Goal: Task Accomplishment & Management: Complete application form

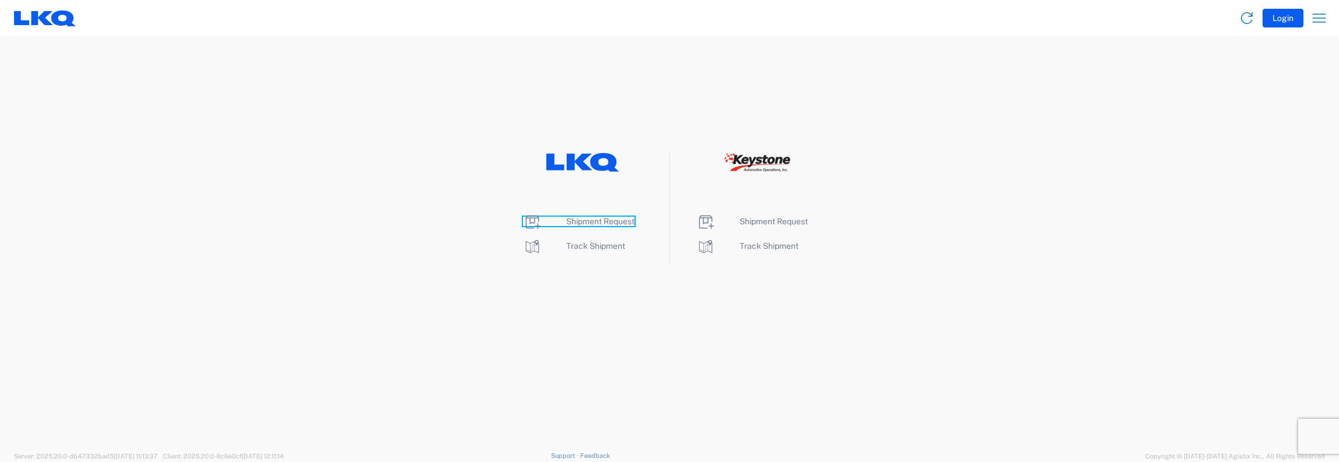
click at [580, 224] on span "Shipment Request" at bounding box center [600, 221] width 68 height 9
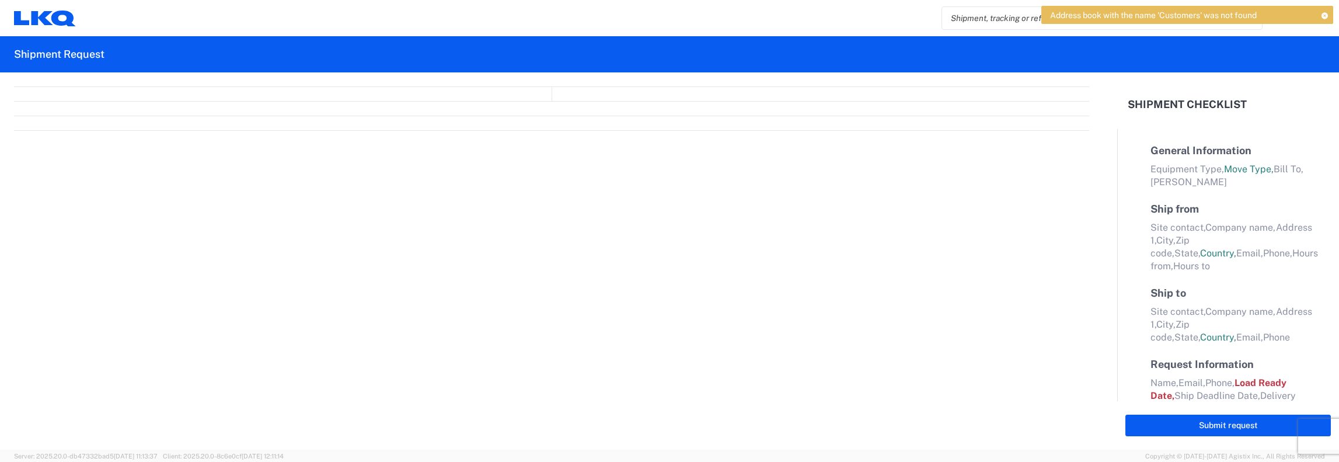
select select "FULL"
select select "LBS"
select select "IN"
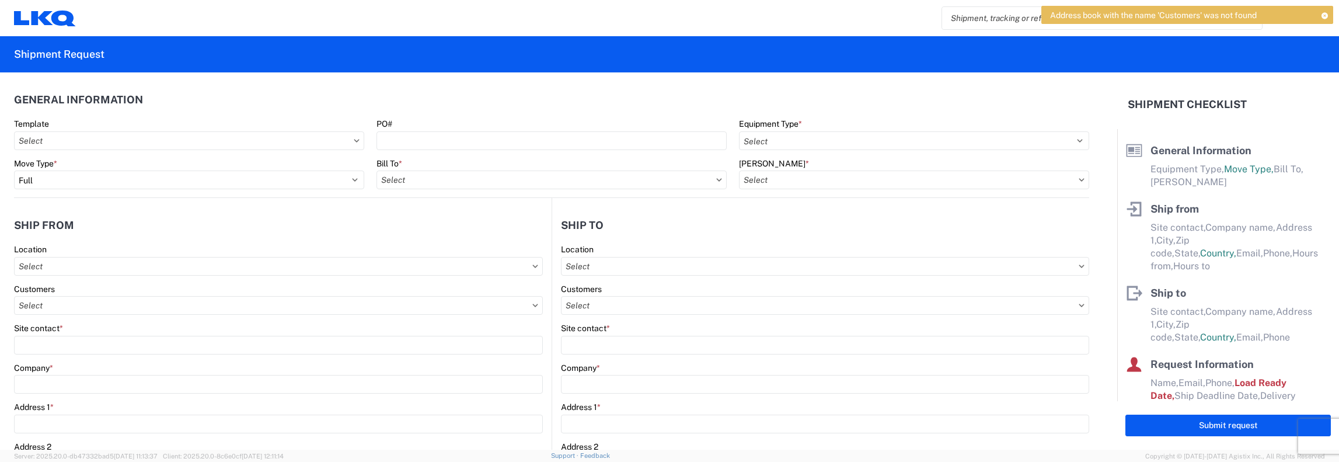
click at [979, 159] on div "[PERSON_NAME] *" at bounding box center [914, 163] width 350 height 11
click at [1000, 88] on header "General Information" at bounding box center [551, 99] width 1075 height 26
click at [804, 6] on div "Home Shipment request Shipment tracking" at bounding box center [705, 18] width 1259 height 28
click at [1323, 12] on icon at bounding box center [1324, 15] width 8 height 6
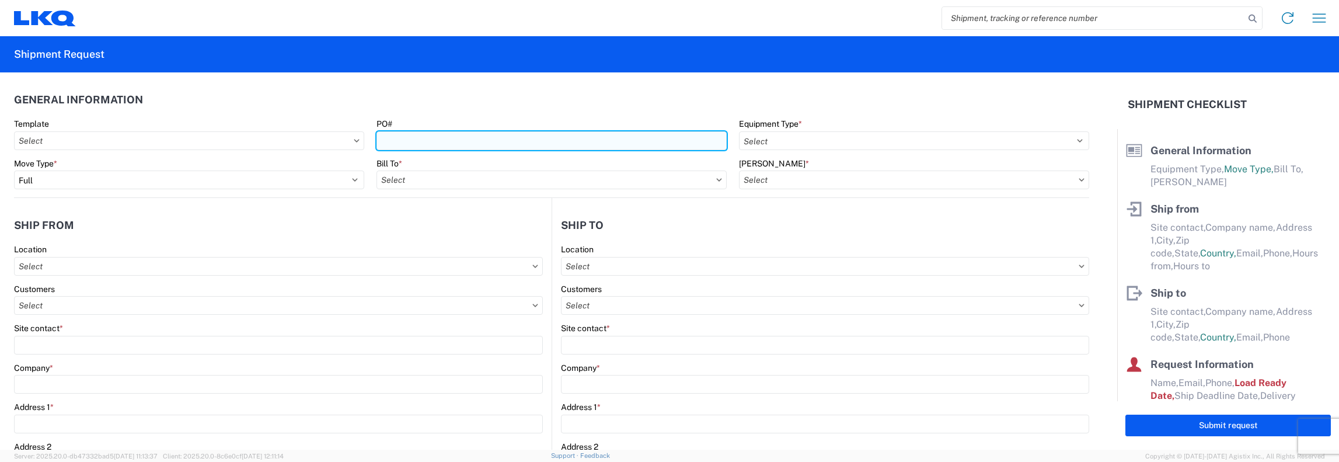
drag, startPoint x: 386, startPoint y: 142, endPoint x: 426, endPoint y: 138, distance: 40.5
click at [386, 142] on input "PO#" at bounding box center [551, 140] width 350 height 19
click at [385, 139] on input "PO#" at bounding box center [551, 140] width 350 height 19
type input "1112-199"
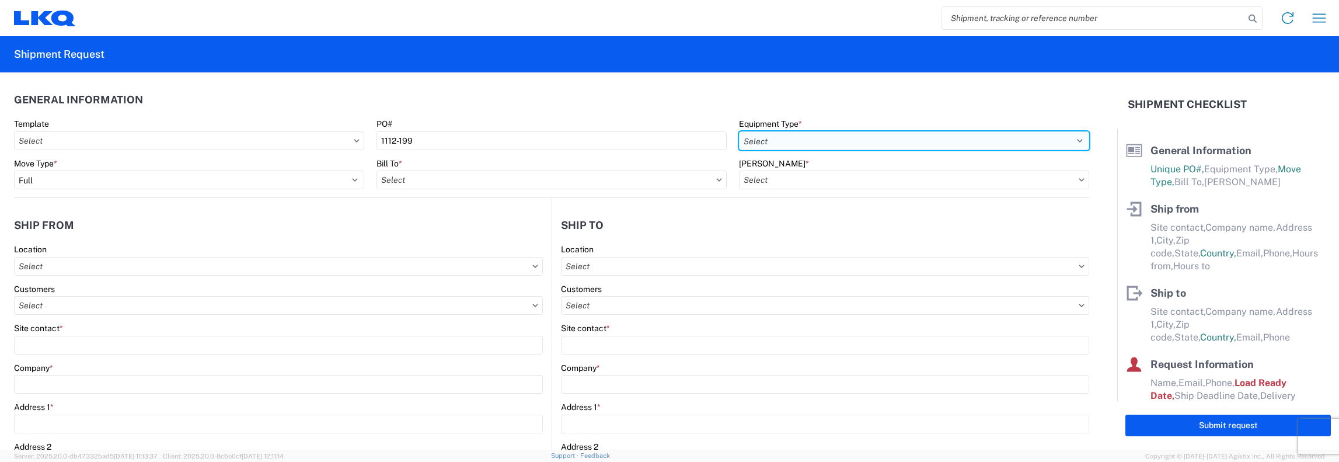
click at [1072, 141] on select "Select 53’ Dry Van Flatbed Dropdeck (van) Lowboy (flatbed) Rail" at bounding box center [914, 140] width 350 height 19
select select "STDV"
click at [739, 131] on select "Select 53’ Dry Van Flatbed Dropdeck (van) Lowboy (flatbed) Rail" at bounding box center [914, 140] width 350 height 19
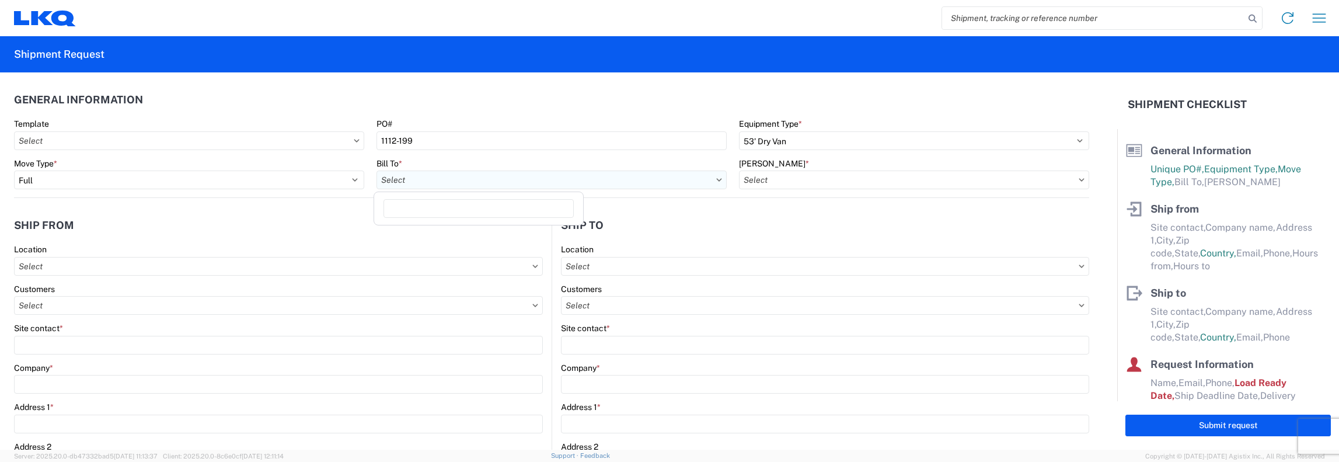
click at [413, 183] on input "text" at bounding box center [551, 179] width 350 height 19
type input "1481"
click at [442, 226] on div "1481 - Precious Metals - Master Mining" at bounding box center [478, 231] width 204 height 19
type input "1481 - Precious Metals - Master Mining"
click at [1079, 180] on icon at bounding box center [1082, 180] width 6 height 4
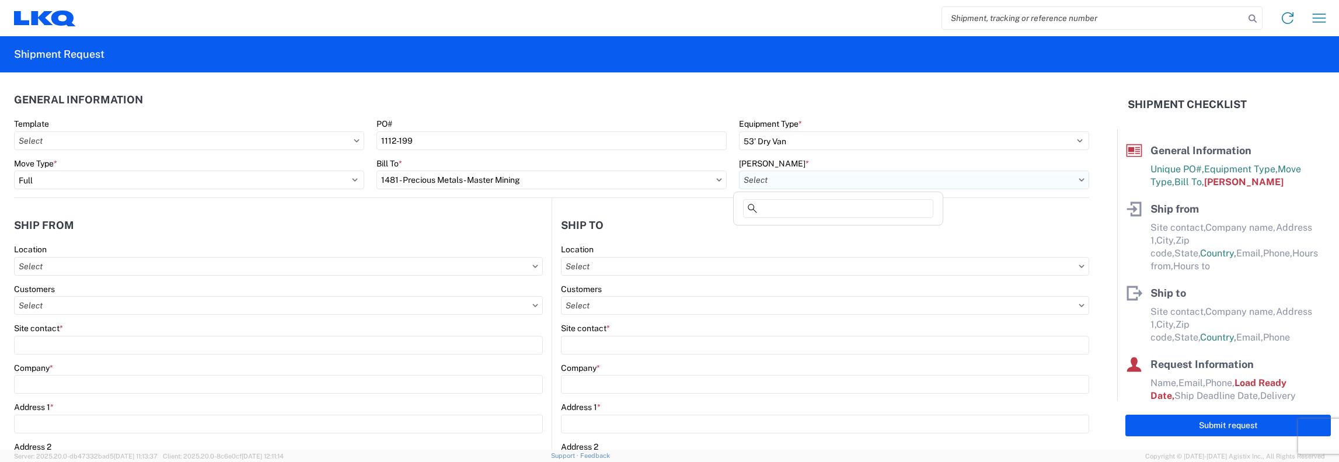
click at [1068, 184] on input "text" at bounding box center [914, 179] width 350 height 19
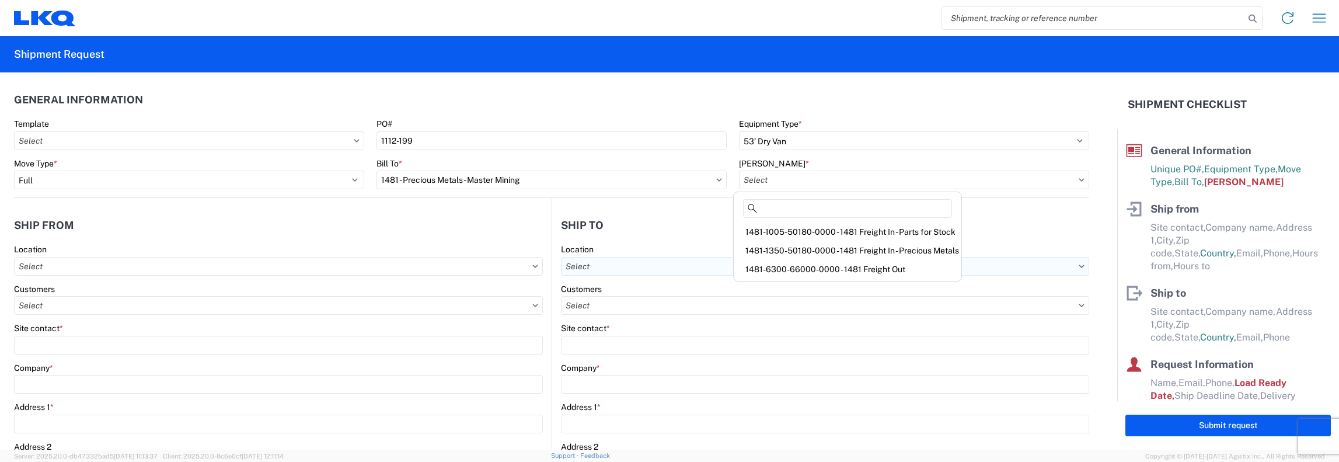
click at [783, 269] on div "1481-6300-66000-0000 - 1481 Freight Out" at bounding box center [847, 269] width 223 height 19
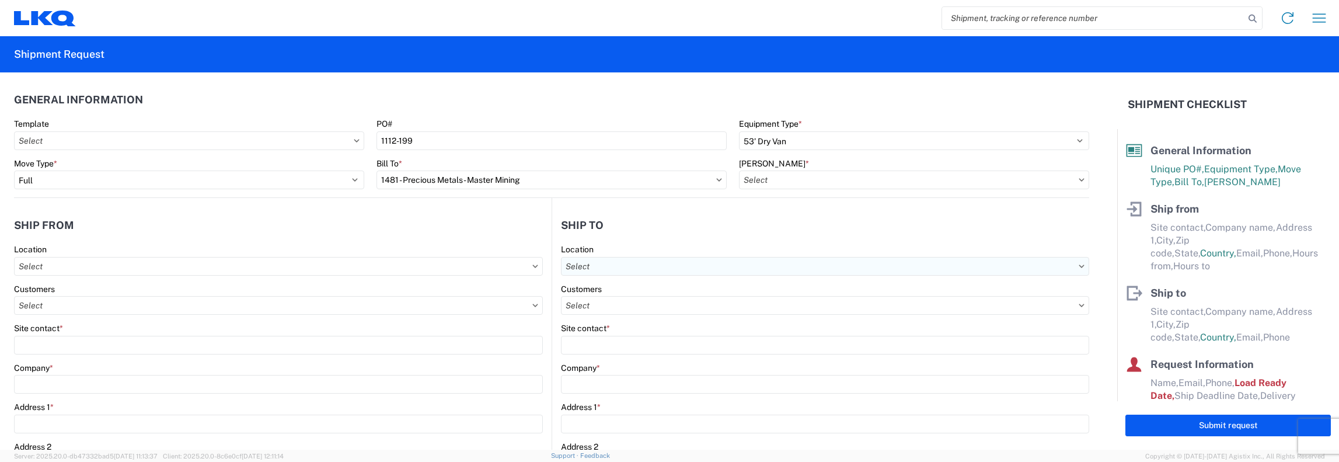
type input "1481-6300-66000-0000 - 1481 Freight Out"
drag, startPoint x: 26, startPoint y: 268, endPoint x: 34, endPoint y: 264, distance: 9.1
click at [27, 267] on input "text" at bounding box center [278, 266] width 529 height 19
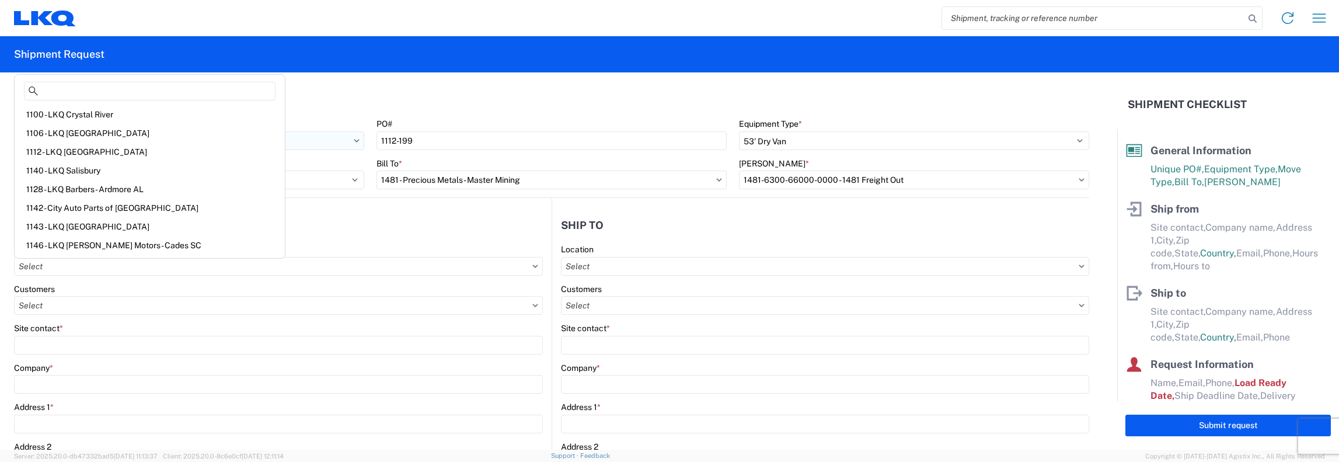
click at [60, 149] on div "1112 - LKQ [GEOGRAPHIC_DATA]" at bounding box center [150, 151] width 266 height 19
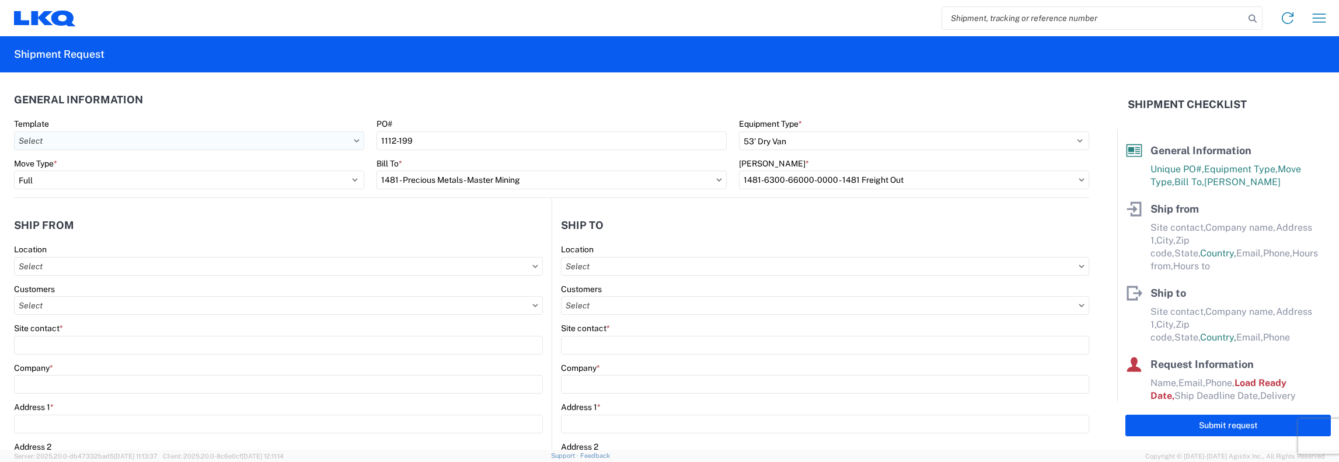
type input "1112 - LKQ [GEOGRAPHIC_DATA]"
type input "LKQ Corporation"
type input "[STREET_ADDRESS]"
type input "[GEOGRAPHIC_DATA]"
type input "30234"
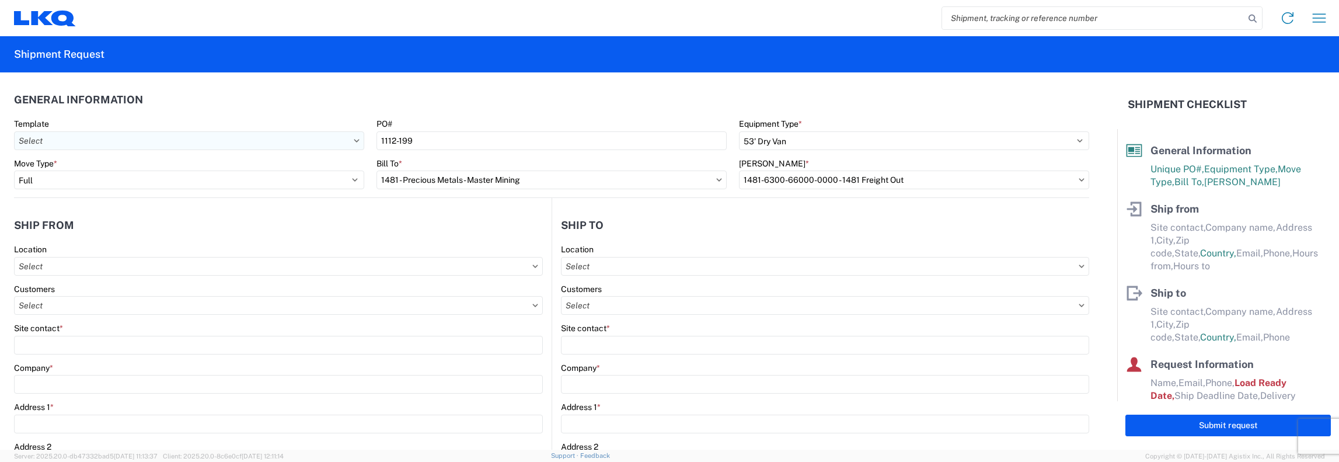
select select "GA"
select select "US"
type input "[PHONE_NUMBER]"
type input "07:00"
type input "17:00"
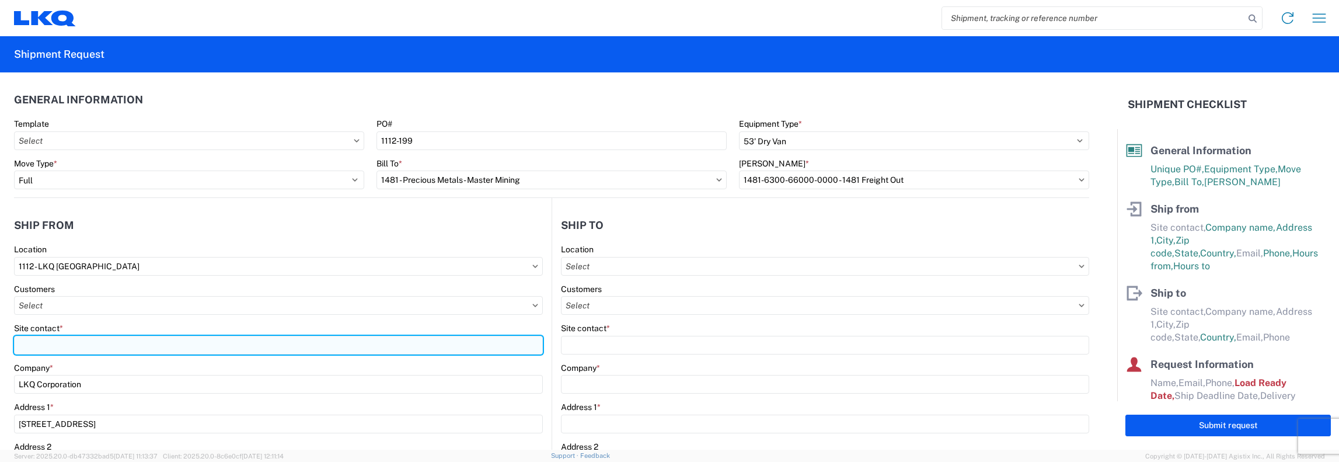
click at [16, 344] on input "Site contact *" at bounding box center [278, 345] width 529 height 19
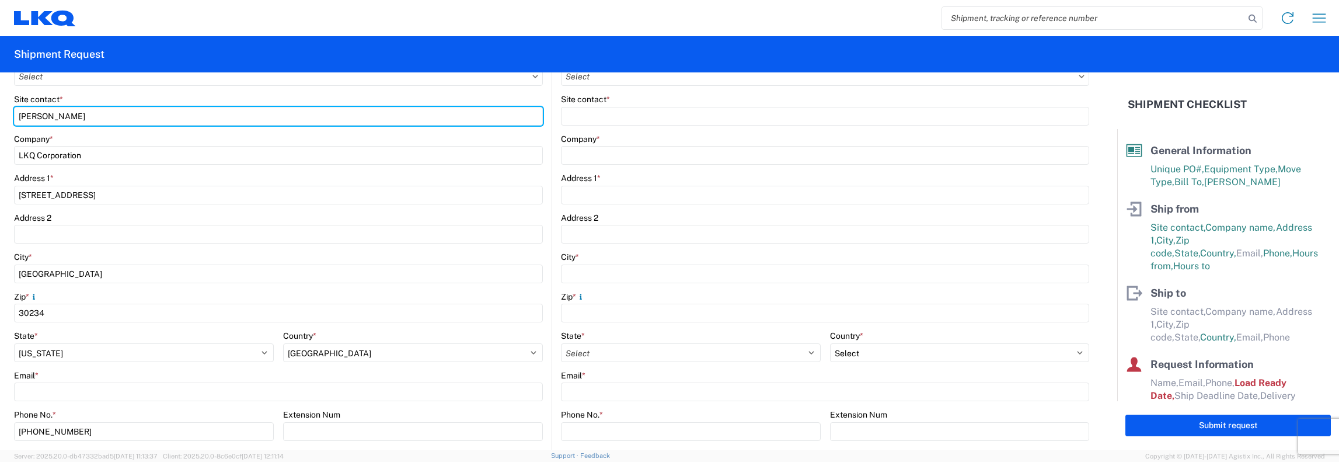
scroll to position [233, 0]
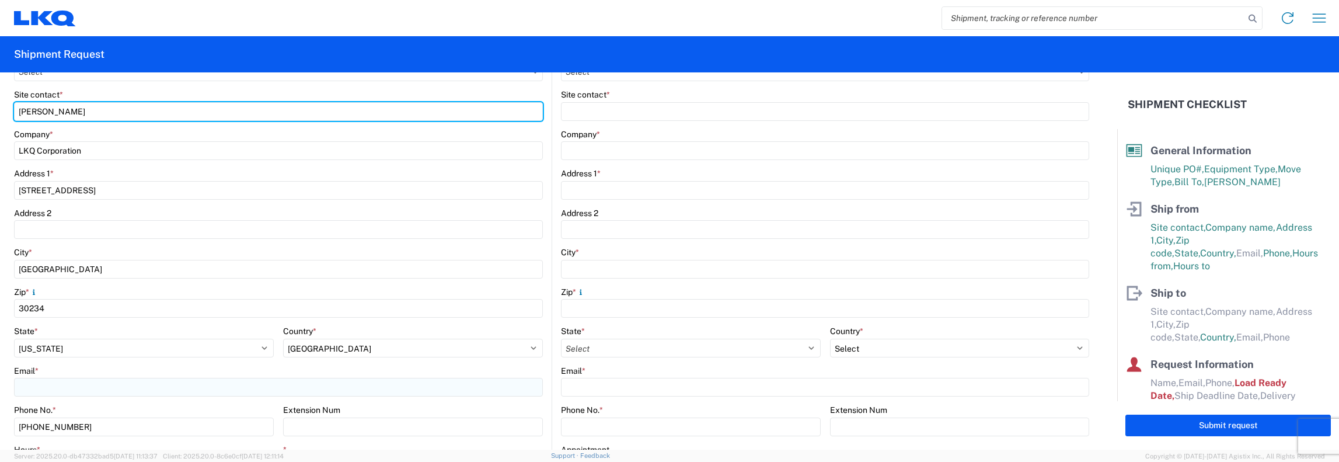
type input "[PERSON_NAME]"
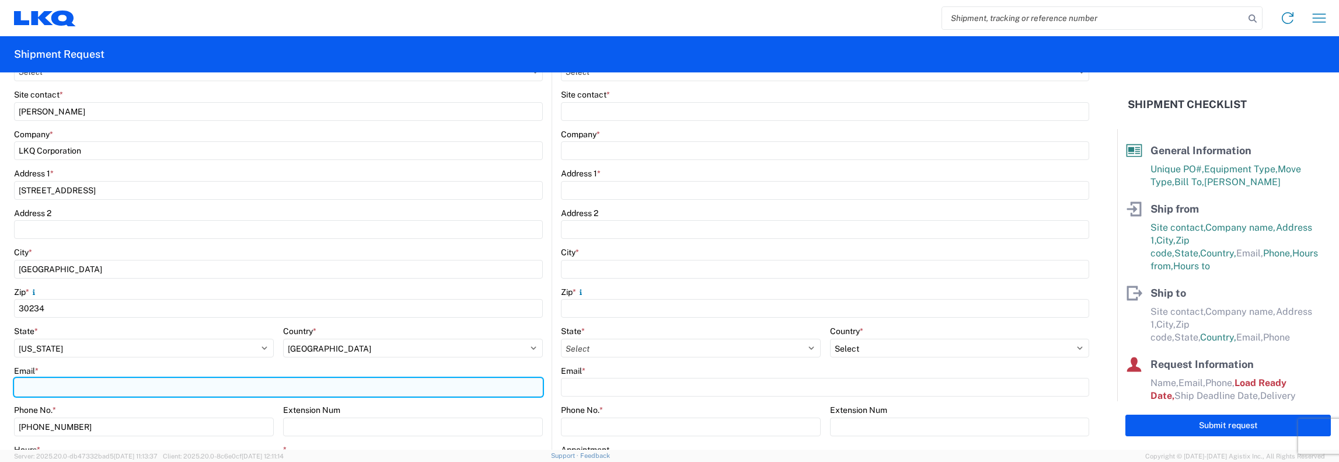
drag, startPoint x: 27, startPoint y: 387, endPoint x: 50, endPoint y: 381, distance: 24.2
click at [27, 387] on input "Email *" at bounding box center [278, 387] width 529 height 19
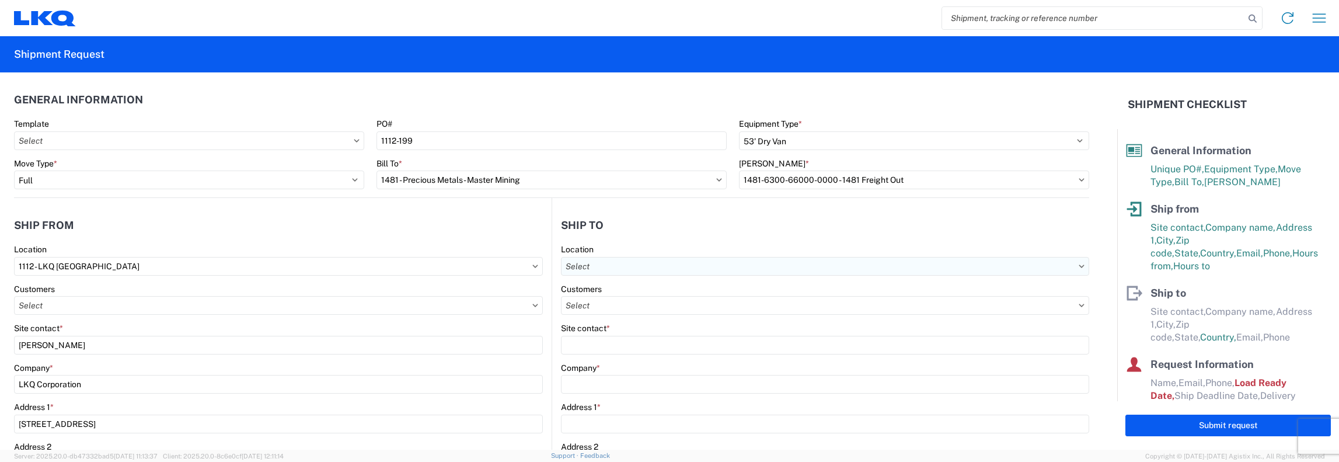
type input "[EMAIL_ADDRESS][DOMAIN_NAME]"
click at [591, 263] on input "text" at bounding box center [825, 266] width 528 height 19
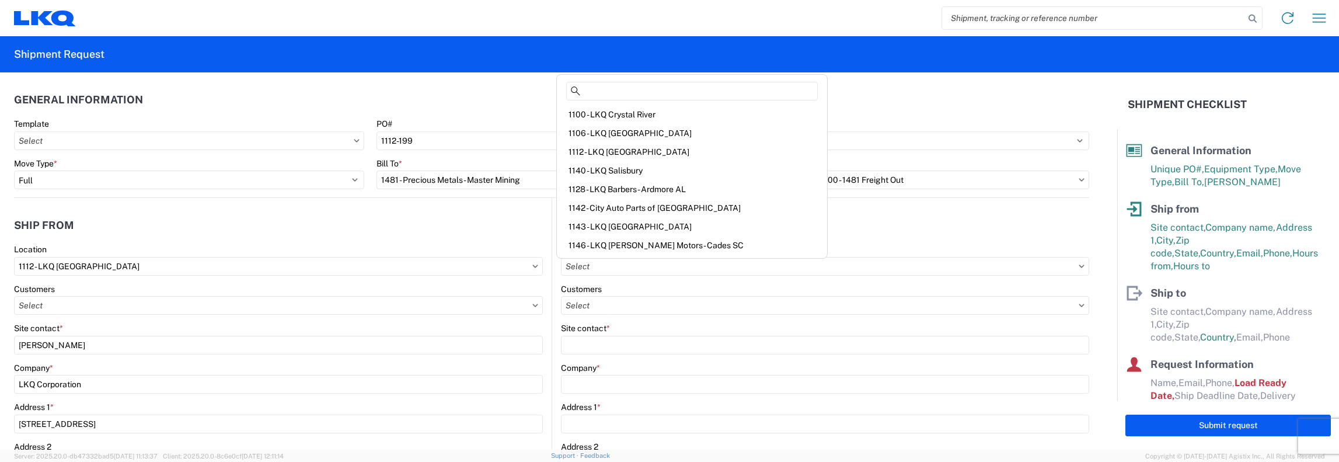
click at [620, 332] on div "Site contact *" at bounding box center [825, 328] width 528 height 11
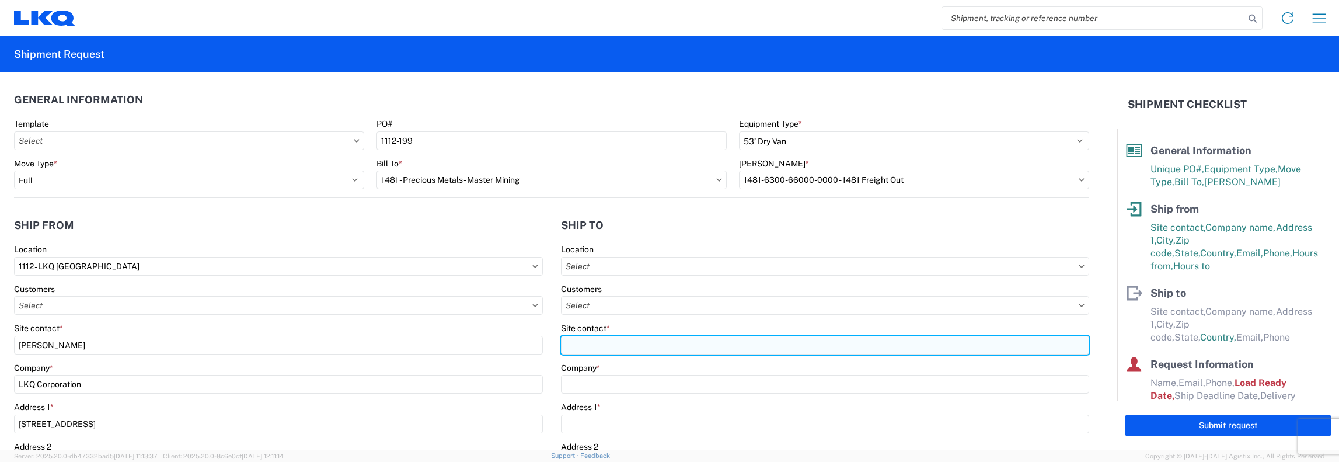
click at [564, 345] on input "Site contact *" at bounding box center [825, 345] width 528 height 19
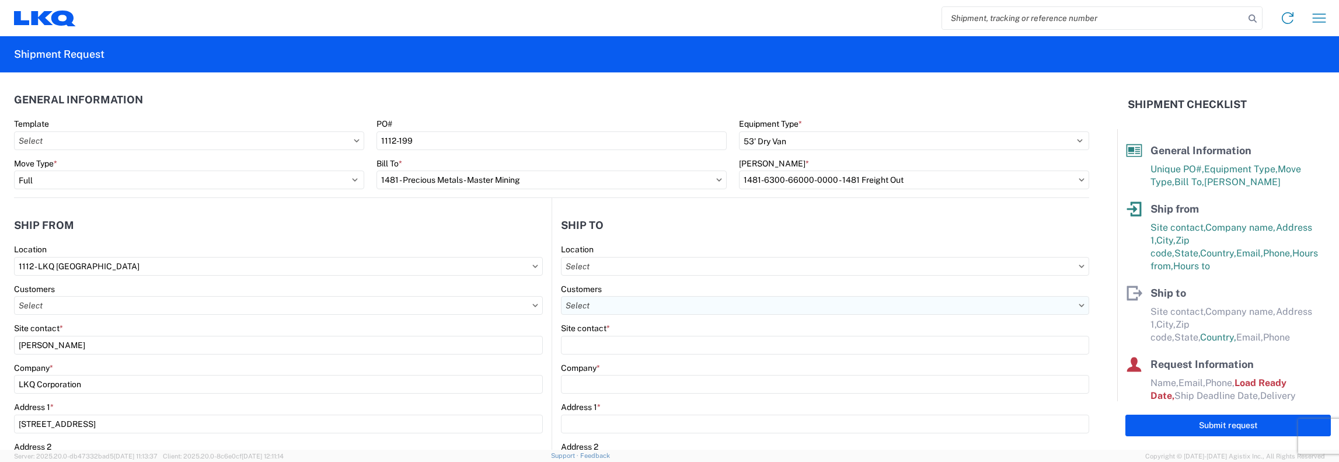
click at [569, 303] on input "text" at bounding box center [825, 305] width 528 height 19
click at [563, 302] on input "text" at bounding box center [825, 305] width 528 height 19
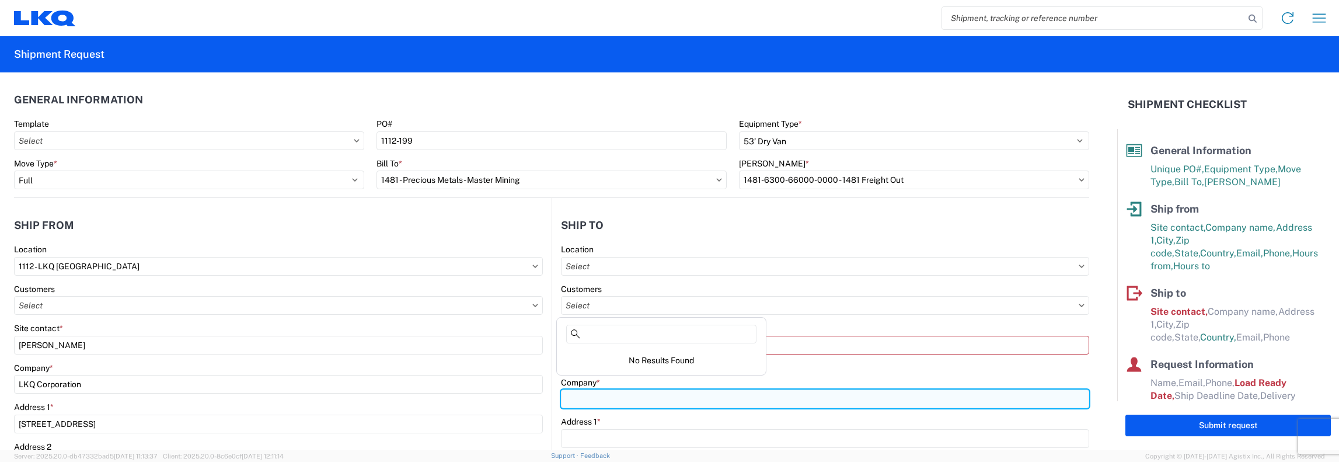
click at [566, 396] on input "Company *" at bounding box center [825, 398] width 528 height 19
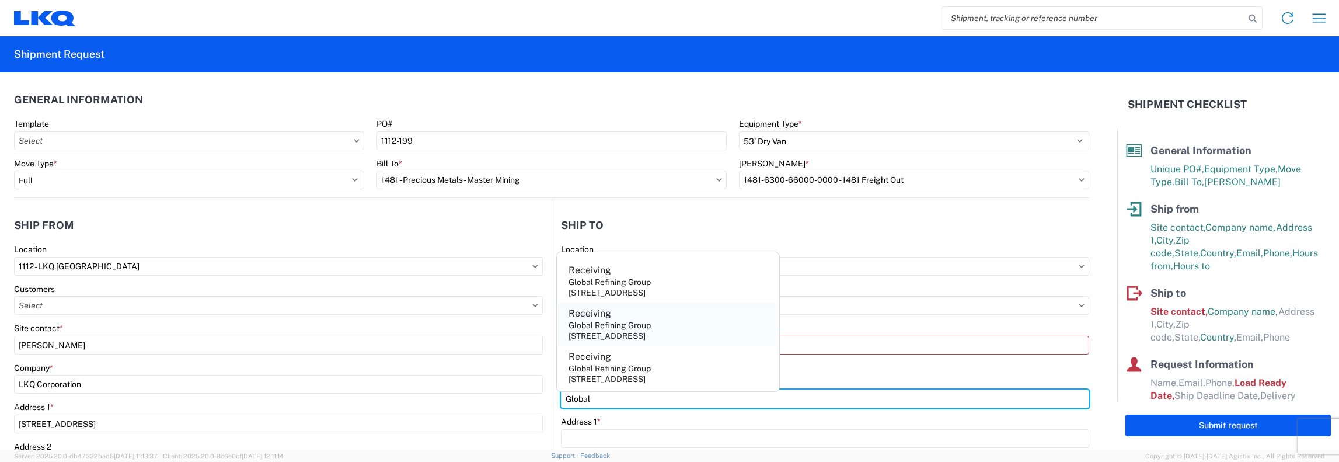
type input "Global Refining Group"
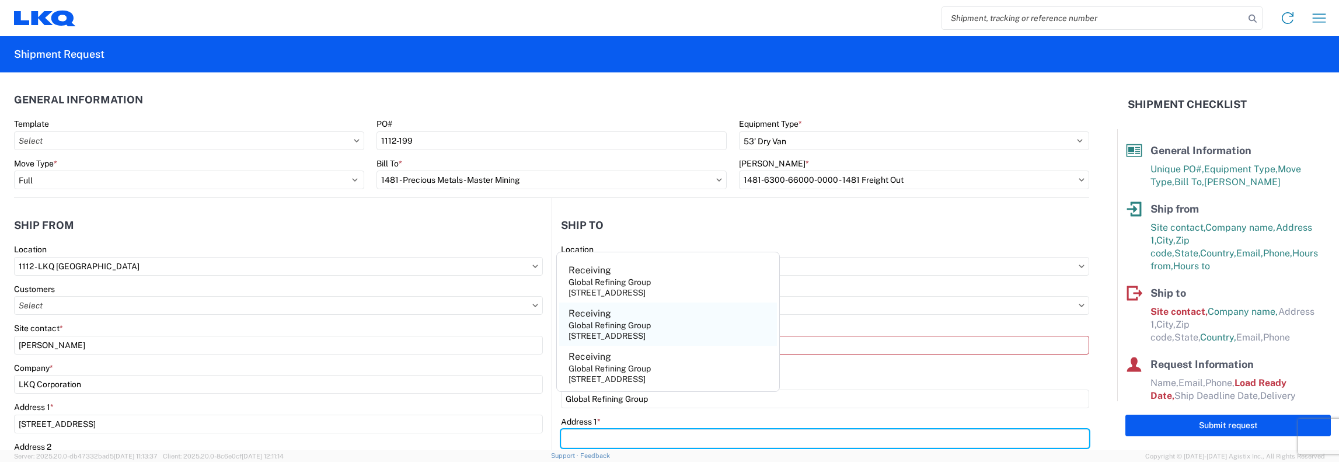
type input "[STREET_ADDRESS]"
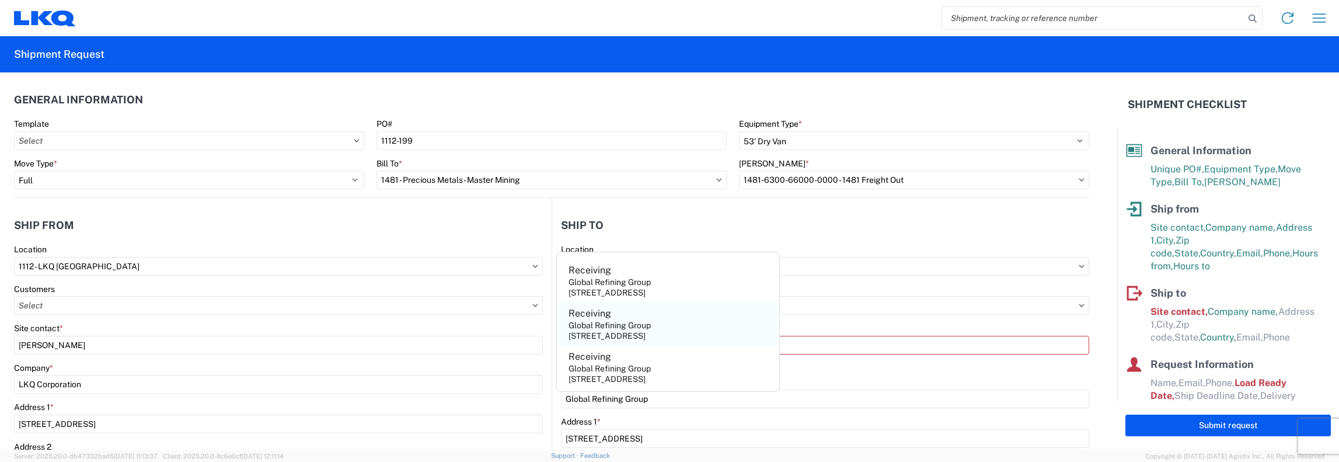
type input "[GEOGRAPHIC_DATA]"
type input "23944"
select select "VA"
type input "[PERSON_NAME][EMAIL_ADDRESS][DOMAIN_NAME]"
type input "8772571404"
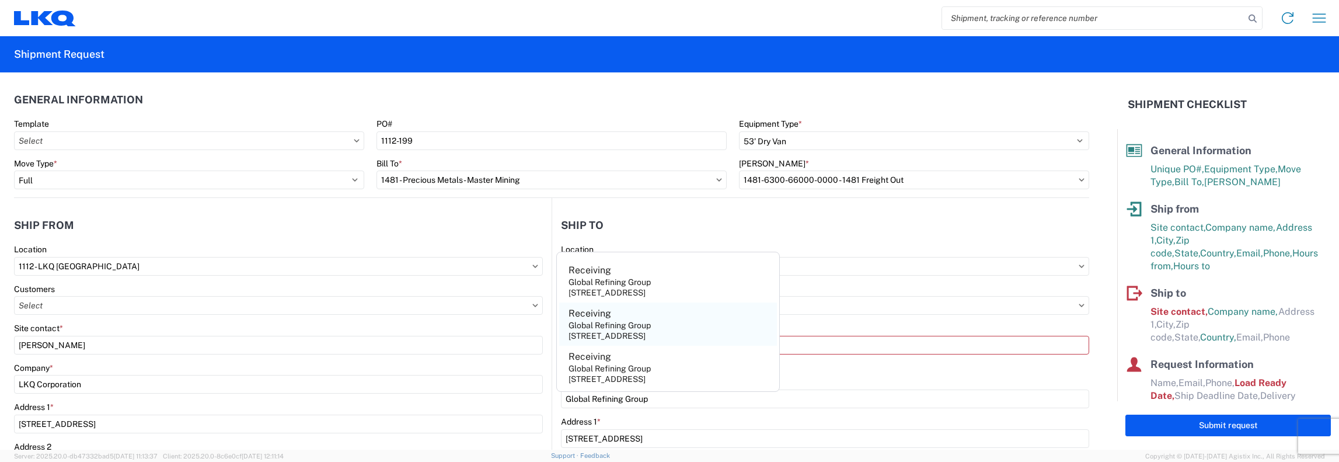
type input "Receiving"
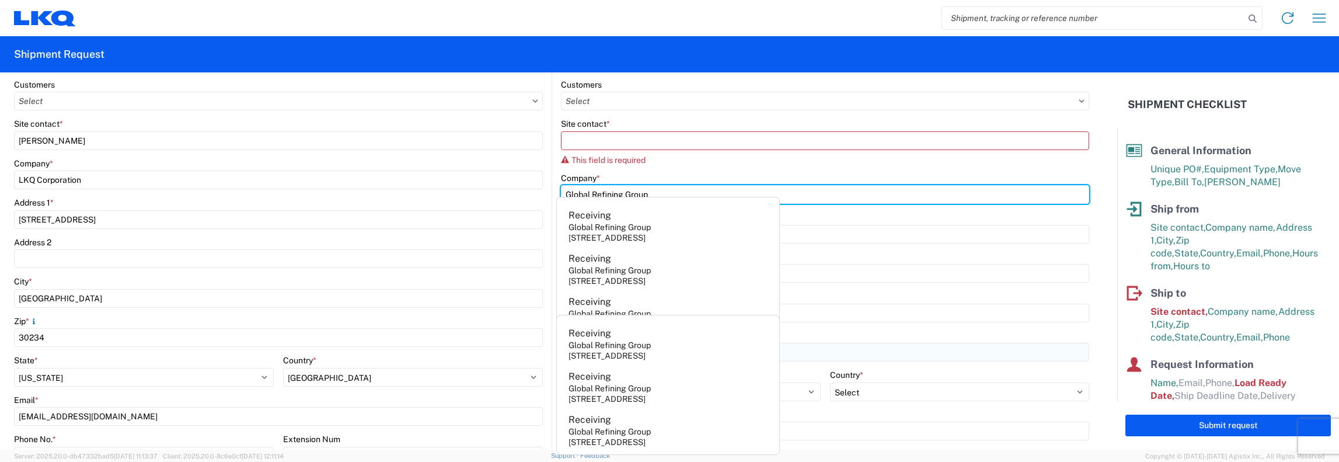
scroll to position [233, 0]
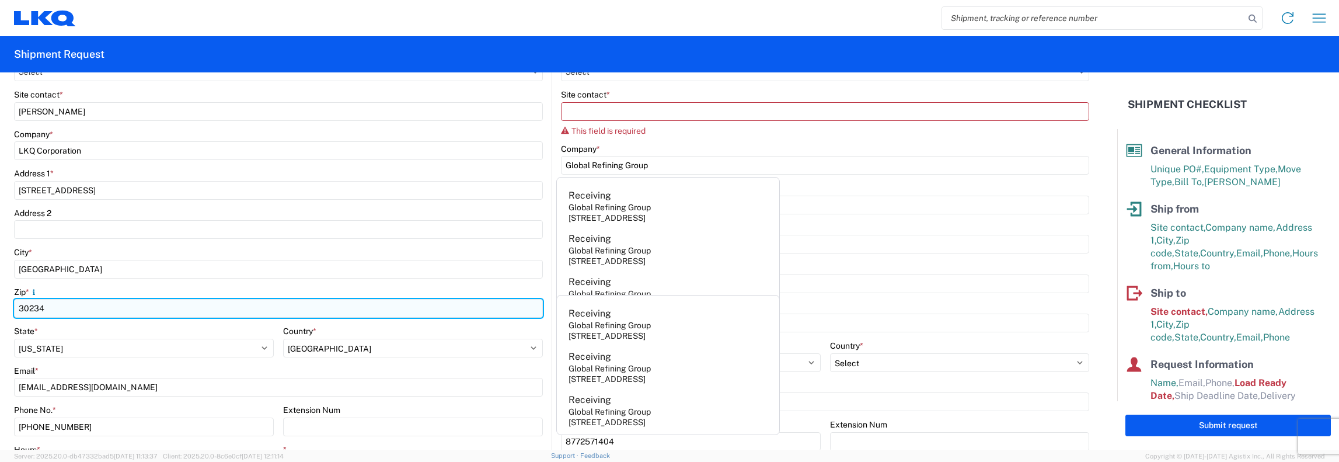
click at [383, 304] on input "30234" at bounding box center [278, 308] width 529 height 19
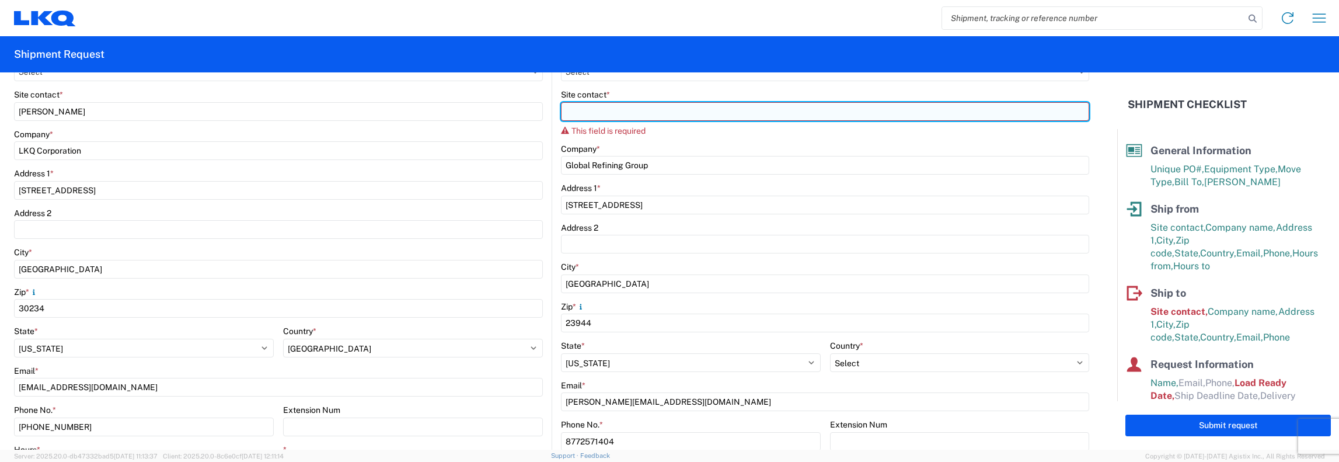
drag, startPoint x: 570, startPoint y: 112, endPoint x: 658, endPoint y: 103, distance: 89.1
click at [570, 112] on input "Site contact *" at bounding box center [825, 111] width 528 height 19
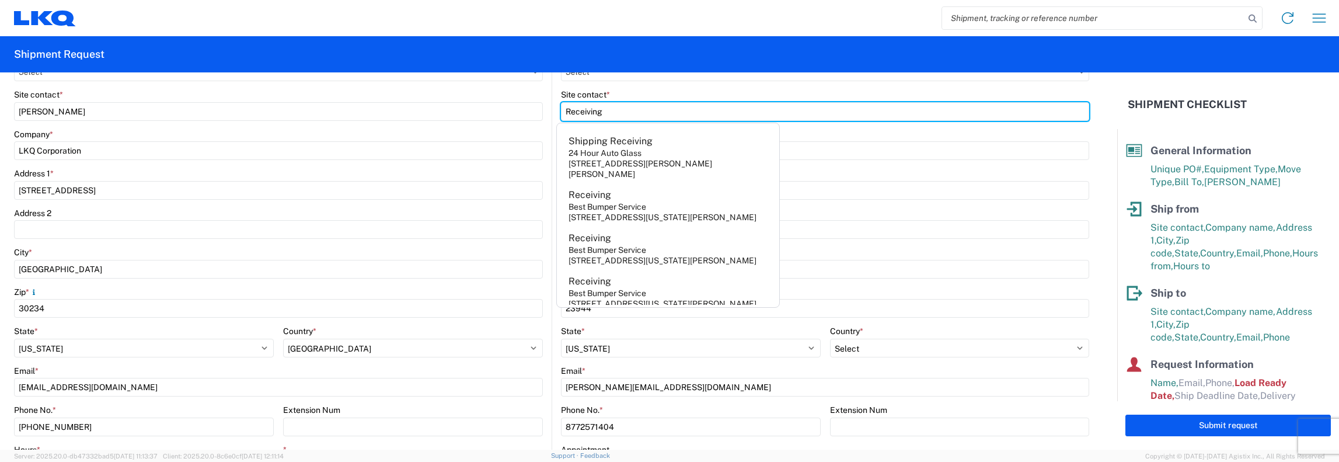
type input "Receiving"
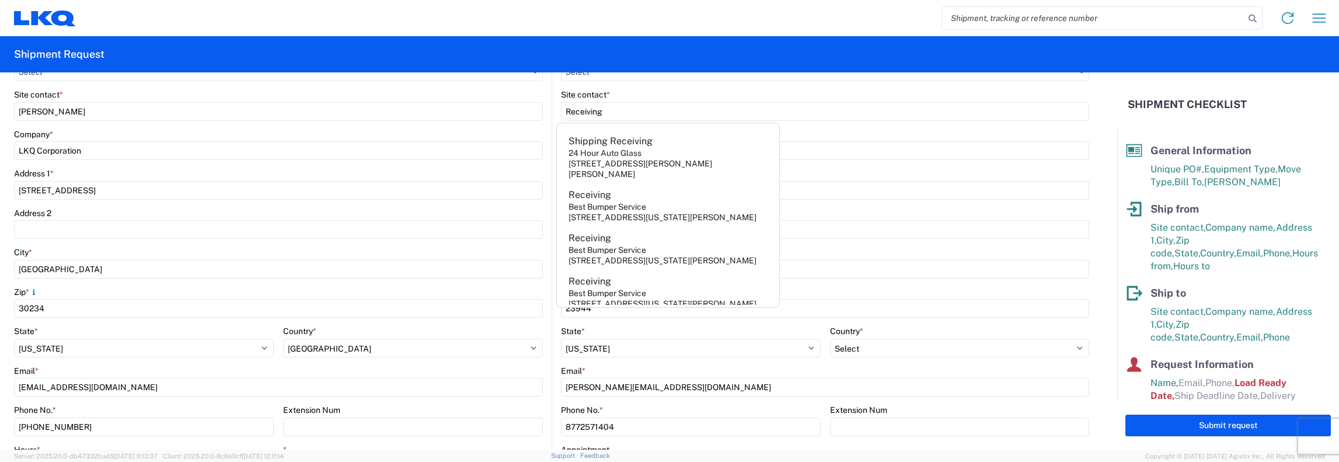
click at [735, 334] on div "State *" at bounding box center [691, 331] width 260 height 11
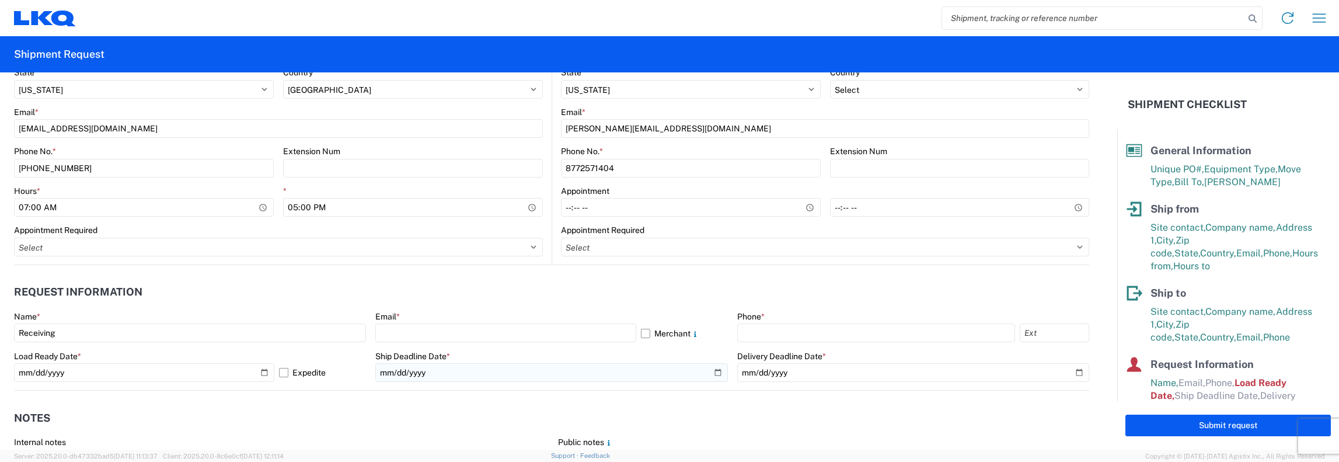
scroll to position [525, 0]
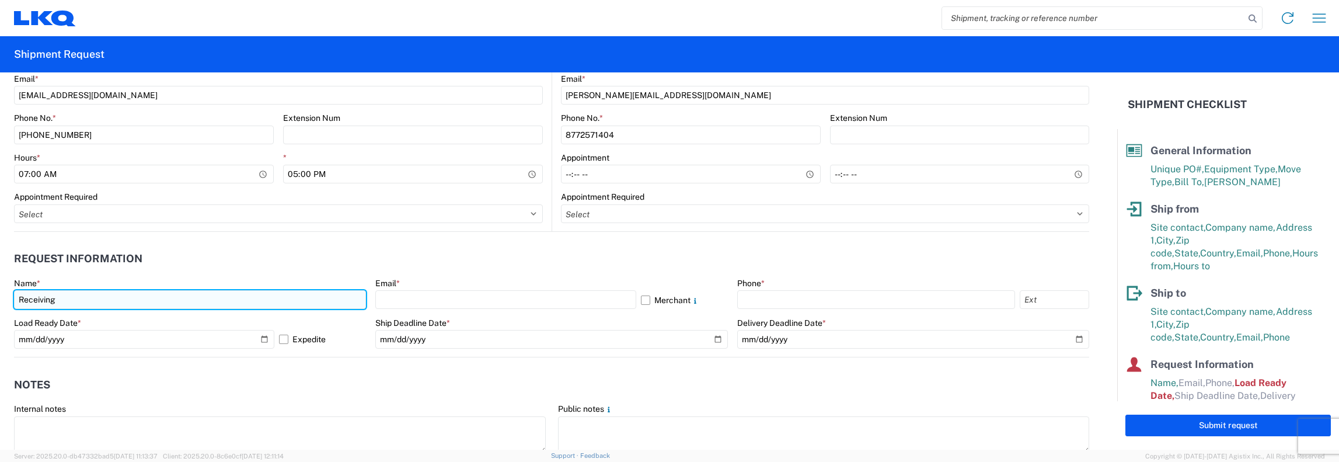
click at [52, 297] on input "Receiving" at bounding box center [190, 299] width 352 height 19
type input "[PERSON_NAME]"
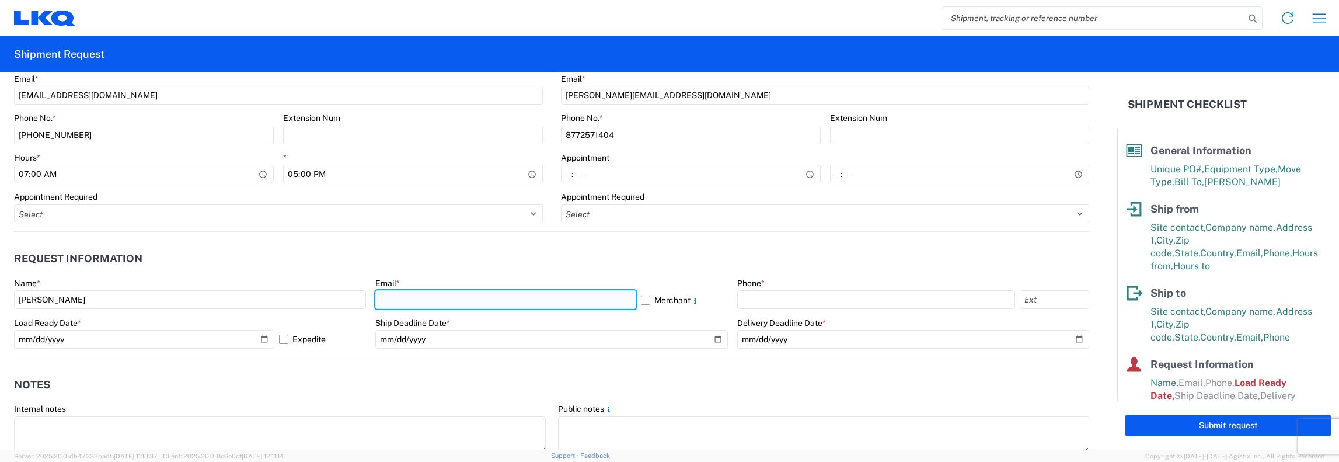
click at [388, 303] on input "text" at bounding box center [505, 299] width 260 height 19
type input "[EMAIL_ADDRESS][DOMAIN_NAME]"
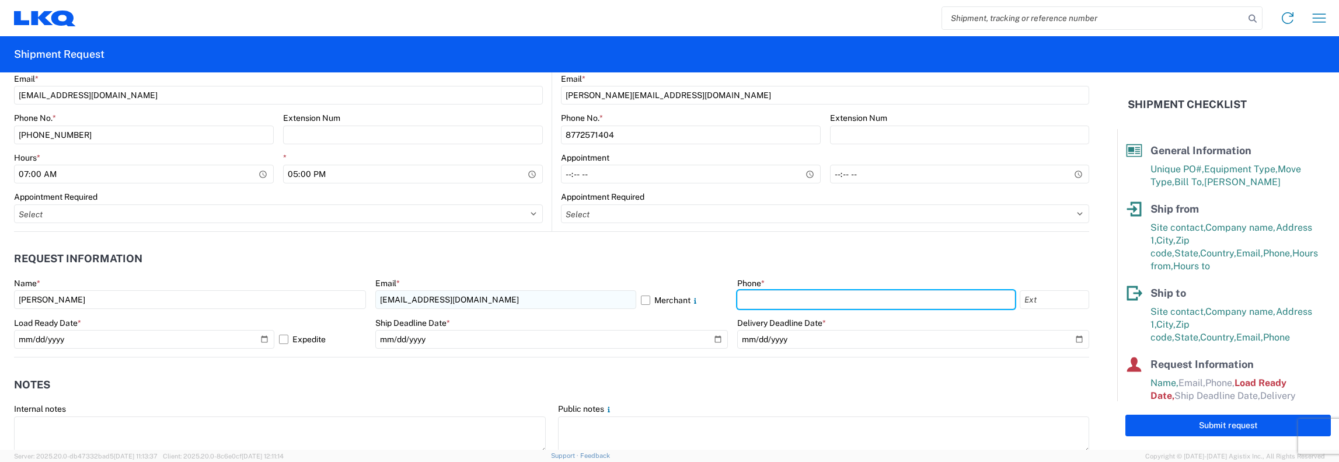
type input "4016018171"
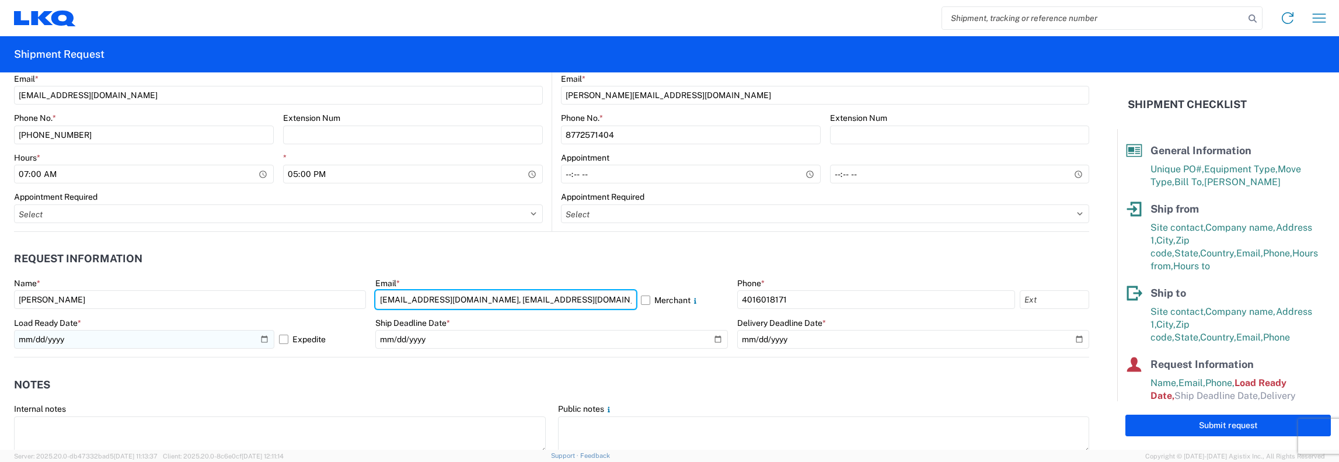
type input "[EMAIL_ADDRESS][DOMAIN_NAME], [EMAIL_ADDRESS][DOMAIN_NAME]"
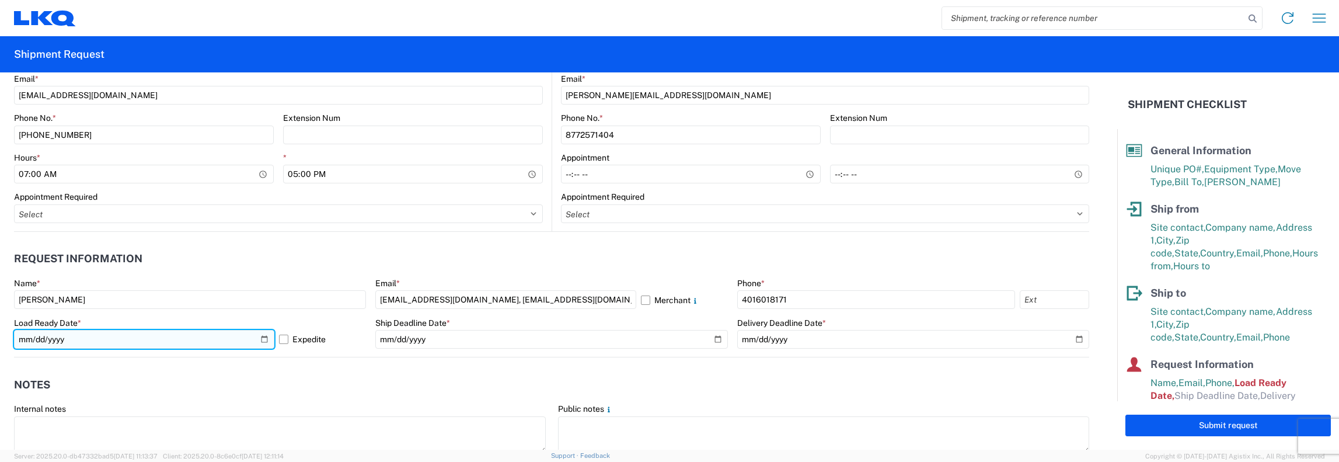
click at [251, 343] on input "[DATE]" at bounding box center [144, 339] width 260 height 19
click at [261, 335] on input "[DATE]" at bounding box center [144, 339] width 260 height 19
type input "[DATE]"
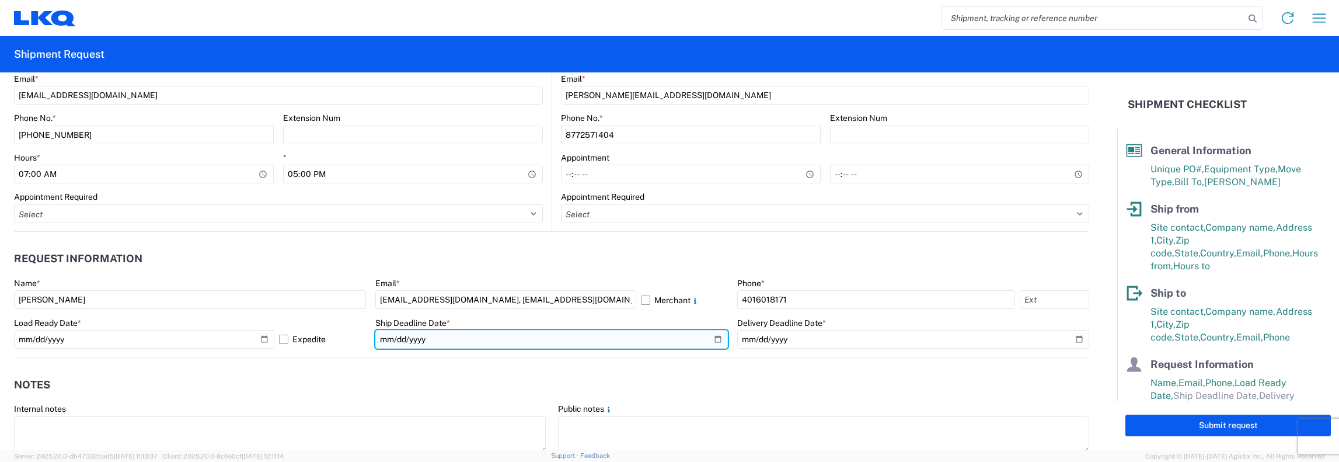
click at [712, 337] on input "date" at bounding box center [551, 339] width 352 height 19
type input "[DATE]"
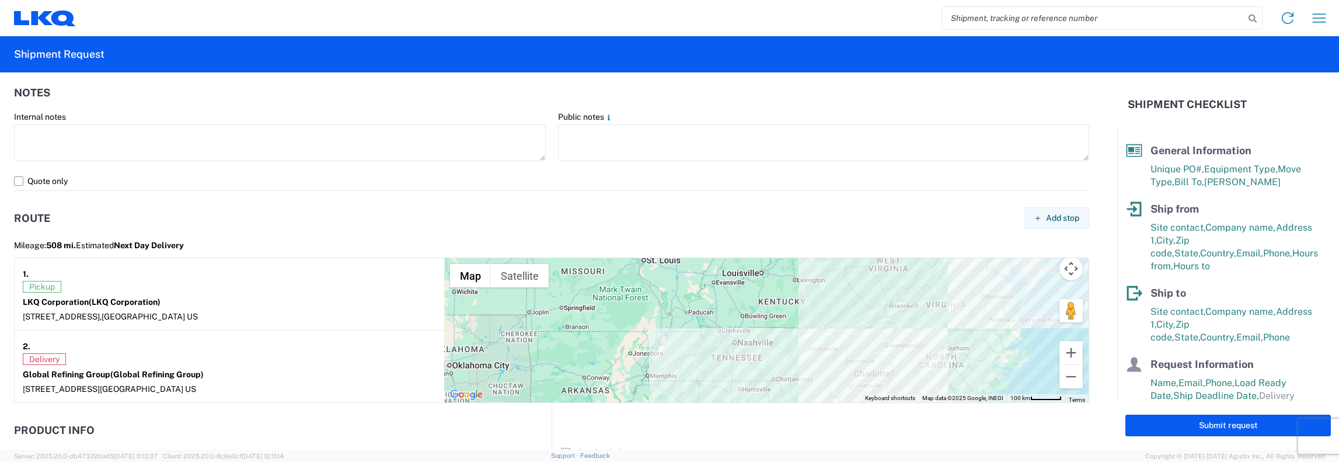
scroll to position [700, 0]
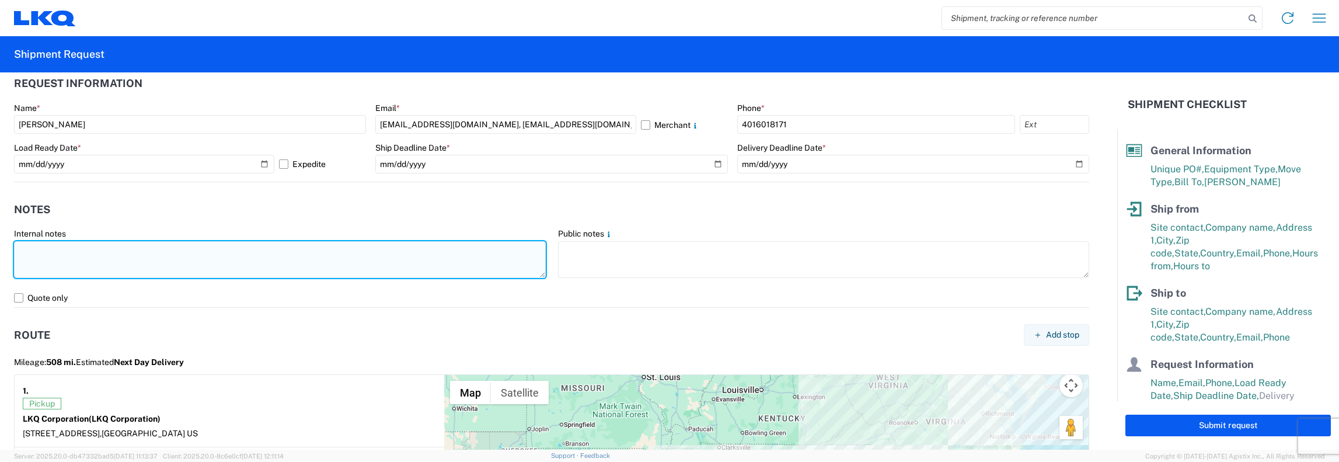
click at [19, 252] on textarea at bounding box center [280, 259] width 532 height 37
drag, startPoint x: 103, startPoint y: 248, endPoint x: 15, endPoint y: 245, distance: 87.6
click at [15, 245] on textarea "AM Pickup requested." at bounding box center [280, 259] width 532 height 37
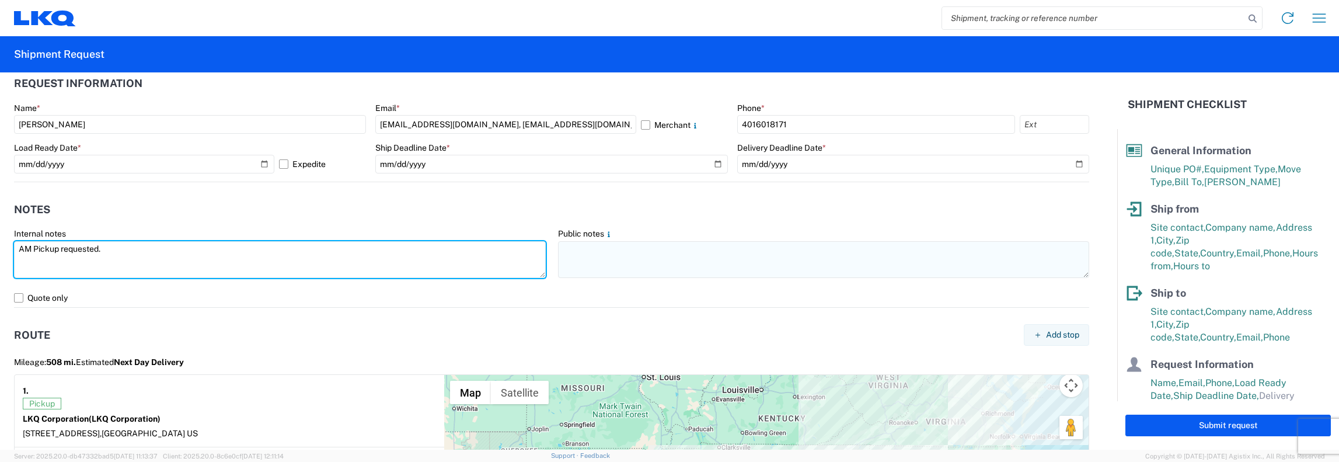
type textarea "AM Pickup requested."
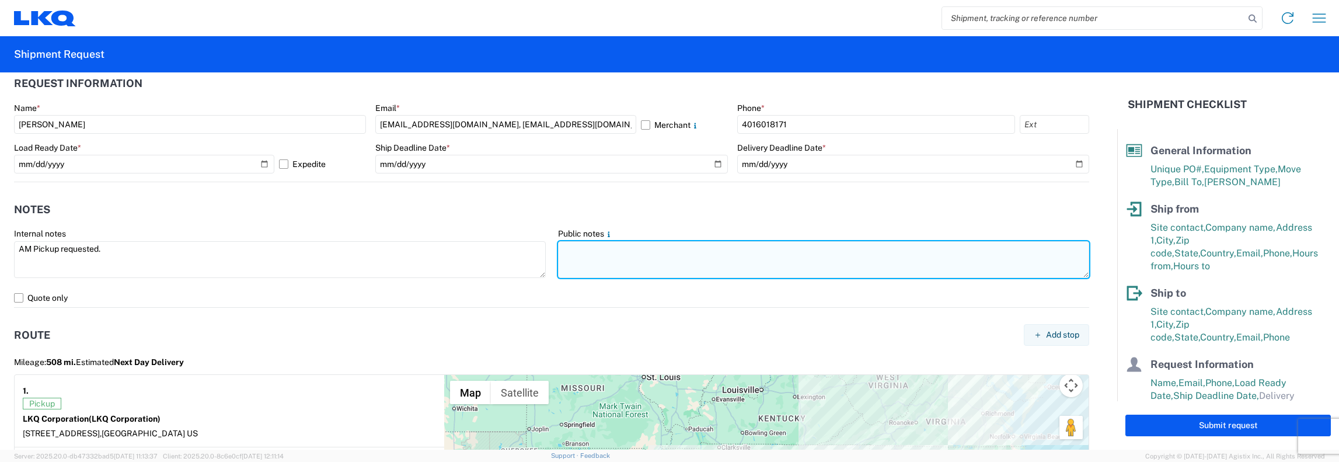
click at [558, 248] on textarea at bounding box center [824, 259] width 532 height 37
paste textarea "AM Pickup requested."
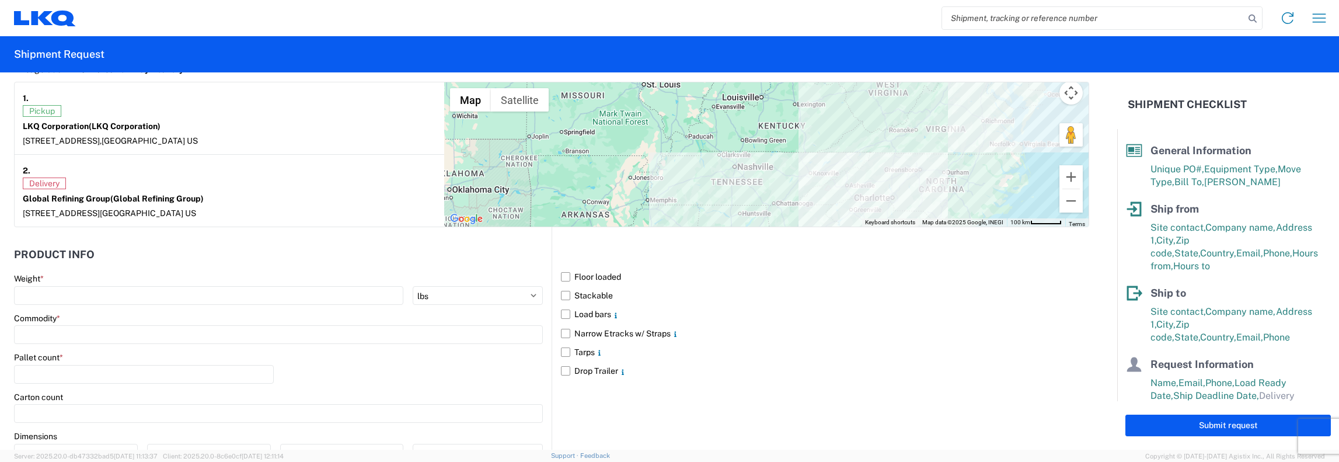
scroll to position [1051, 0]
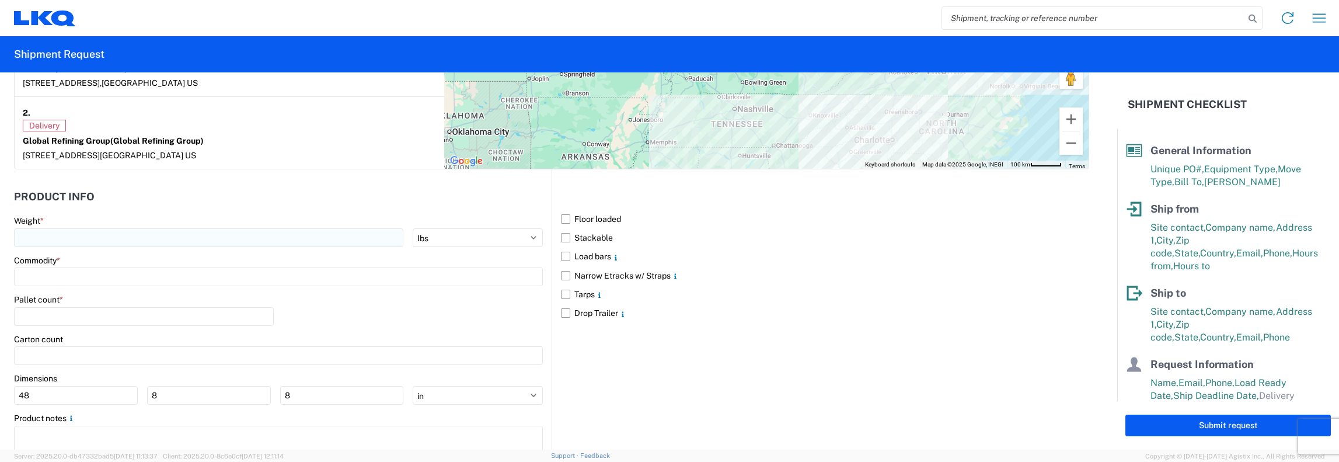
type textarea "AM Pickup requested."
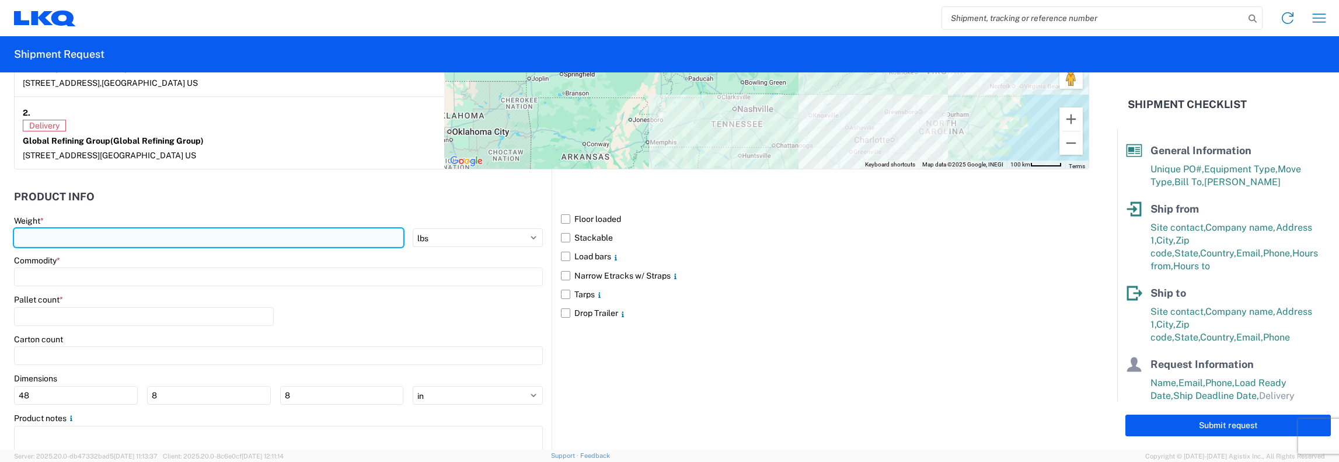
drag, startPoint x: 23, startPoint y: 236, endPoint x: 85, endPoint y: 233, distance: 61.4
click at [23, 236] on input "number" at bounding box center [208, 237] width 389 height 19
type input "30000"
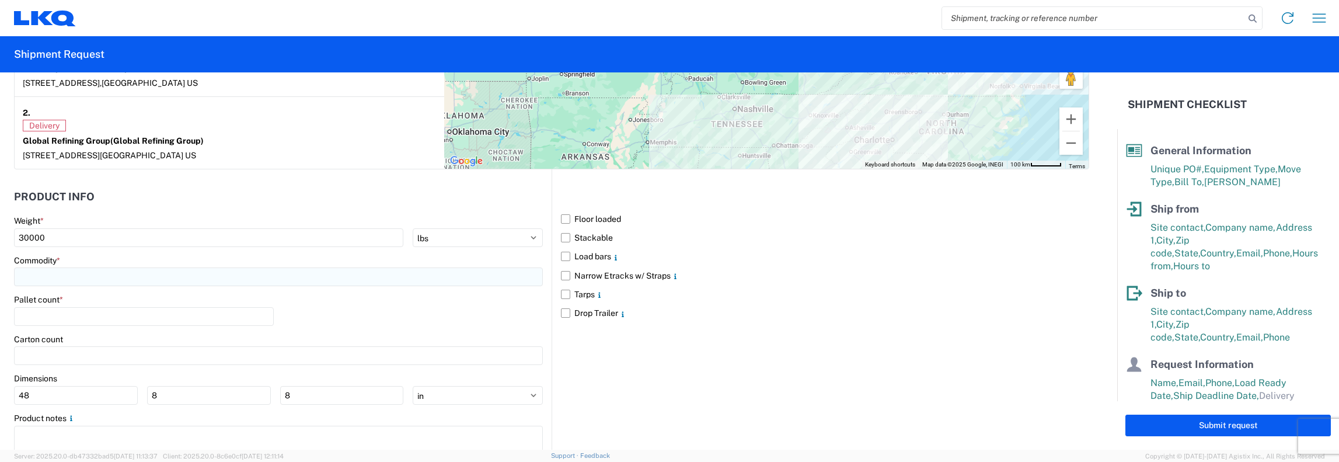
drag, startPoint x: 14, startPoint y: 274, endPoint x: 25, endPoint y: 273, distance: 11.2
click at [15, 274] on input at bounding box center [278, 276] width 529 height 19
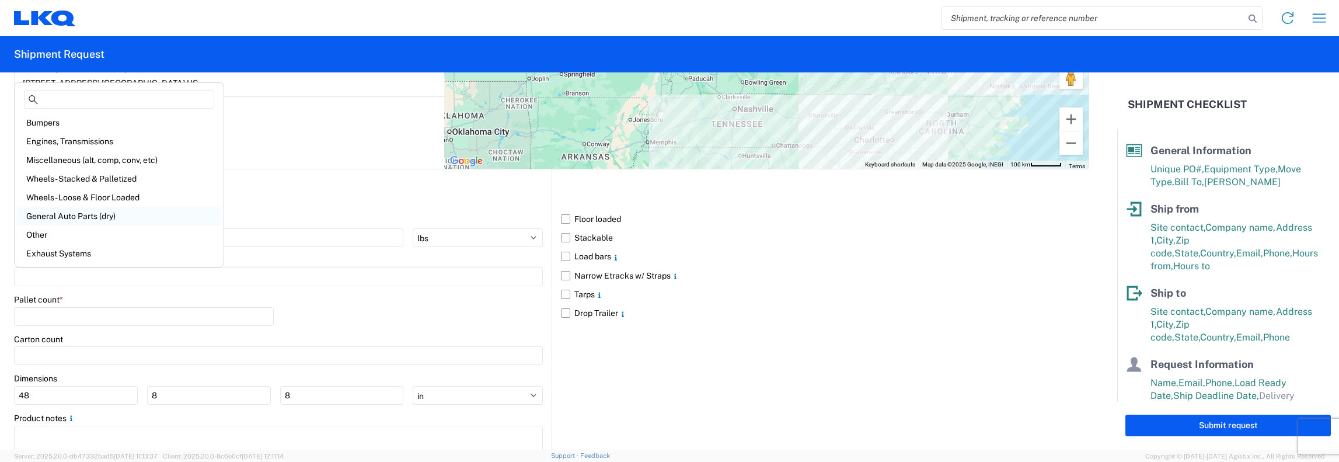
click at [76, 215] on div "General Auto Parts (dry)" at bounding box center [119, 216] width 204 height 19
type input "General Auto Parts (dry)"
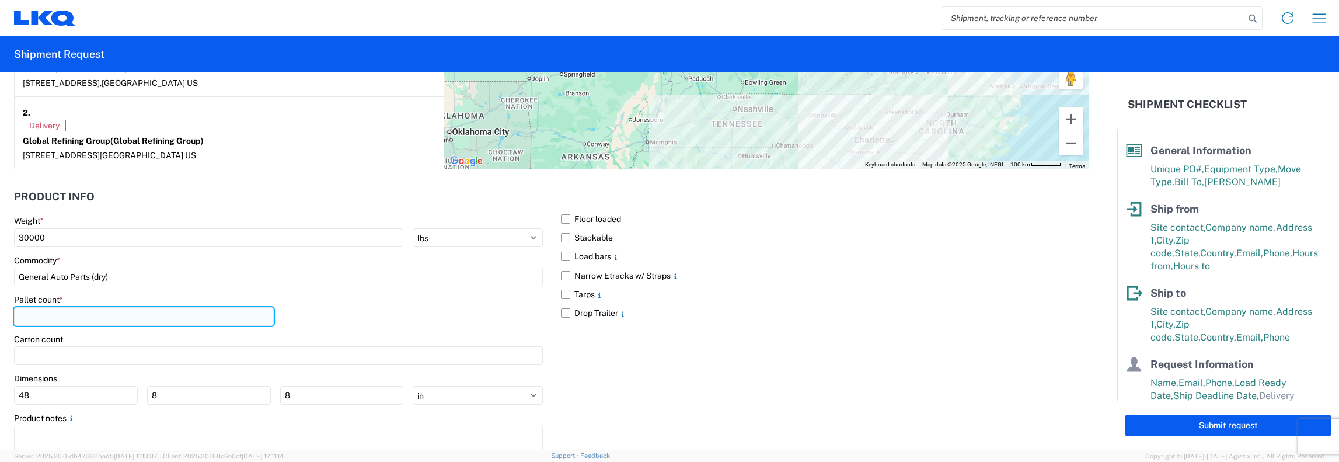
click at [25, 315] on input "number" at bounding box center [144, 316] width 260 height 19
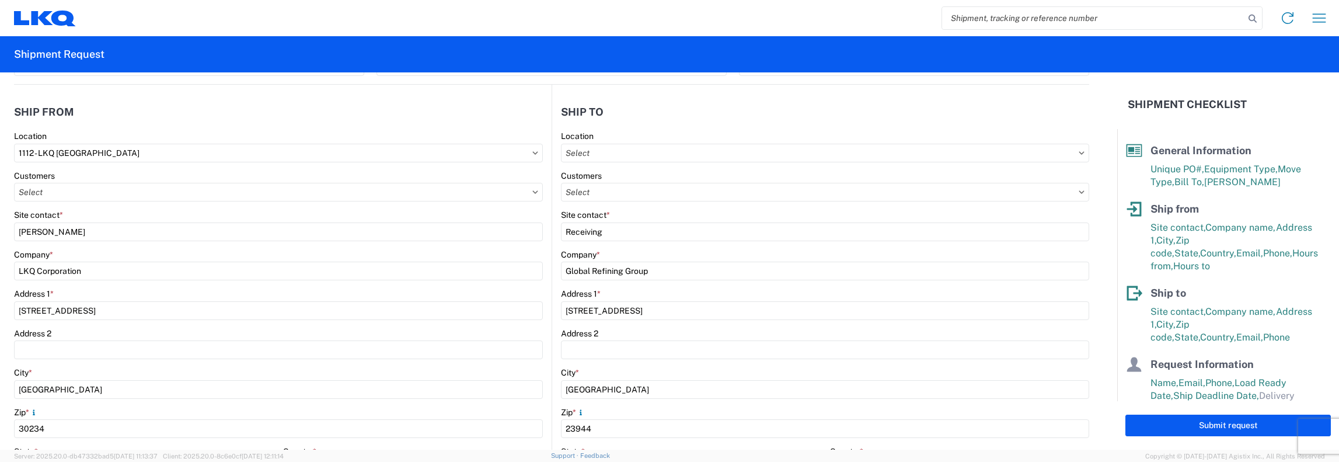
scroll to position [58, 0]
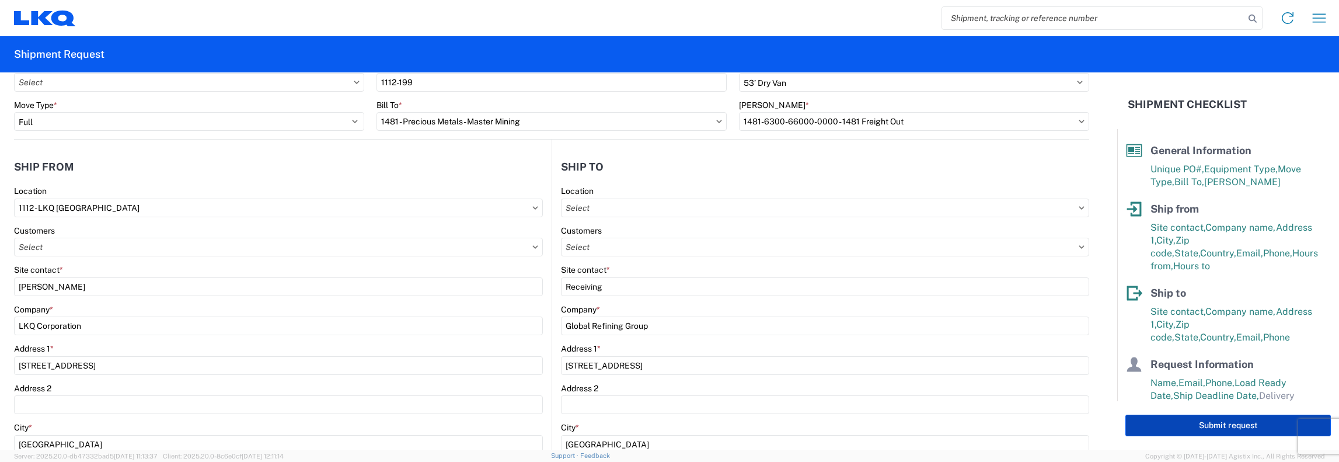
type input "24"
click at [1226, 423] on button "Submit request" at bounding box center [1227, 425] width 205 height 22
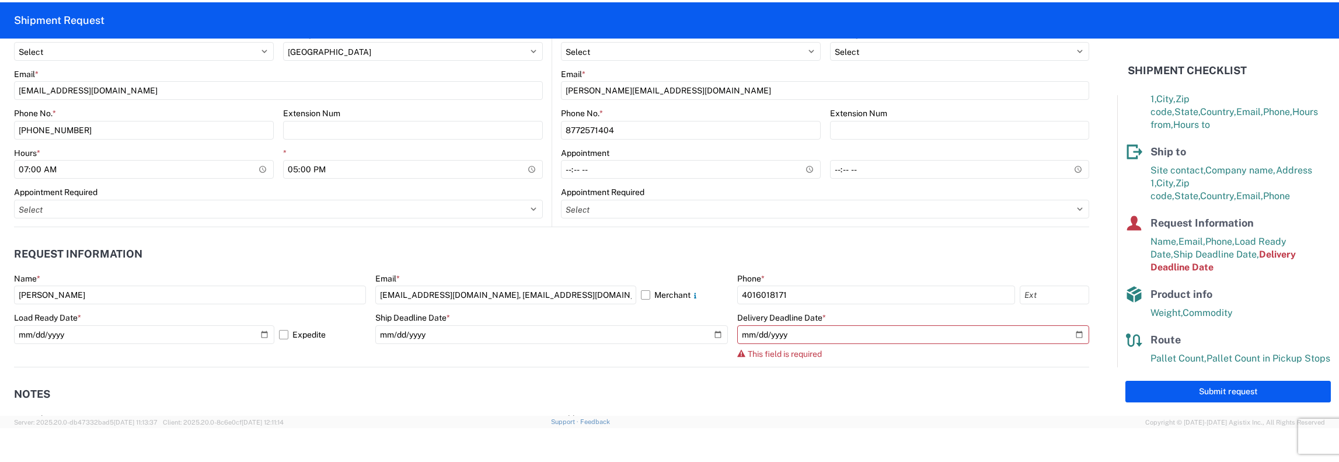
scroll to position [525, 0]
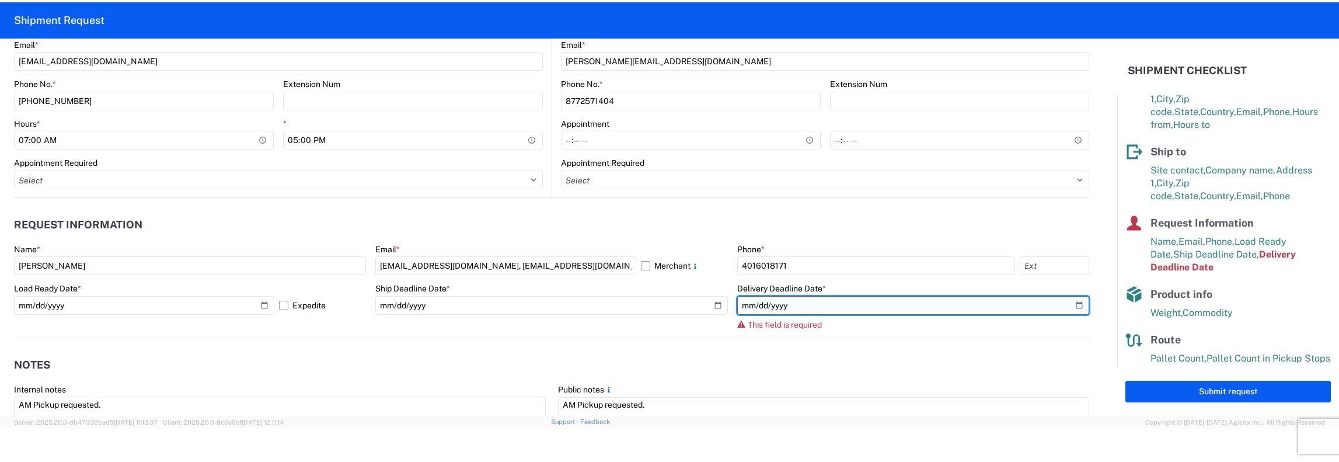
click at [1068, 305] on input "date" at bounding box center [913, 305] width 352 height 19
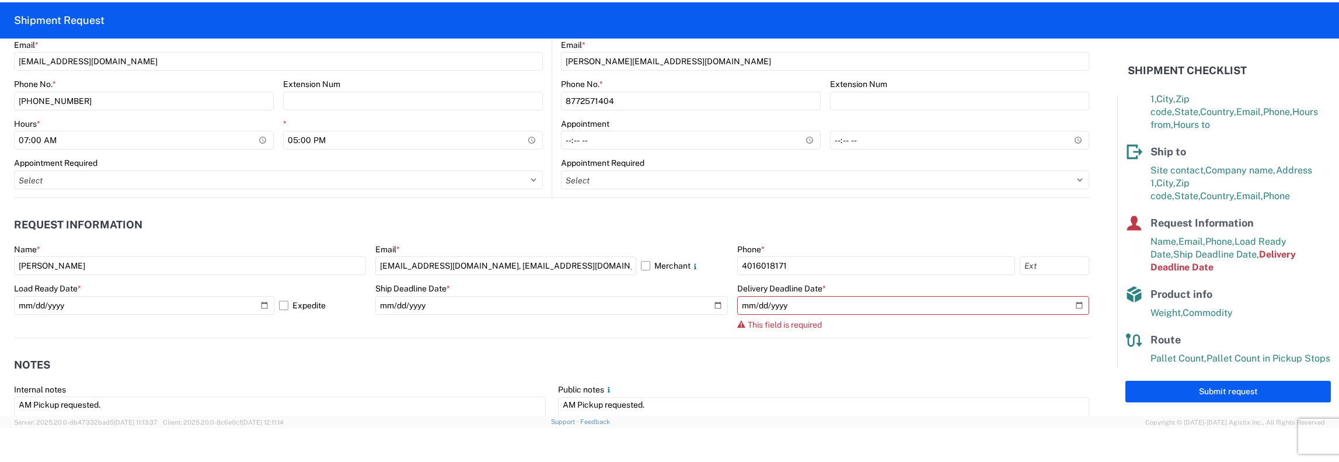
click at [934, 220] on header "Request Information" at bounding box center [551, 225] width 1075 height 26
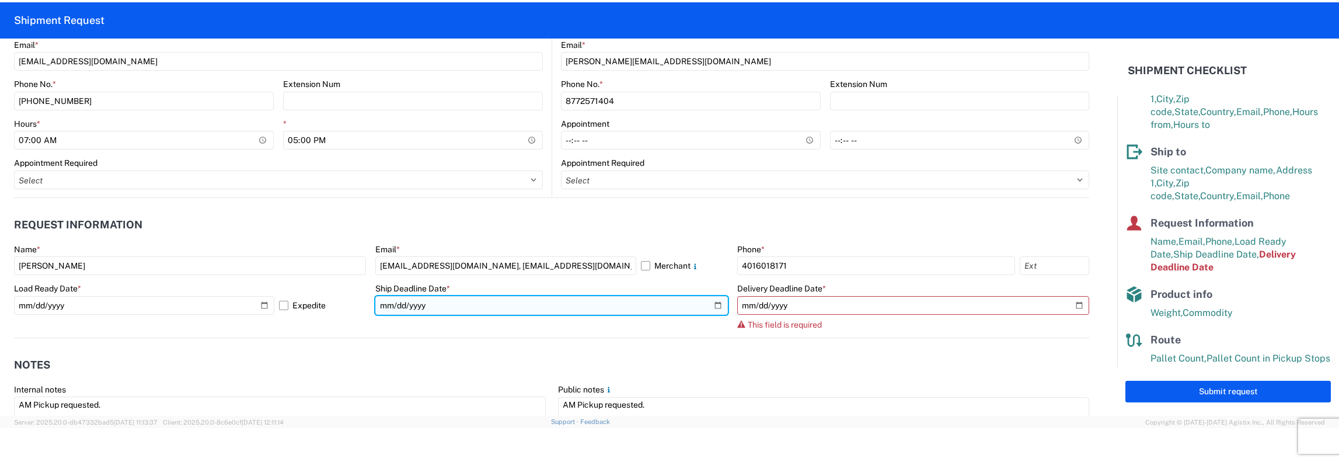
click at [713, 303] on input "[DATE]" at bounding box center [551, 305] width 352 height 19
type input "[DATE]"
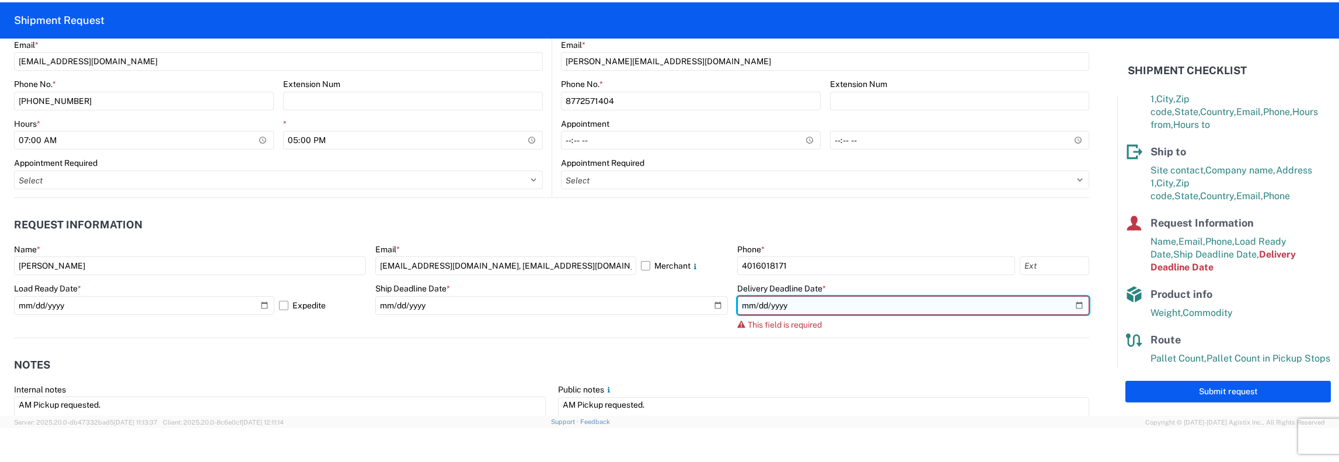
click at [1071, 305] on input "date" at bounding box center [913, 305] width 352 height 19
type input "[DATE]"
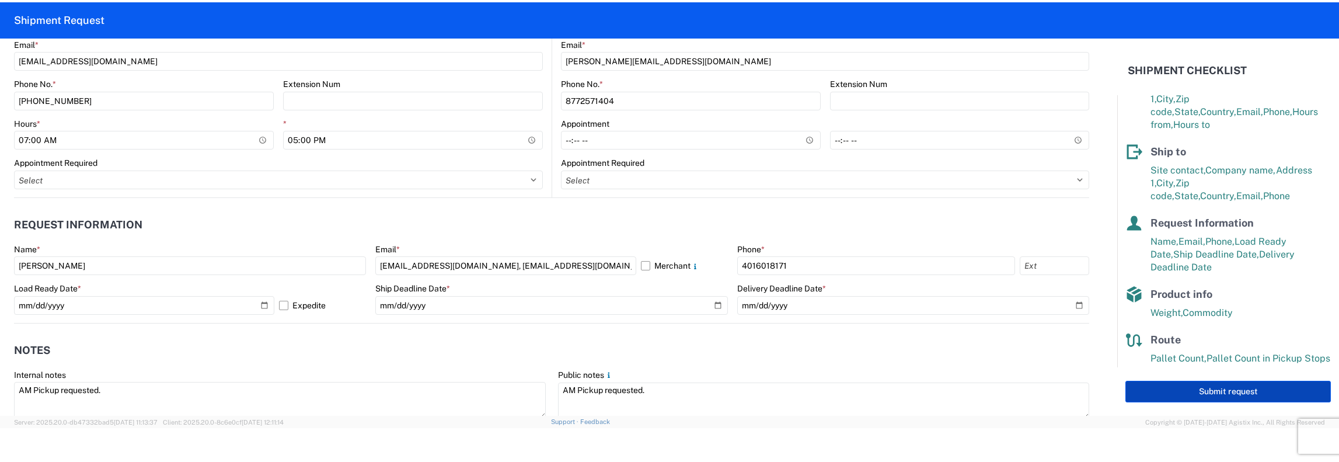
click at [1212, 393] on button "Submit request" at bounding box center [1227, 392] width 205 height 22
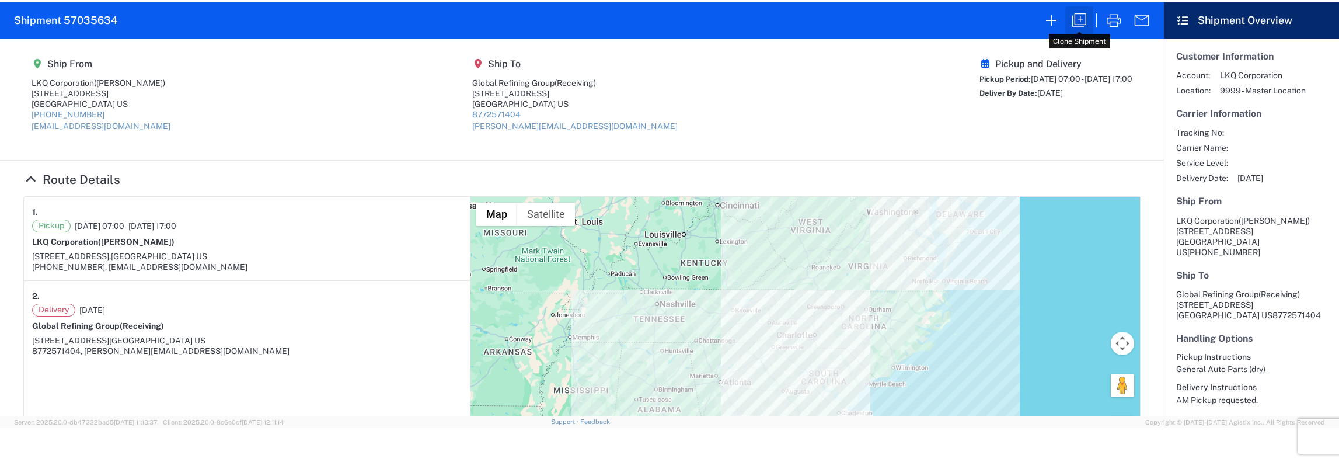
click at [1076, 19] on icon "button" at bounding box center [1079, 20] width 19 height 19
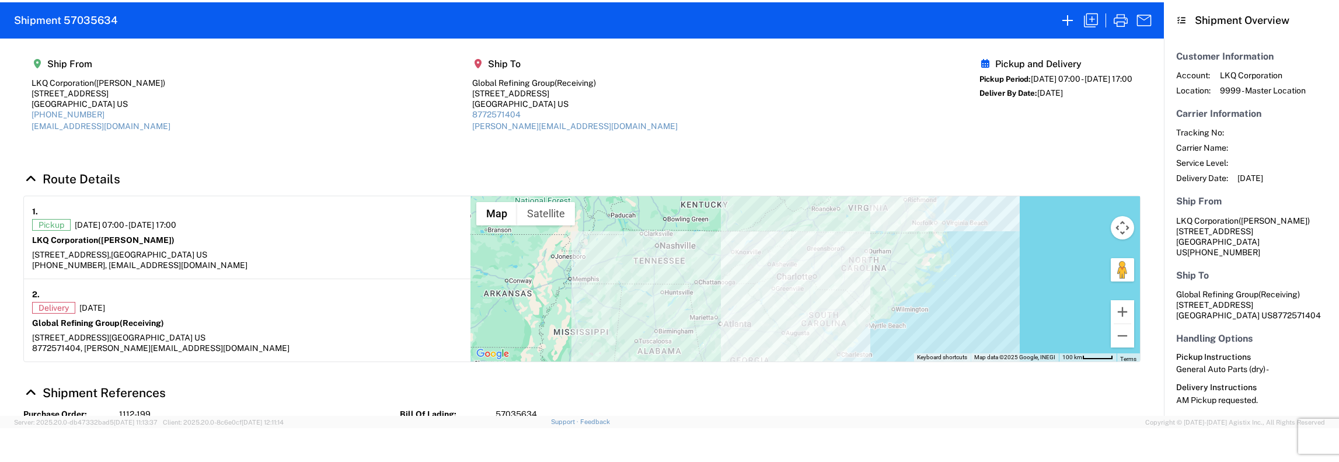
select select "FULL"
select select "US"
select select "LBS"
select select "IN"
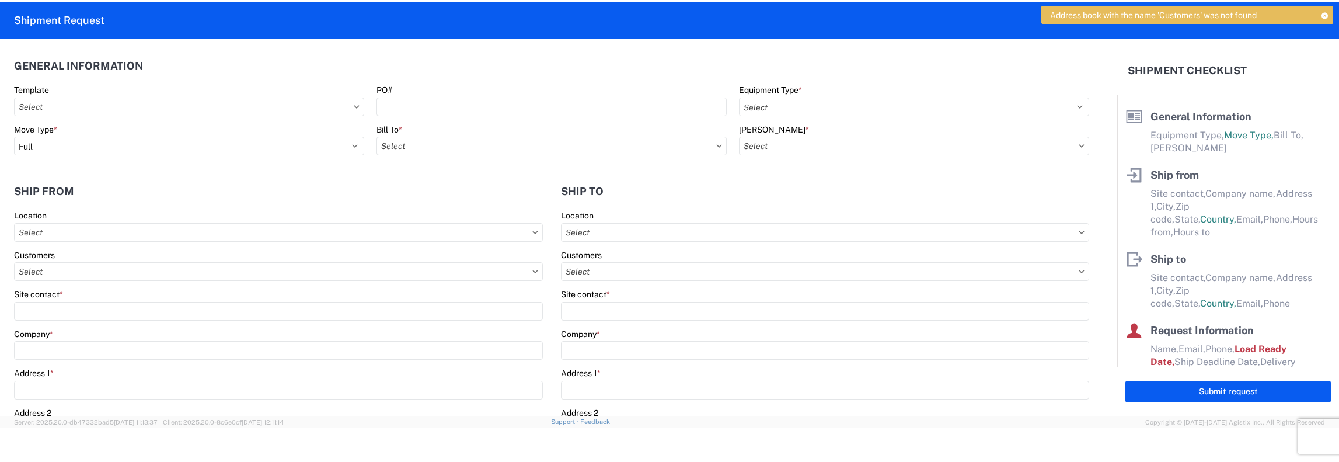
select select "STDV"
type input "[PERSON_NAME]"
type input "LKQ Corporation"
type input "[STREET_ADDRESS]"
type input "[GEOGRAPHIC_DATA]"
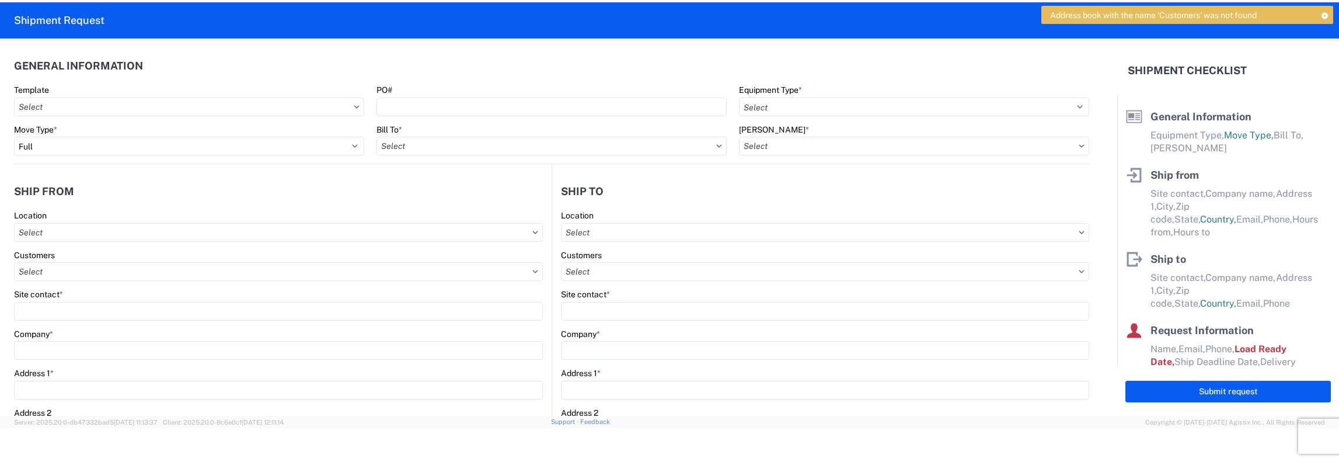
type input "30234"
type input "[EMAIL_ADDRESS][DOMAIN_NAME]"
type input "[PHONE_NUMBER]"
type input "07:00:00"
type input "17:00:00"
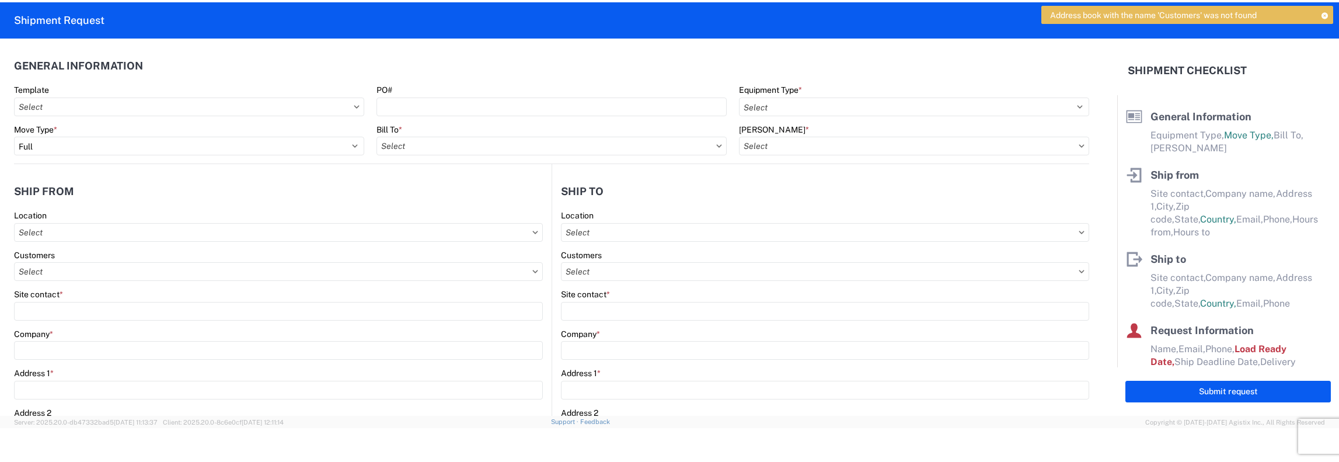
select select
type input "Receiving"
type input "Global Refining Group"
type input "[STREET_ADDRESS]"
type input "[GEOGRAPHIC_DATA]"
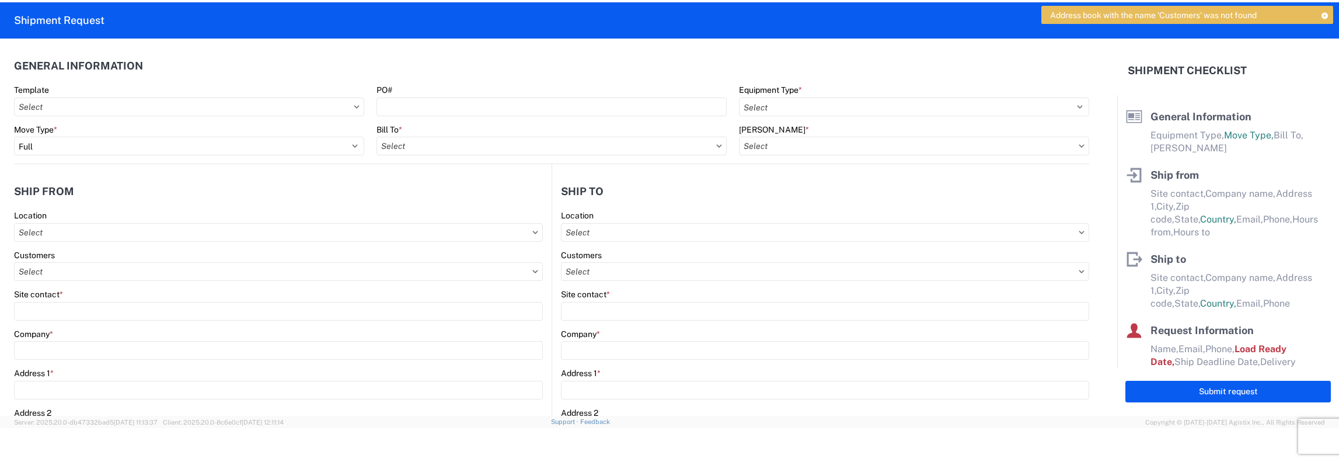
type input "23944"
type input "[PERSON_NAME][EMAIL_ADDRESS][DOMAIN_NAME]"
type input "8772571404"
select select
type input "[PERSON_NAME]"
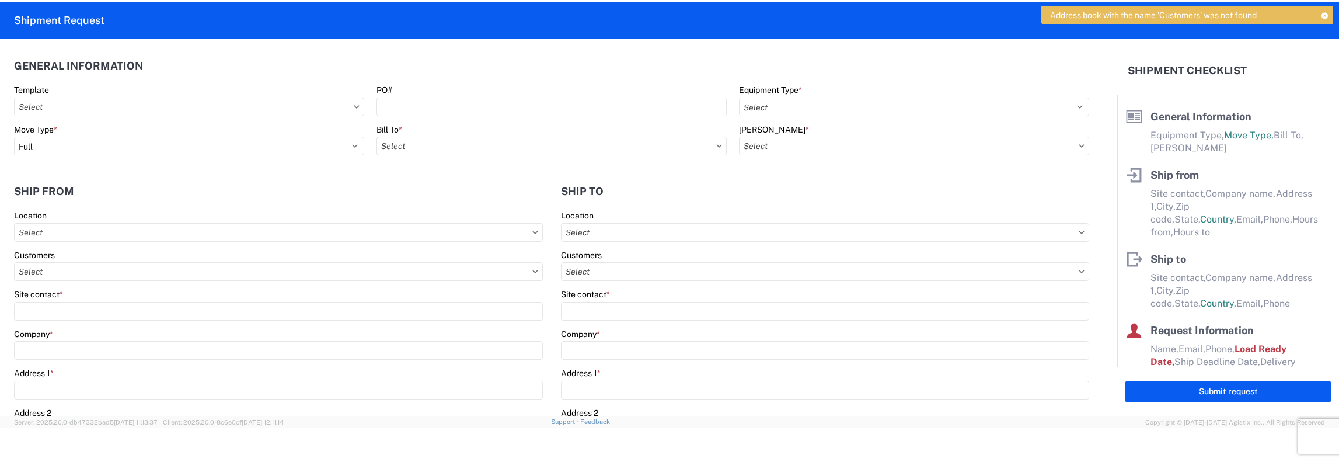
type input "[EMAIL_ADDRESS][DOMAIN_NAME], [EMAIL_ADDRESS][DOMAIN_NAME]"
type input "4016018171"
type input "[DATE]"
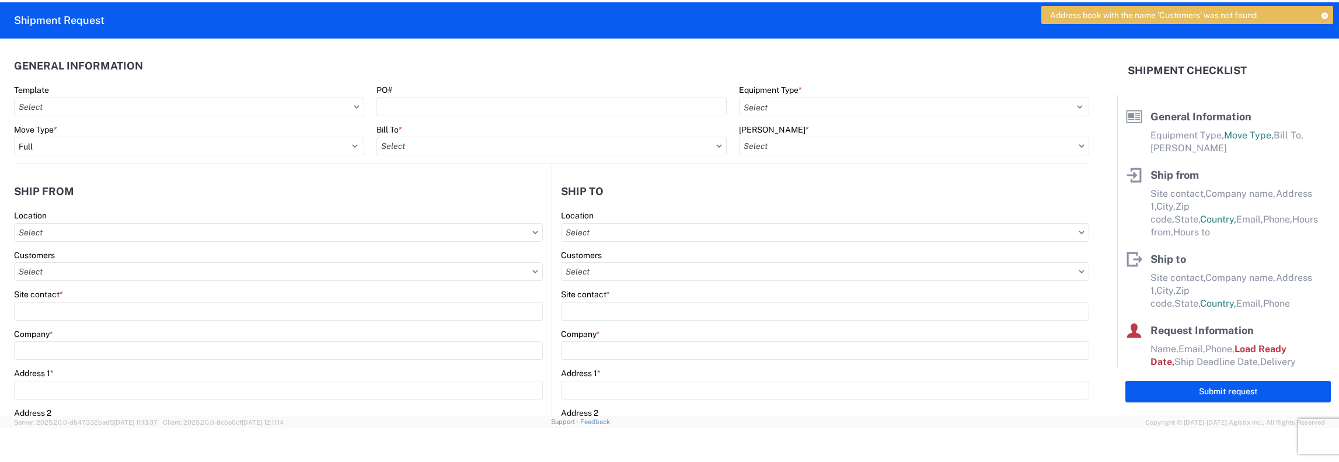
type textarea "AM Pickup requested."
type input "30000"
type input "General Auto Parts (dry)"
type input "24"
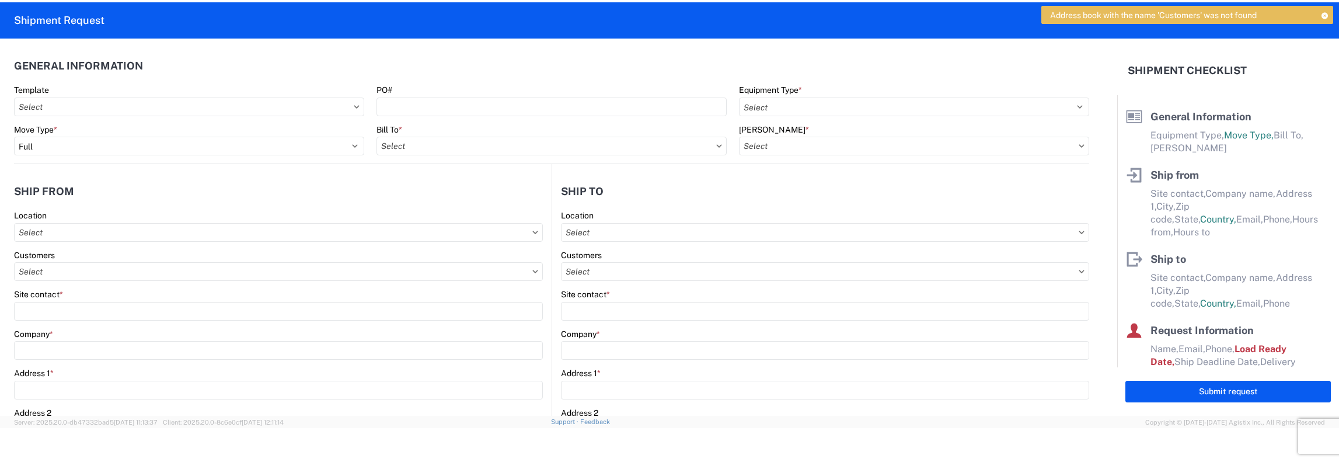
type input "0"
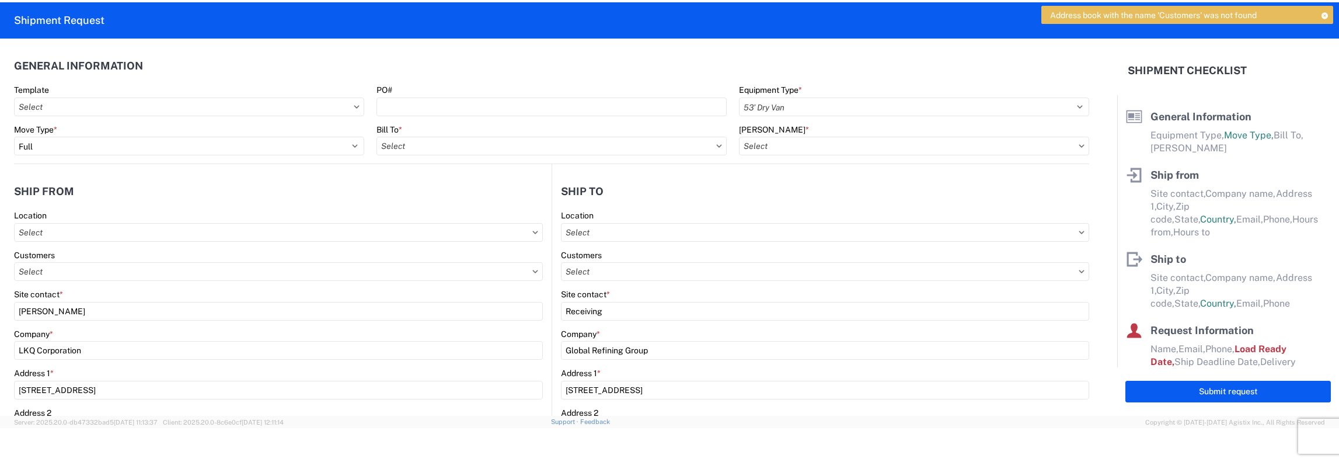
select select
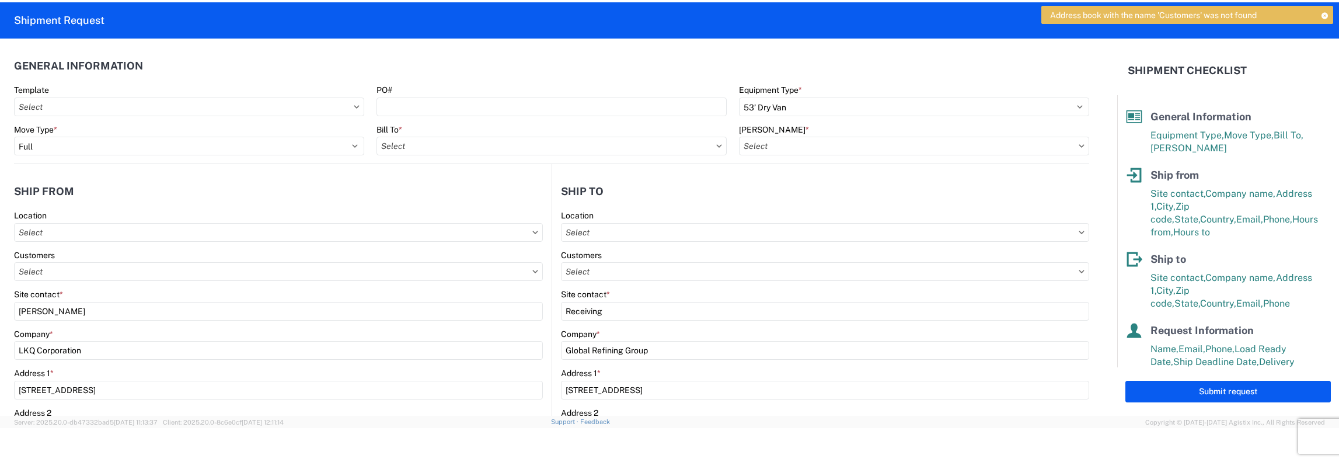
type input "1112 - LKQ [GEOGRAPHIC_DATA]"
type input "1481 - Precious Metals - Master Mining"
type input "1481-6300-66000-0000 - 1481 Freight Out"
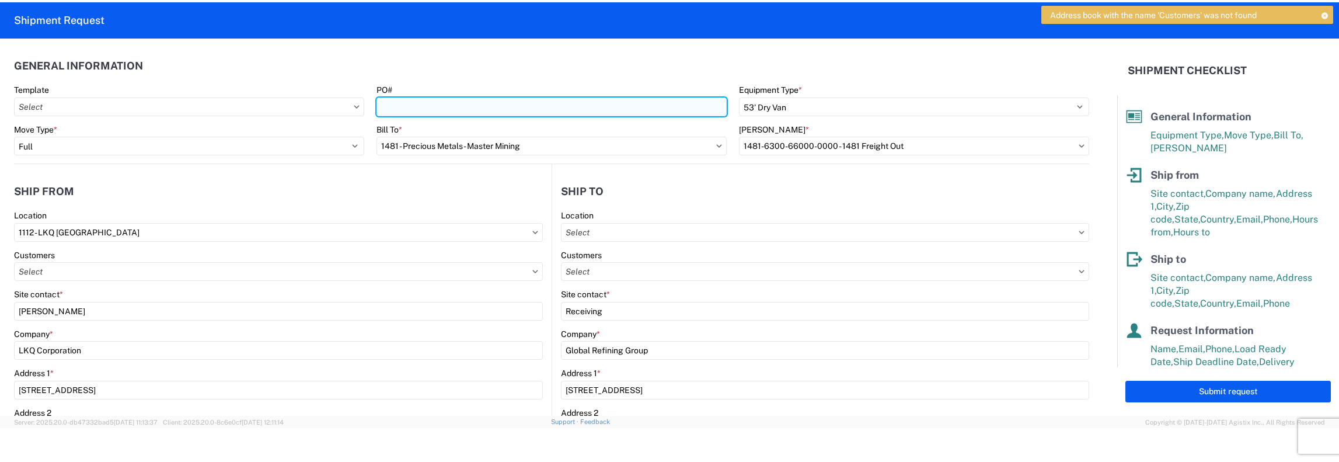
click at [382, 107] on input "PO#" at bounding box center [551, 106] width 350 height 19
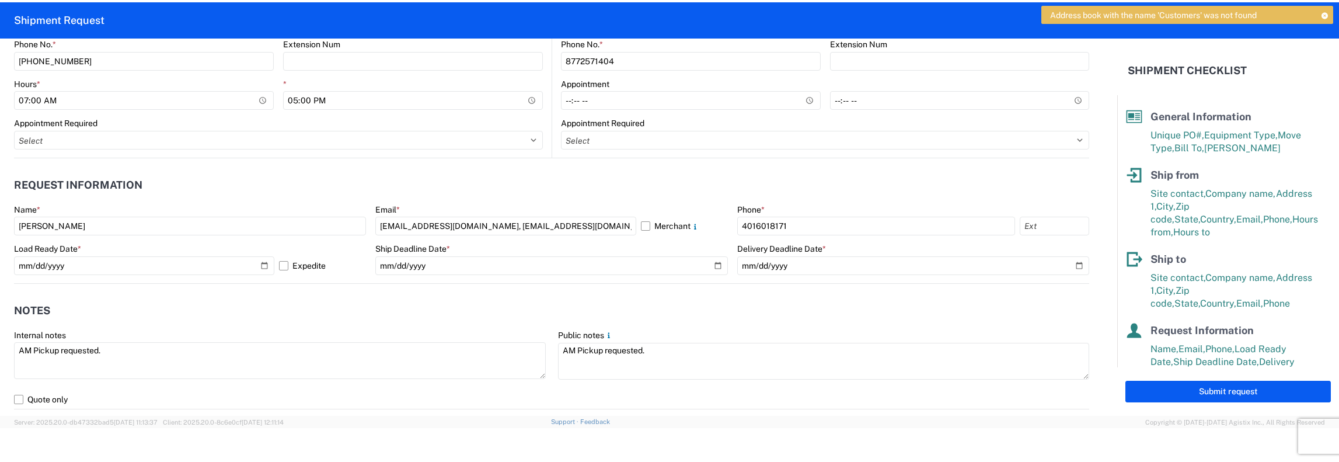
scroll to position [584, 0]
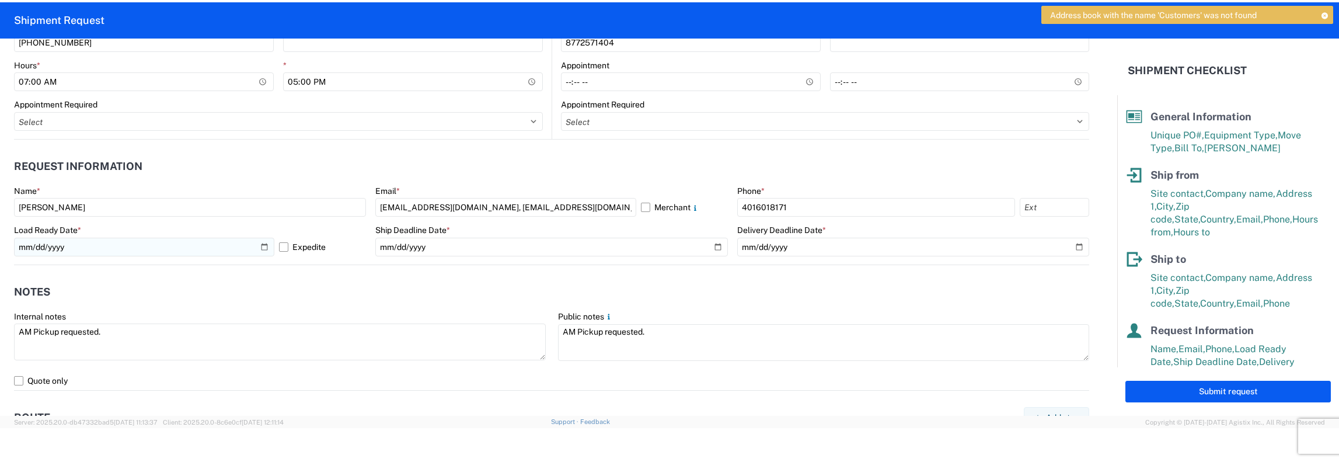
type input "1112-200"
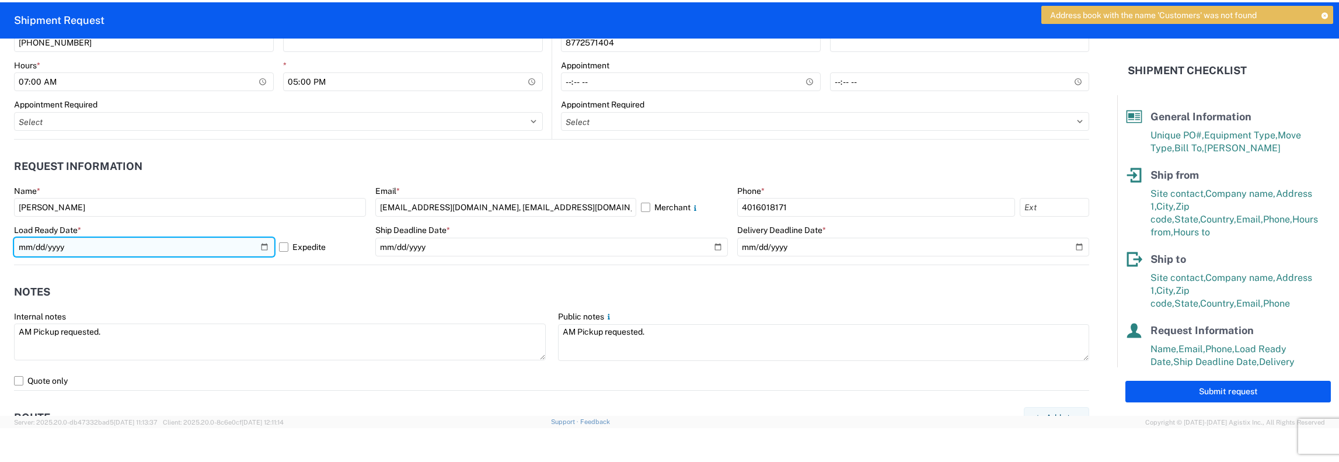
click at [240, 248] on input "[DATE]" at bounding box center [144, 247] width 260 height 19
click at [264, 245] on input "[DATE]" at bounding box center [144, 247] width 260 height 19
type input "[DATE]"
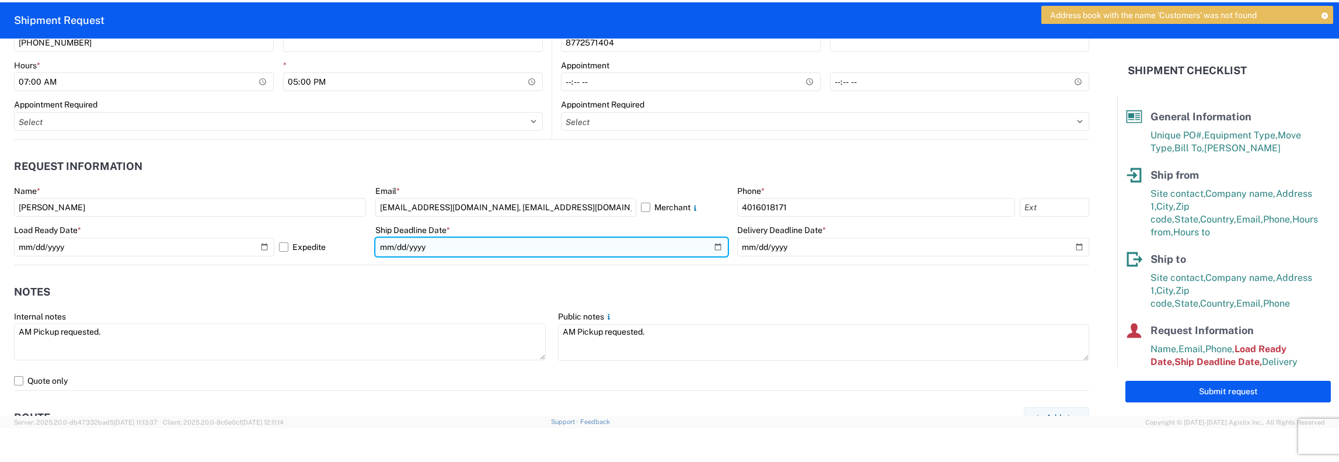
click at [711, 250] on input "[DATE]" at bounding box center [551, 247] width 352 height 19
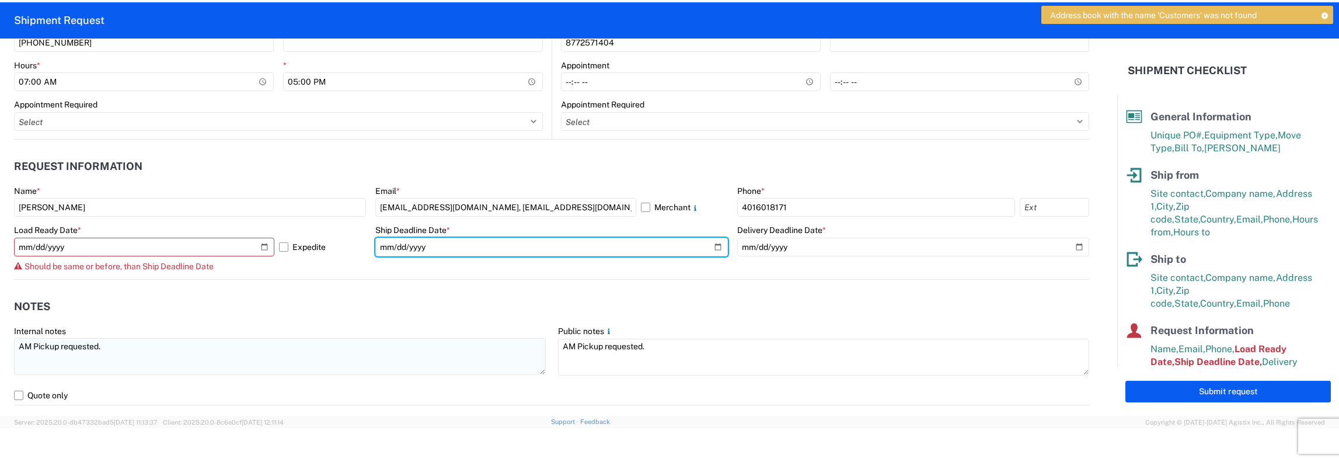
type input "[DATE]"
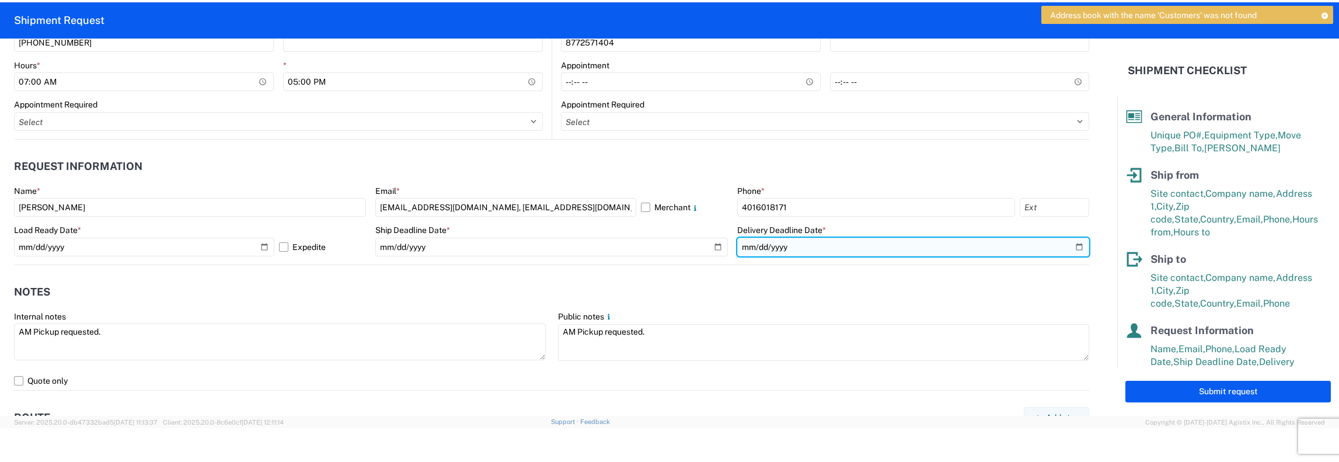
click at [1070, 250] on input "[DATE]" at bounding box center [913, 247] width 352 height 19
type input "[DATE]"
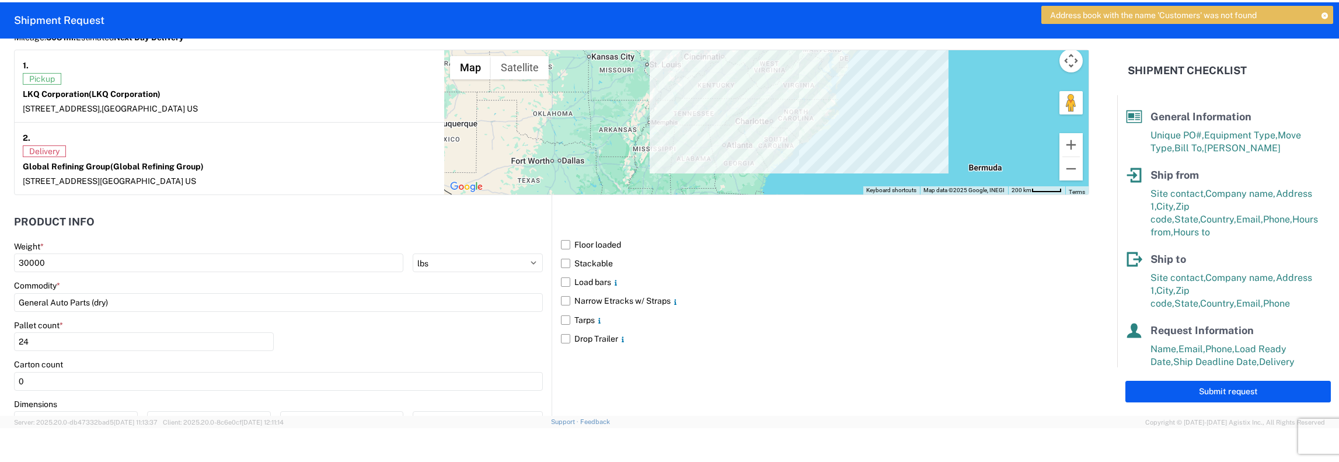
scroll to position [992, 0]
click at [1230, 392] on button "Submit request" at bounding box center [1227, 392] width 205 height 22
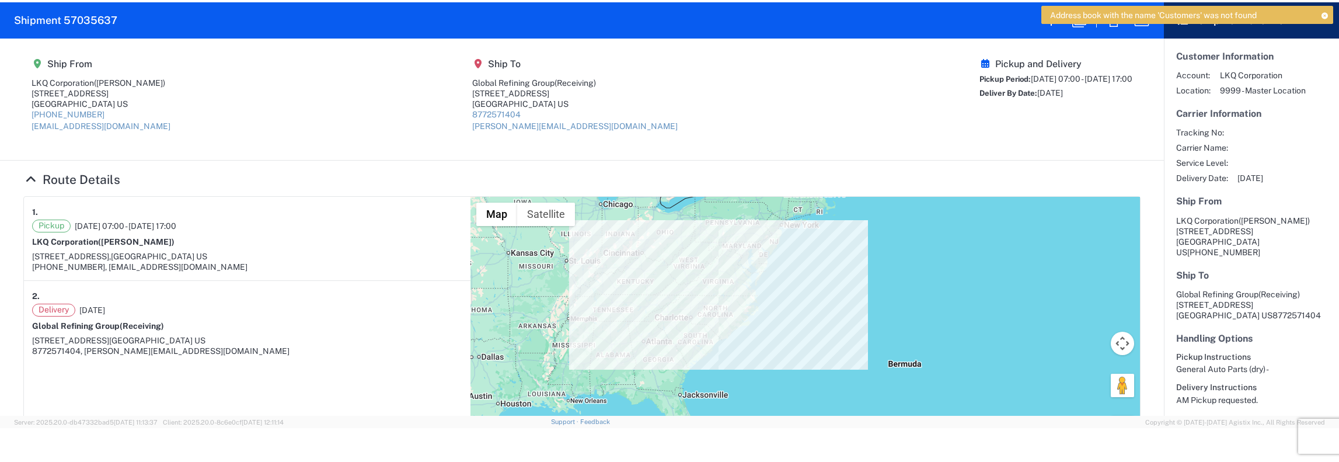
click at [538, 175] on h4 "Route Details" at bounding box center [581, 179] width 1117 height 15
click at [230, 386] on article "1. Pickup [DATE] 07:00 - [DATE] 17:00 LKQ Corporation ([PERSON_NAME]) [STREET_A…" at bounding box center [247, 337] width 447 height 280
click at [1324, 13] on icon at bounding box center [1324, 15] width 8 height 6
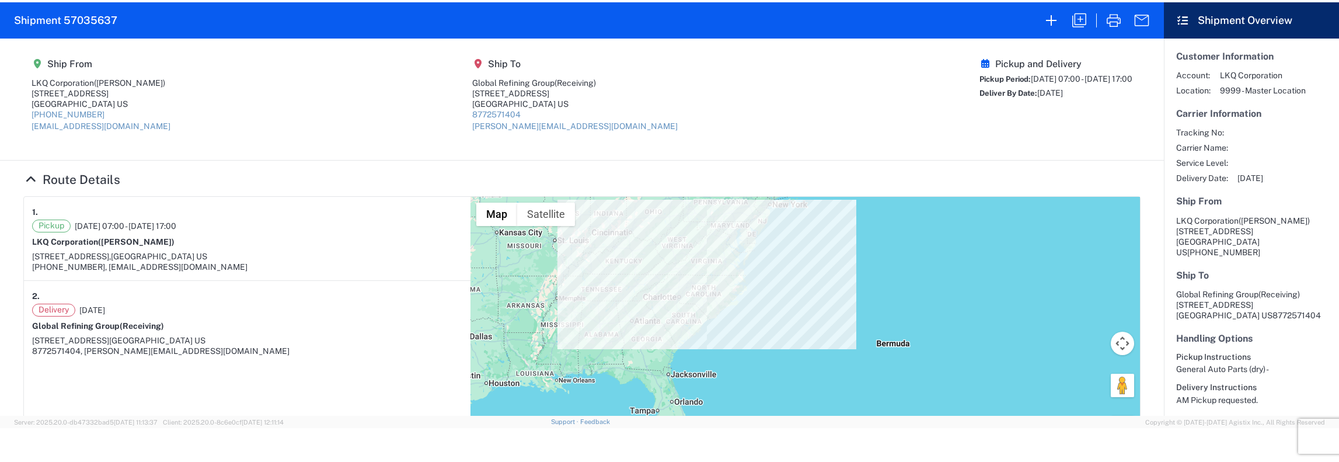
select select "STDV"
select select "FULL"
select select "US"
select select "LBS"
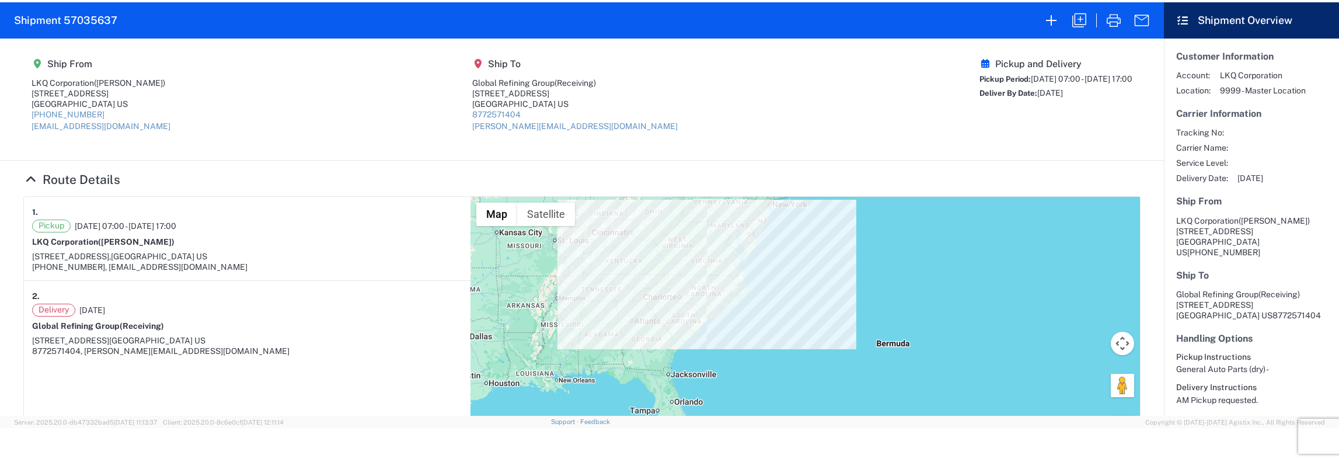
select select "IN"
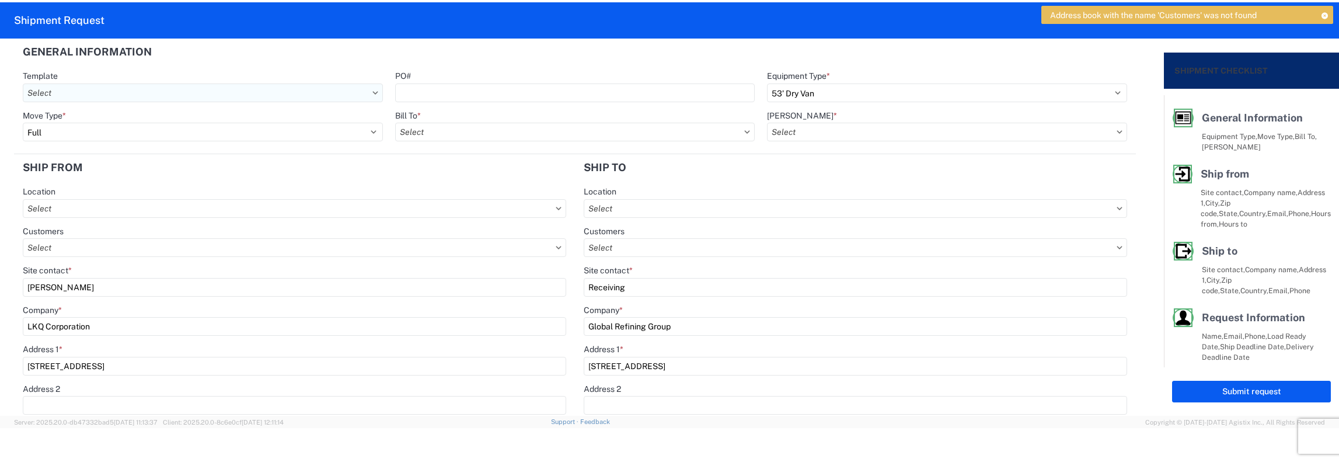
type input "1112 - LKQ [GEOGRAPHIC_DATA]"
type input "1481-6300-66000-0000 - 1481 Freight Out"
type input "1481 - Precious Metals - Master Mining"
click at [1321, 15] on icon at bounding box center [1324, 15] width 8 height 6
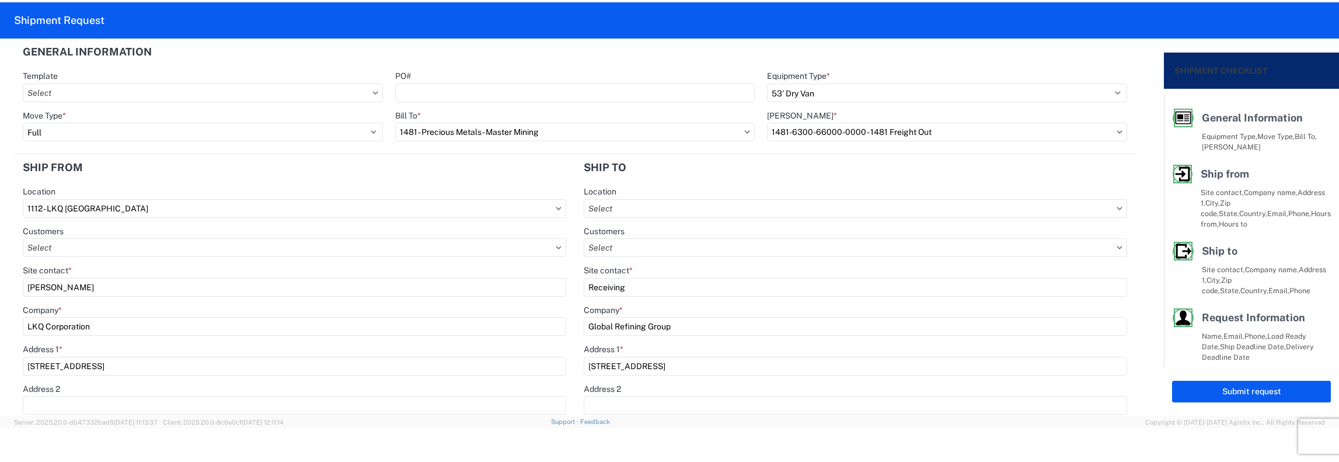
click at [476, 113] on div "Bill To *" at bounding box center [575, 115] width 360 height 11
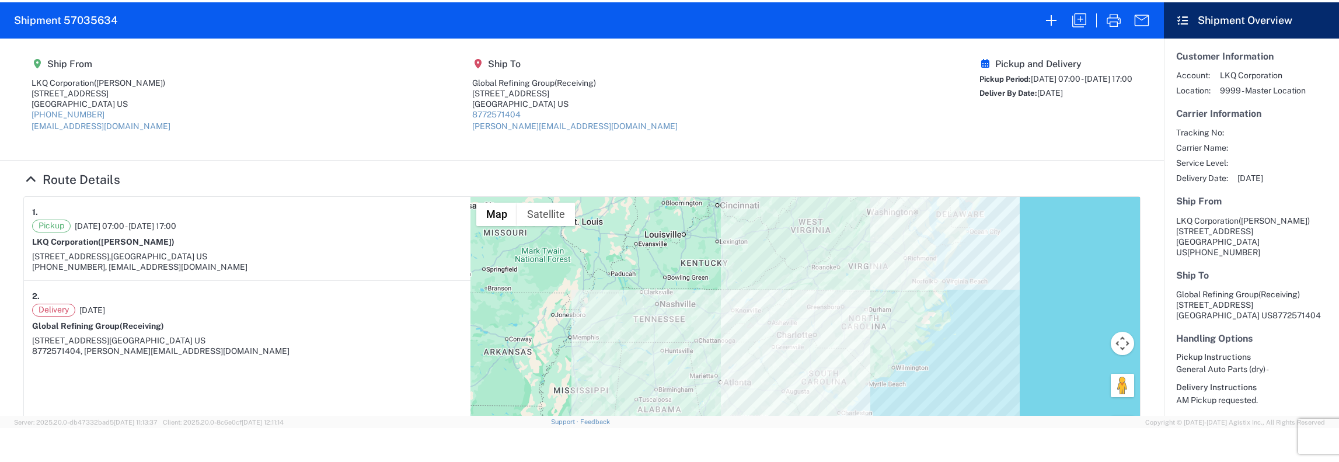
click at [733, 25] on agx-form-header "Shipment 57035634" at bounding box center [582, 20] width 1164 height 36
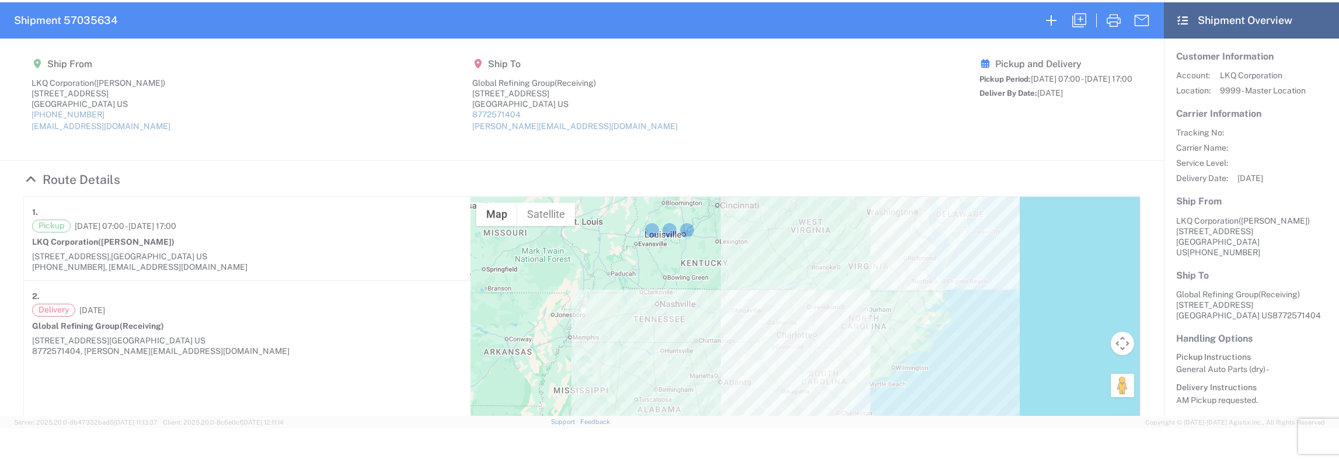
select select "FULL"
select select "US"
select select "LBS"
select select "IN"
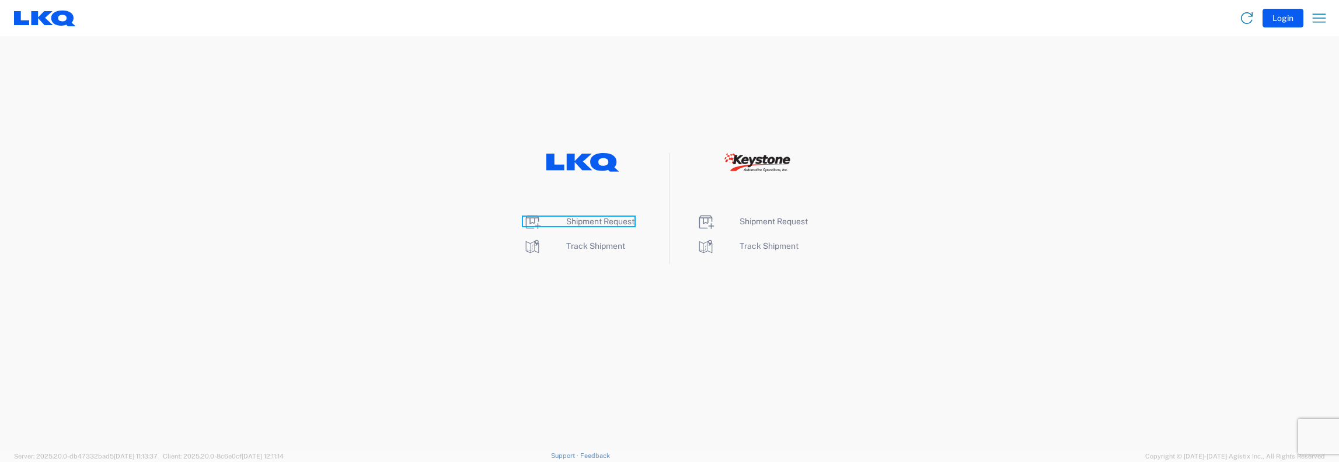
click at [584, 219] on span "Shipment Request" at bounding box center [600, 221] width 68 height 9
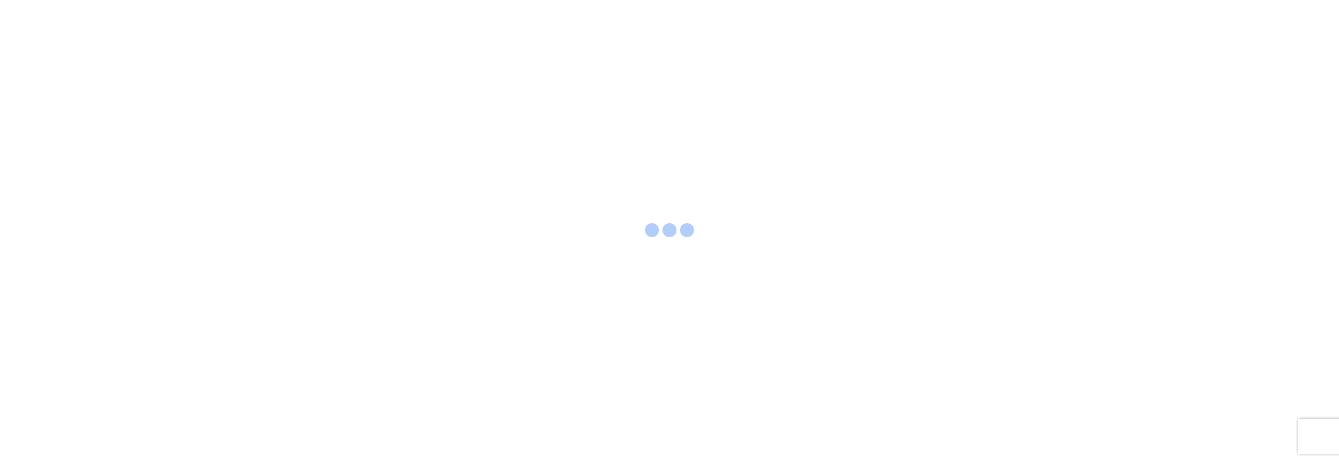
select select "FULL"
select select "LBS"
select select "IN"
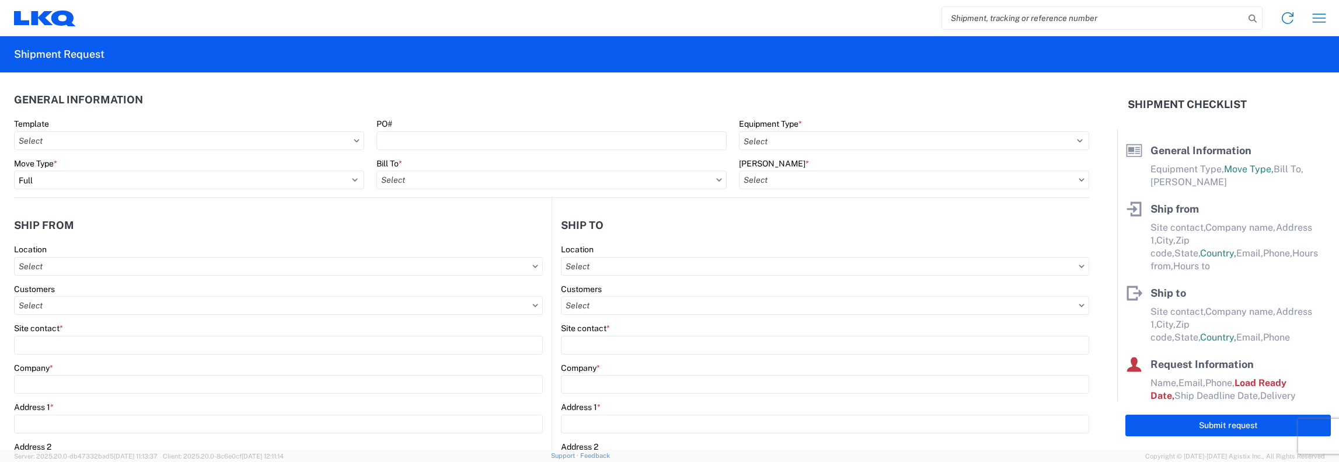
click at [955, 20] on input "search" at bounding box center [1093, 18] width 302 height 22
type input "56759919"
click at [1251, 17] on icon at bounding box center [1252, 19] width 16 height 16
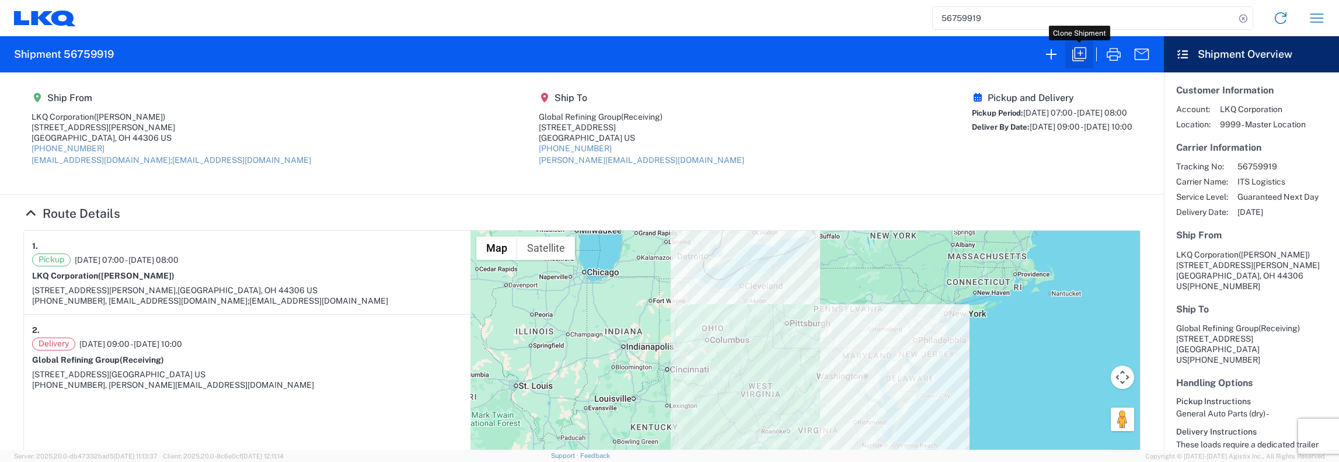
click at [1079, 55] on icon "button" at bounding box center [1079, 54] width 19 height 19
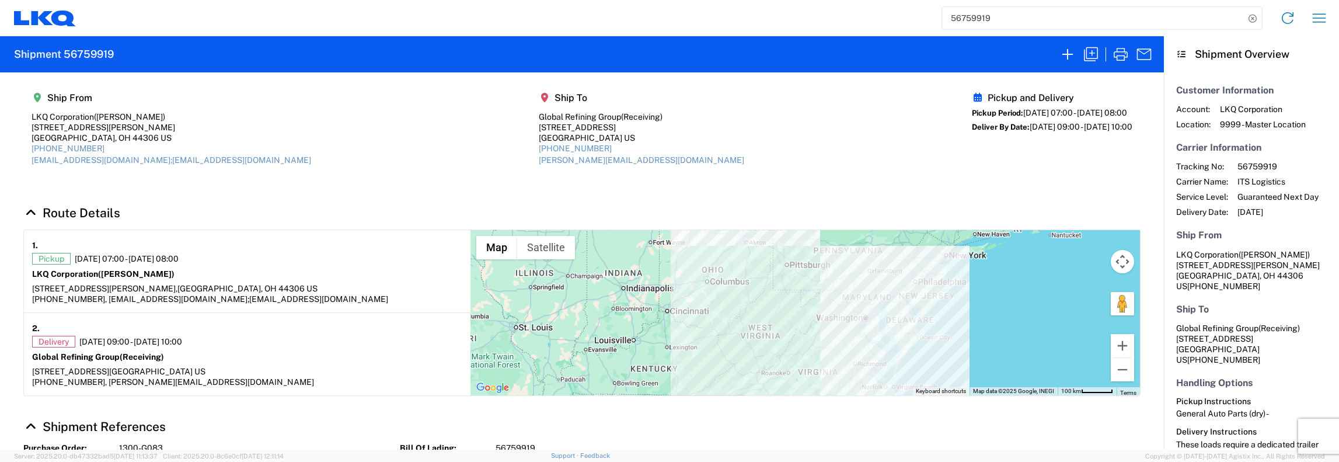
select select "FULL"
select select "US"
select select "LBS"
select select "IN"
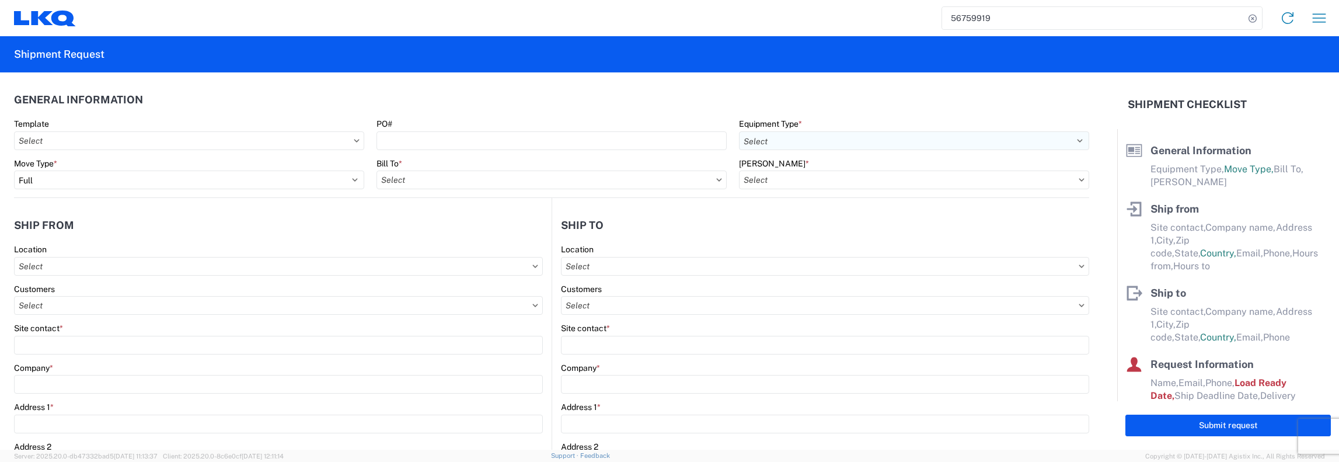
select select "STDV"
type input "[PERSON_NAME]"
type input "LKQ Corporation"
type input "1435 Triplett Blvd"
type input "Akron"
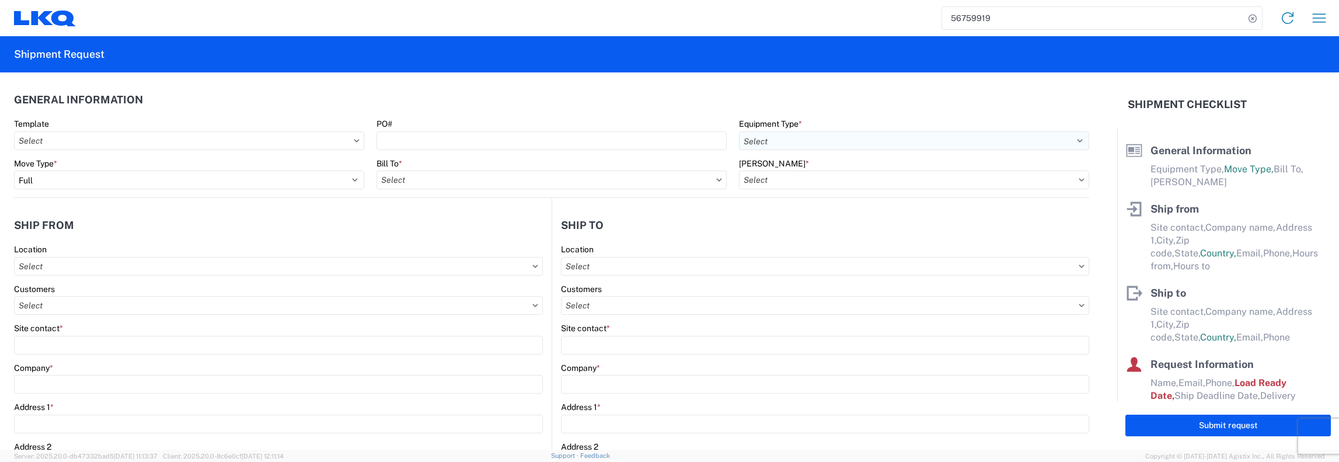
type input "44306"
type input "[EMAIL_ADDRESS][DOMAIN_NAME];[EMAIL_ADDRESS][DOMAIN_NAME]"
type input "330-983-5604"
type input "07:00:00"
type input "08:00:00"
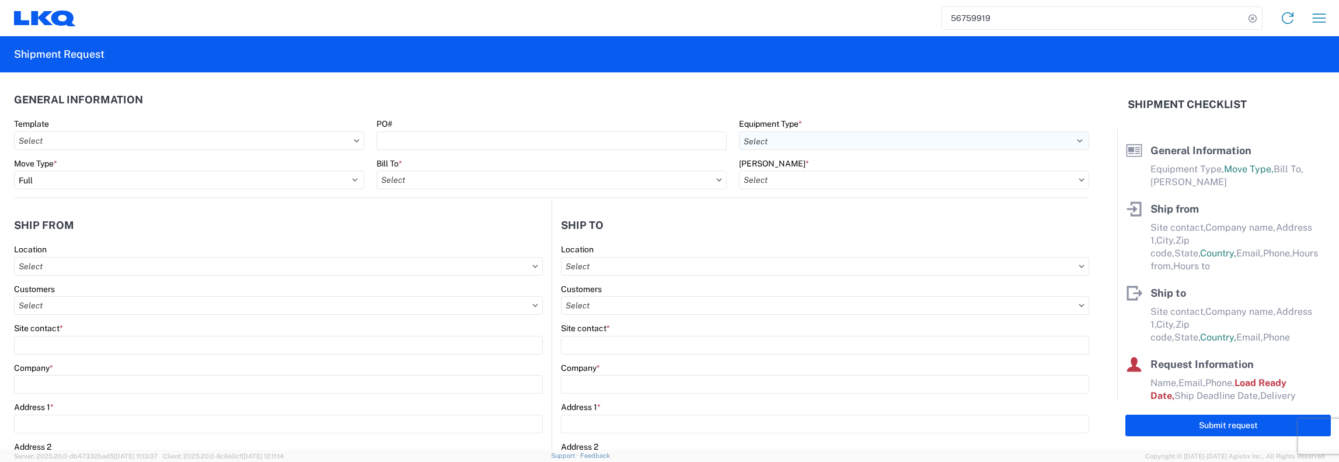
select select
type input "Receiving"
type input "Global Refining Group"
type input "[STREET_ADDRESS]"
type input "[GEOGRAPHIC_DATA]"
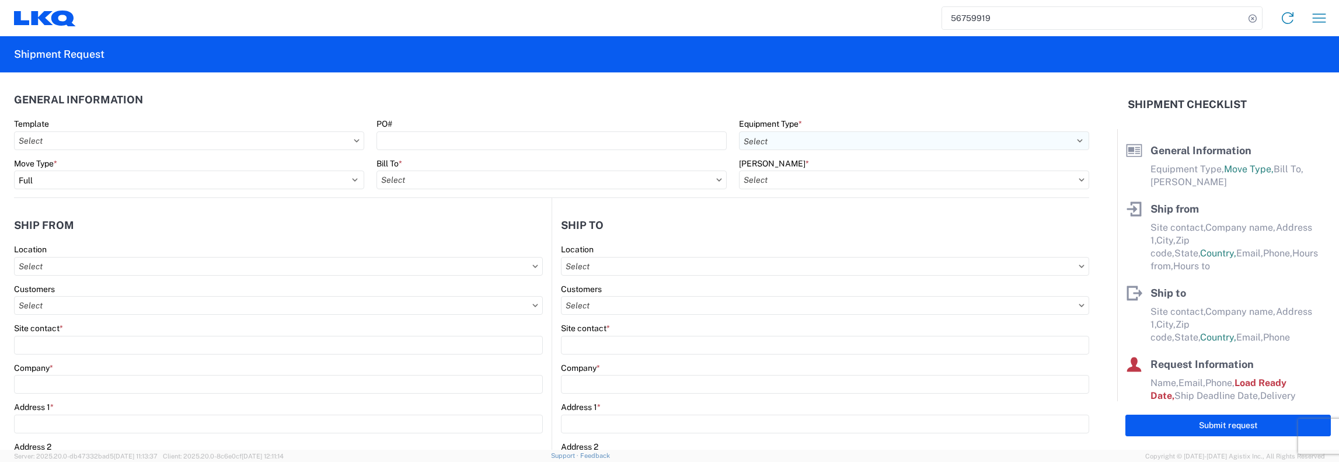
type input "23944"
type input "laura@globalrefininggroup.com"
type input "877-257-1404"
type input "09:00:00"
type input "10:00:00"
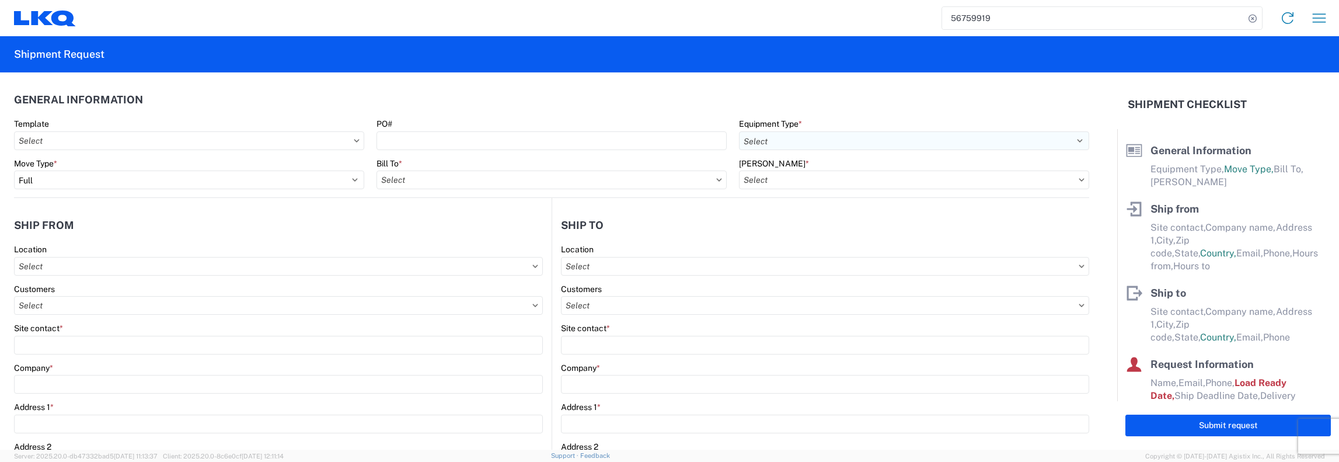
select select
type input "John Keating"
type input "kamcmanigal@lkqcorp.com,jfkeating@lkqcorp.com"
type input "401-601-8171"
type input "2025-09-25"
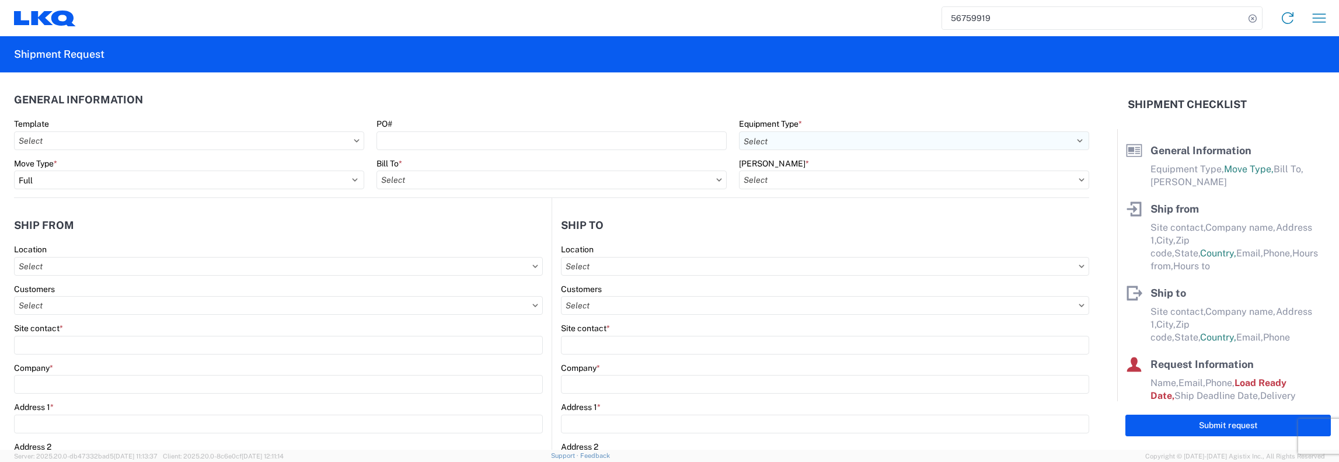
type input "2025-09-25"
type input "2025-09-26"
type textarea "Morning Pick-Up Needed."
type textarea "These loads require a dedicated trailer and cannot be treated as partial loads.…"
type input "40000"
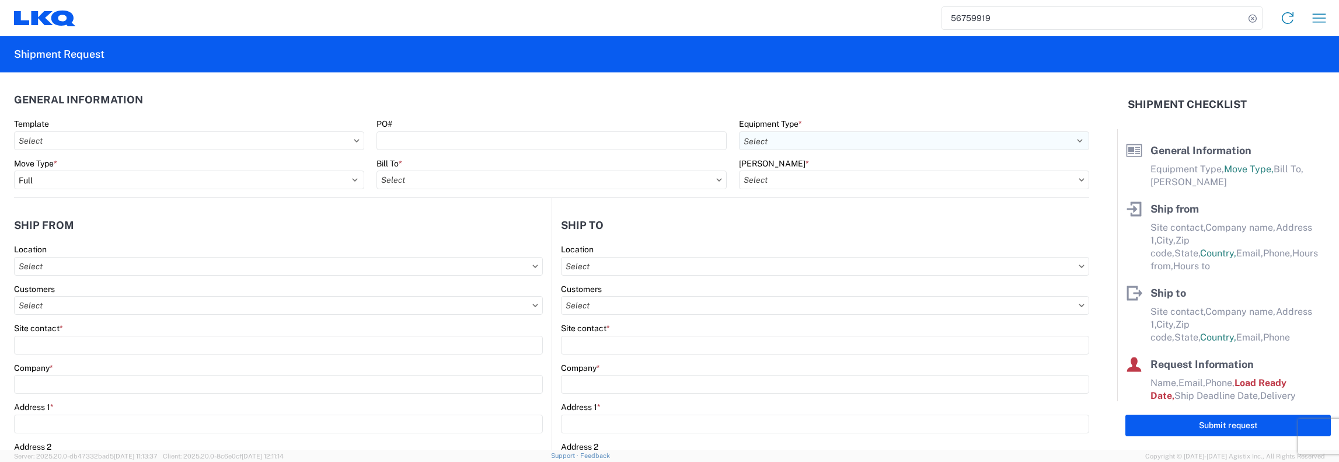
type input "General Auto Parts (dry)"
type input "36"
type input "1"
type input "4"
type input "0.67"
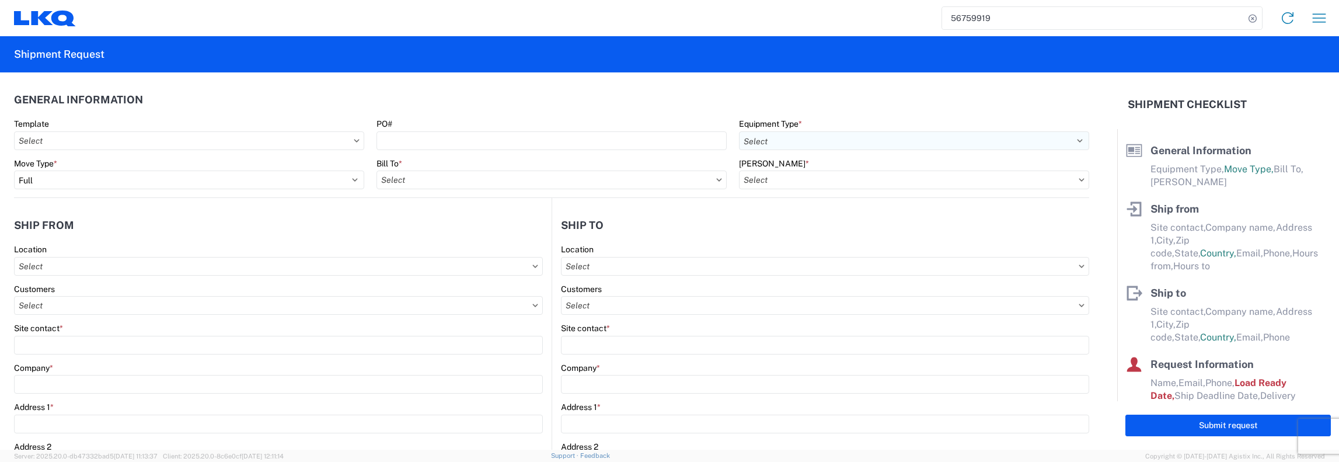
type input "0.67"
select select "FT"
select select
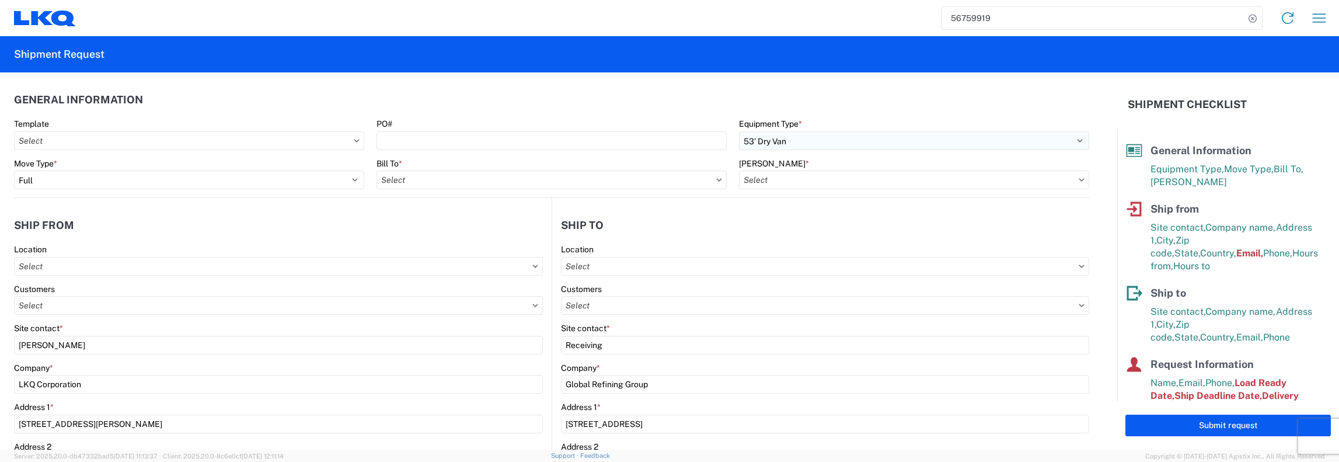
type input "1481 - Precious Metals - Master Mining"
type input "1300 - LKQ Triplett - Akron"
type input "1481-1005-50180-0000 - 1481 Freight In - Parts for Stock"
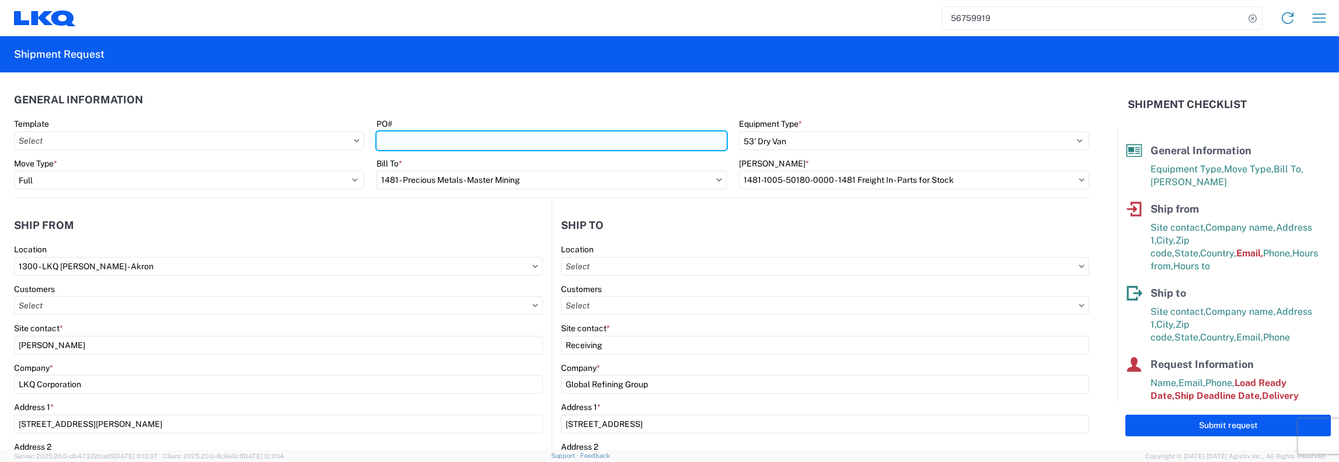
drag, startPoint x: 379, startPoint y: 145, endPoint x: 396, endPoint y: 141, distance: 17.4
click at [379, 145] on input "PO#" at bounding box center [551, 140] width 350 height 19
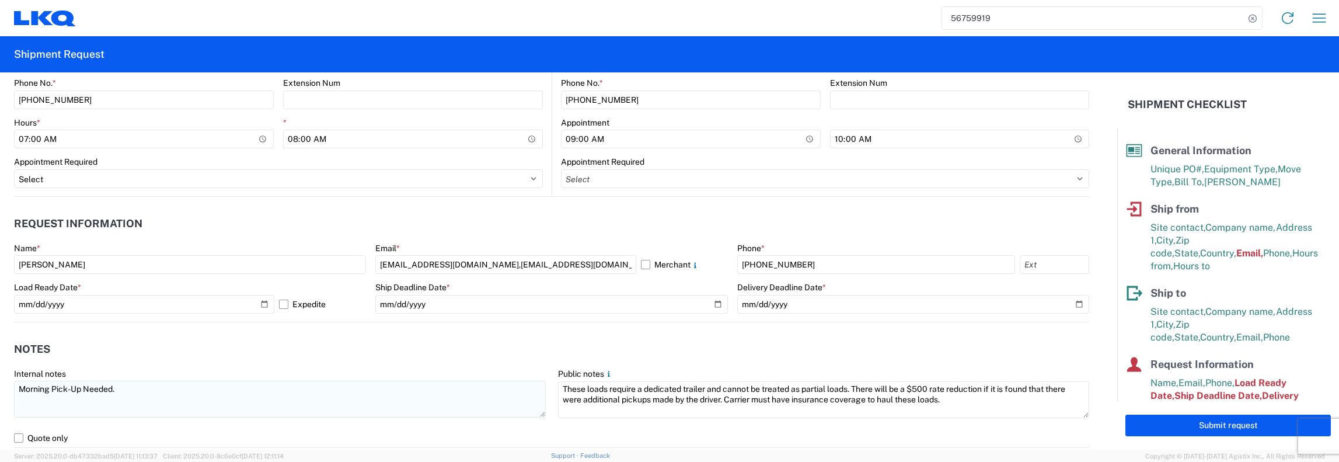
scroll to position [584, 0]
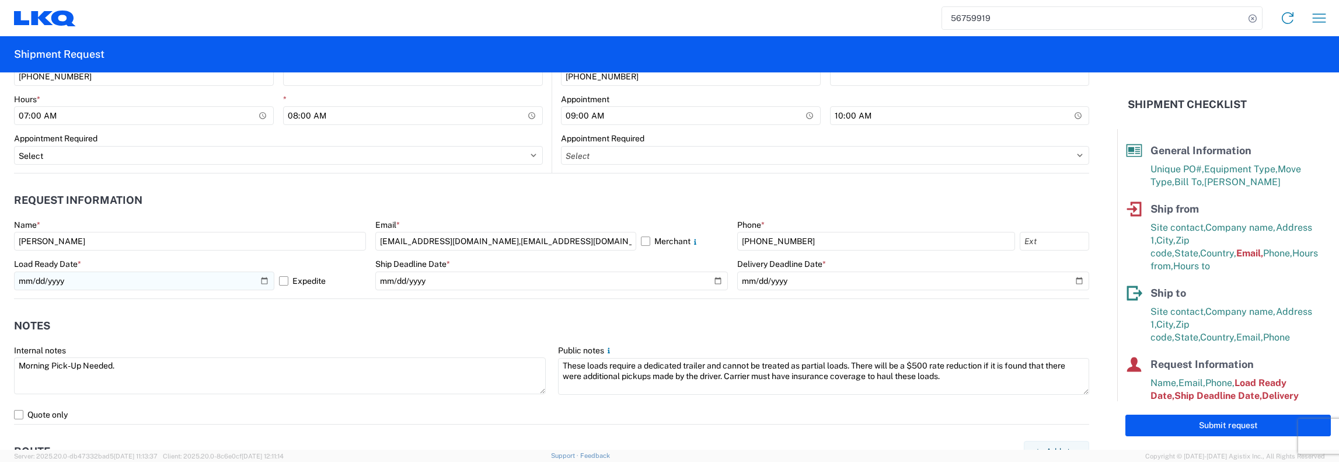
type input "1300-G085"
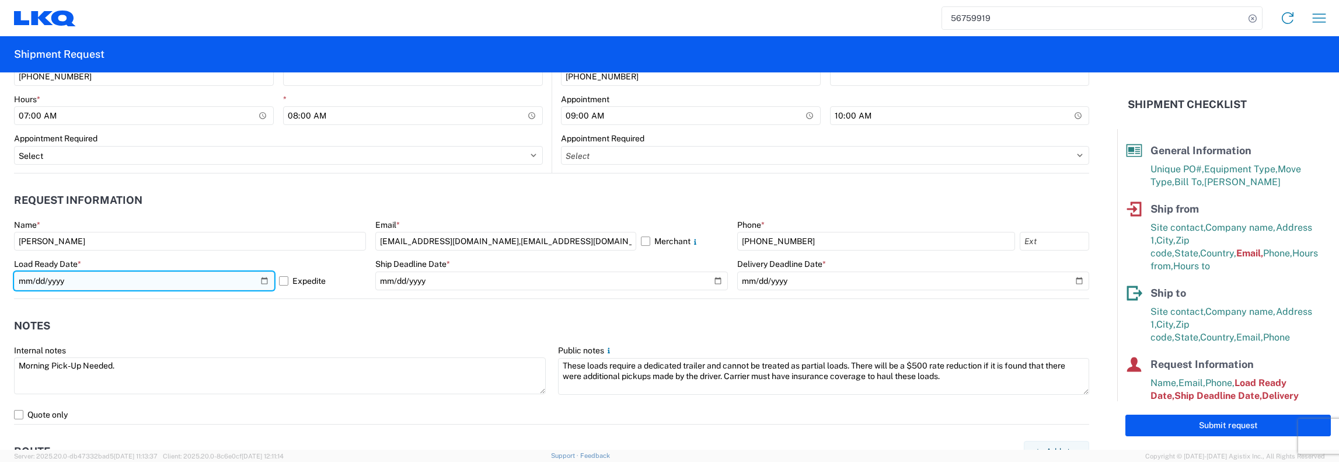
click at [245, 280] on input "2025-09-25" at bounding box center [144, 280] width 260 height 19
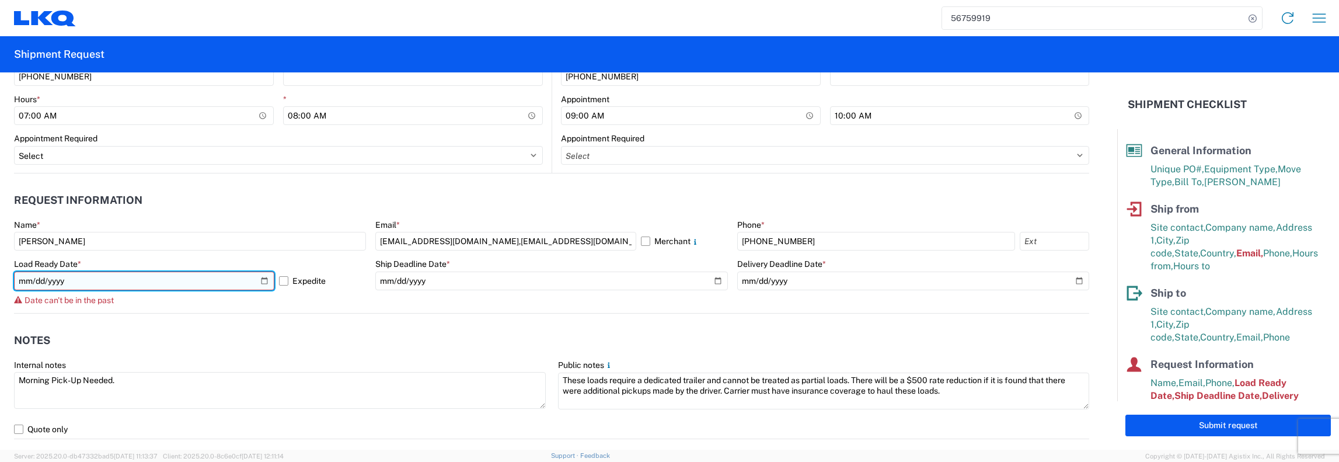
click at [261, 278] on input "2025-09-25" at bounding box center [144, 280] width 260 height 19
type input "2025-10-29"
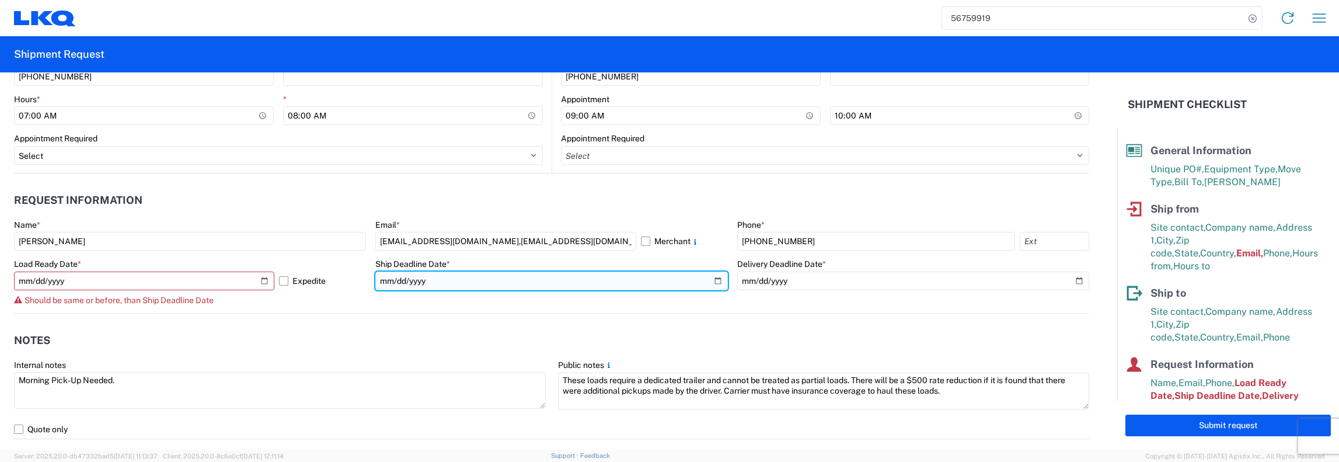
click at [712, 280] on input "2025-09-25" at bounding box center [551, 280] width 352 height 19
type input "2025-10-29"
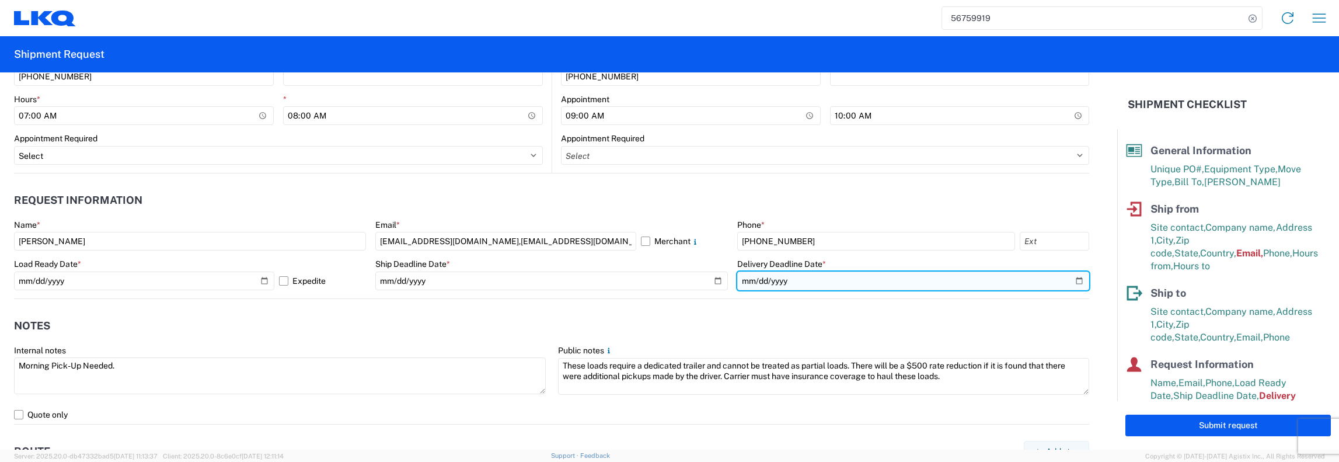
click at [1072, 280] on input "2025-09-26" at bounding box center [913, 280] width 352 height 19
type input "[DATE]"
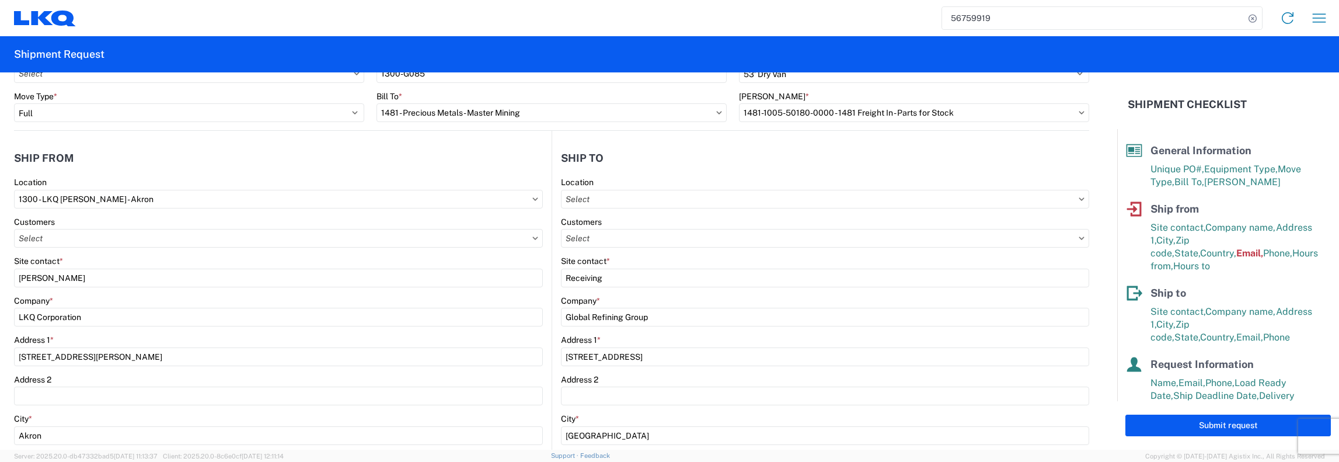
scroll to position [0, 0]
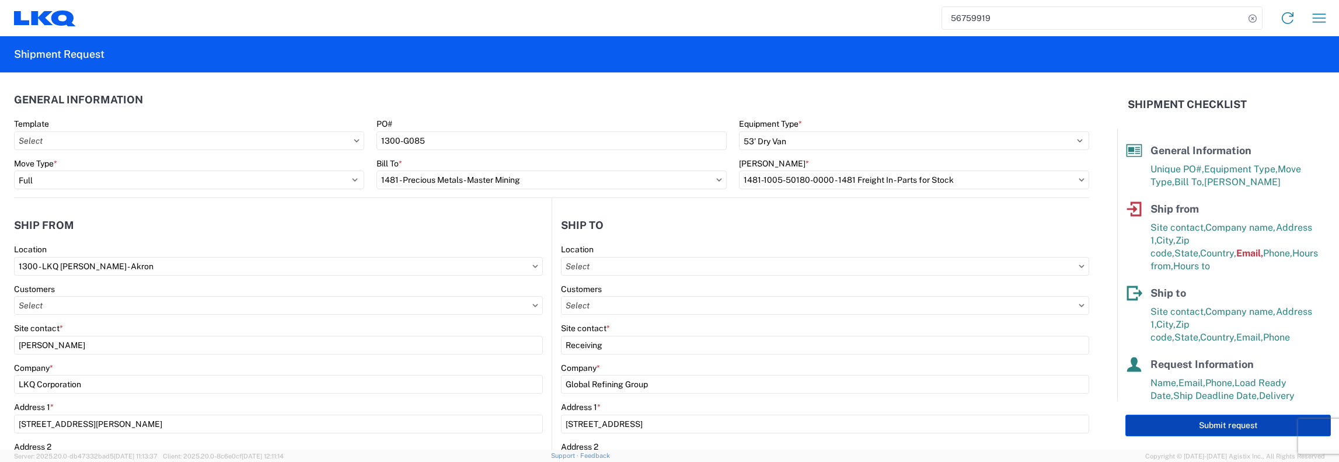
click at [1213, 422] on button "Submit request" at bounding box center [1227, 425] width 205 height 22
click at [1079, 179] on icon at bounding box center [1082, 180] width 6 height 4
click at [1079, 180] on icon at bounding box center [1081, 179] width 5 height 3
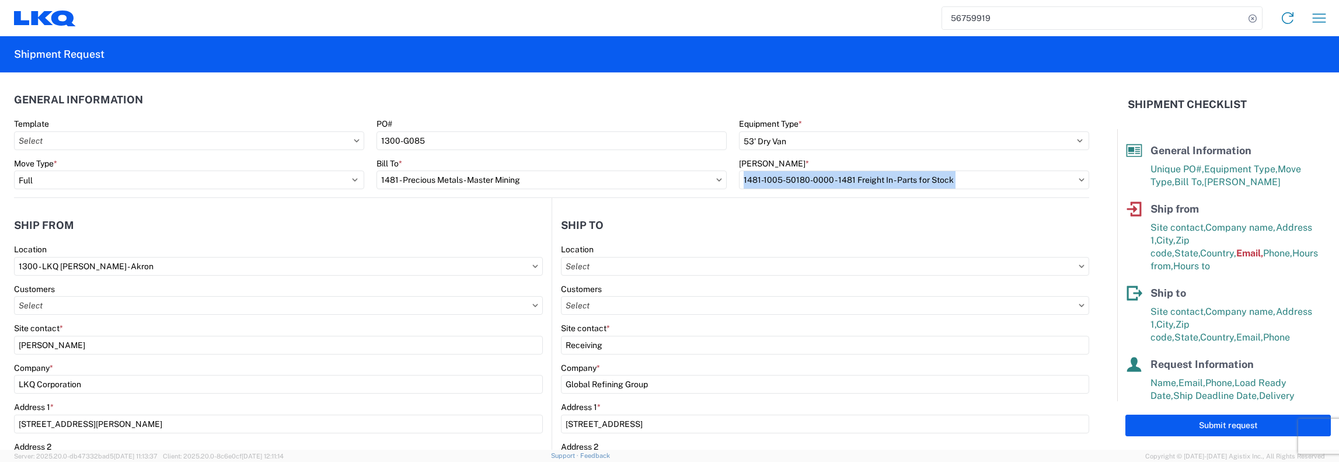
click at [1079, 180] on icon at bounding box center [1081, 179] width 5 height 3
drag, startPoint x: 704, startPoint y: 187, endPoint x: 740, endPoint y: 188, distance: 36.2
click at [703, 188] on input "1481 - Precious Metals - Master Mining" at bounding box center [551, 179] width 350 height 19
click at [739, 180] on input "1481-1005-50180-0000 - 1481 Freight In - Parts for Stock" at bounding box center [914, 179] width 350 height 19
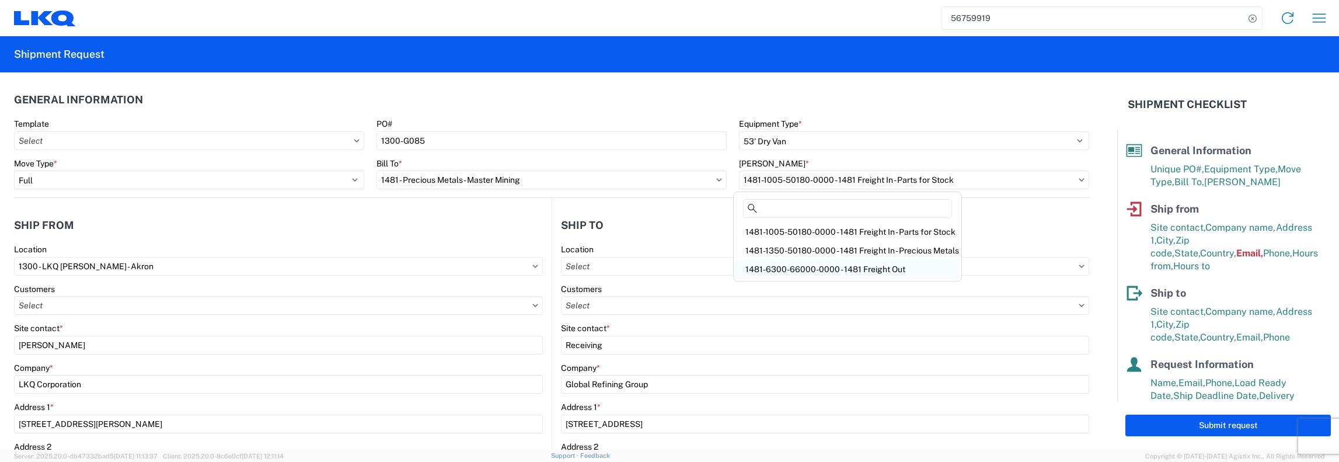
click at [844, 264] on div "1481-6300-66000-0000 - 1481 Freight Out" at bounding box center [847, 269] width 223 height 19
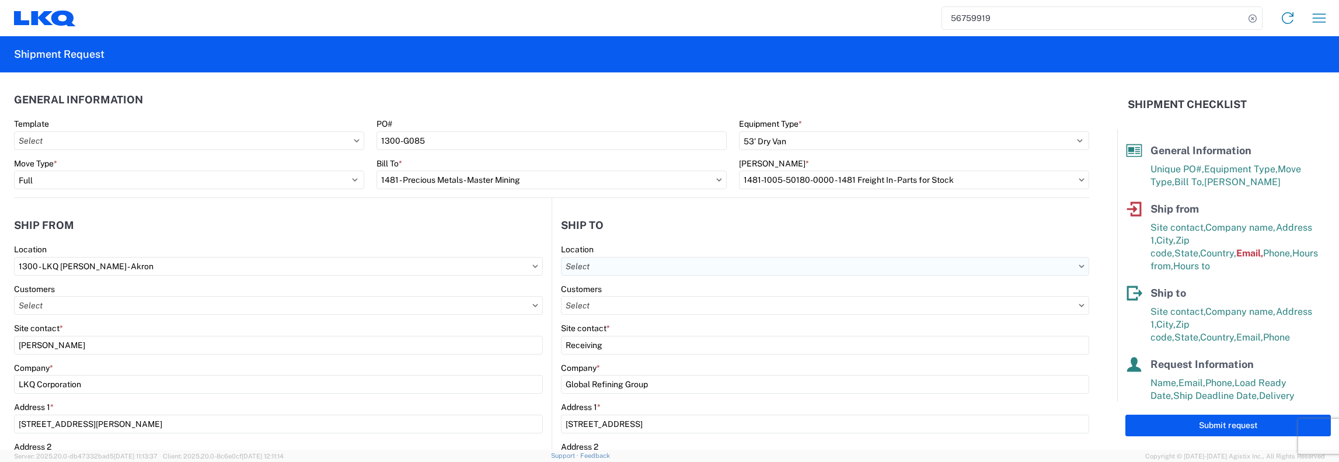
type input "1481-6300-66000-0000 - 1481 Freight Out"
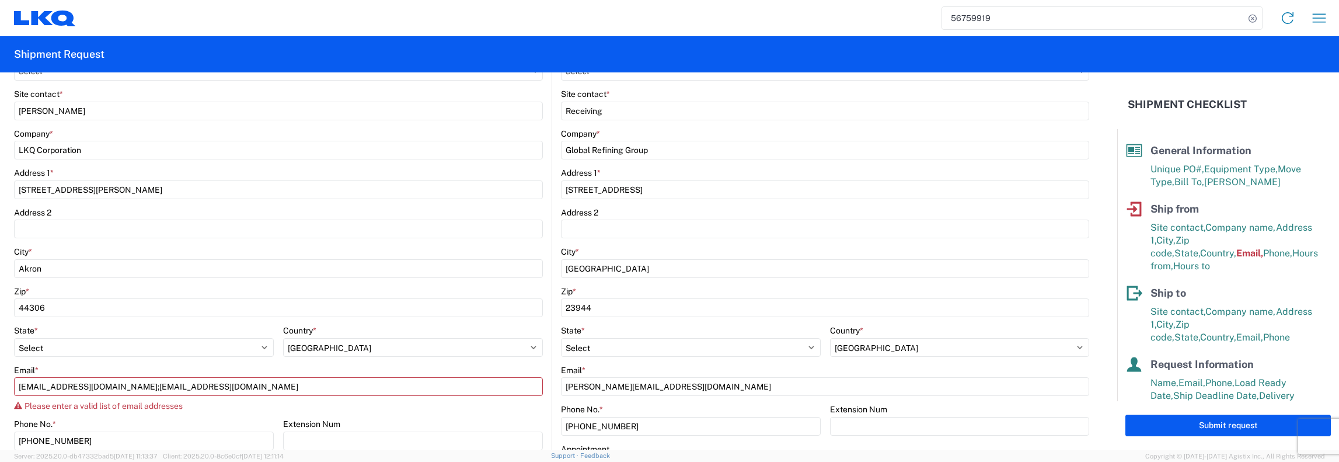
scroll to position [350, 0]
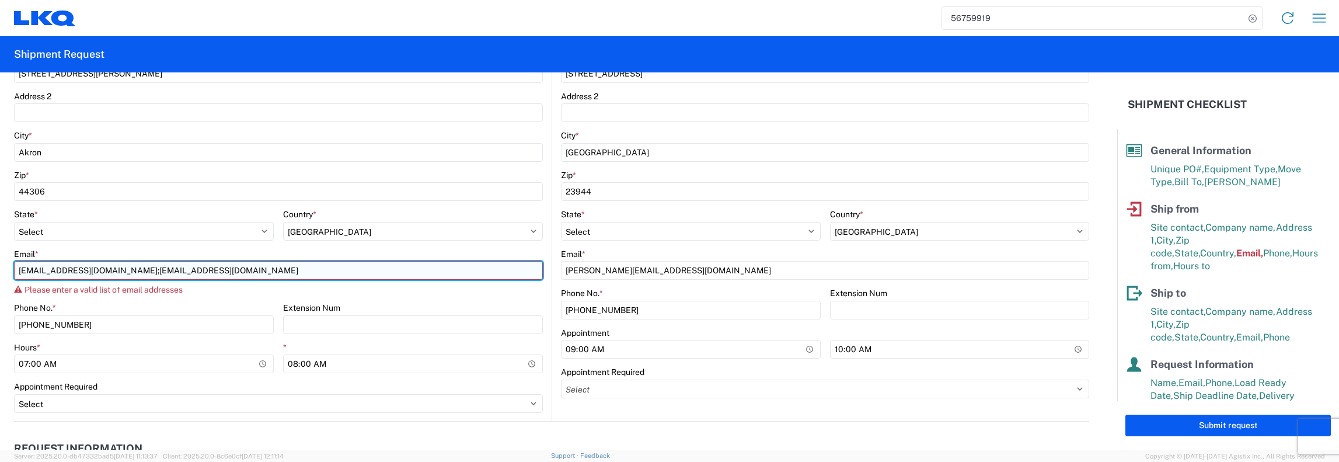
click at [125, 269] on input "[EMAIL_ADDRESS][DOMAIN_NAME];[EMAIL_ADDRESS][DOMAIN_NAME]" at bounding box center [278, 270] width 529 height 19
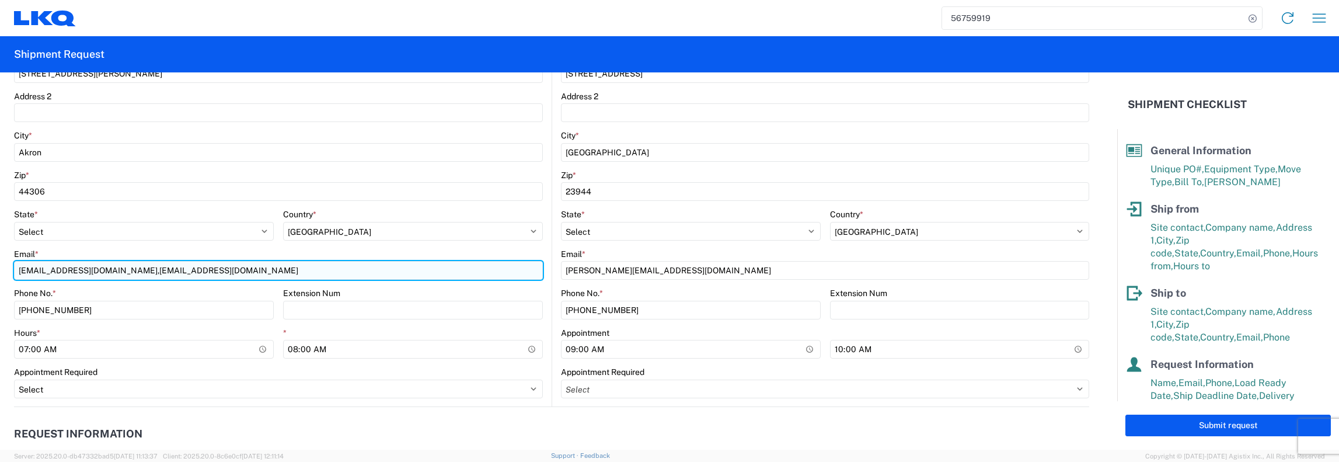
drag, startPoint x: 213, startPoint y: 270, endPoint x: 123, endPoint y: 270, distance: 90.5
click at [123, 270] on input "kamcmanigal@lkqcorp.com,djbrown@lkqcorp.com" at bounding box center [278, 270] width 529 height 19
type input "[EMAIL_ADDRESS][DOMAIN_NAME]"
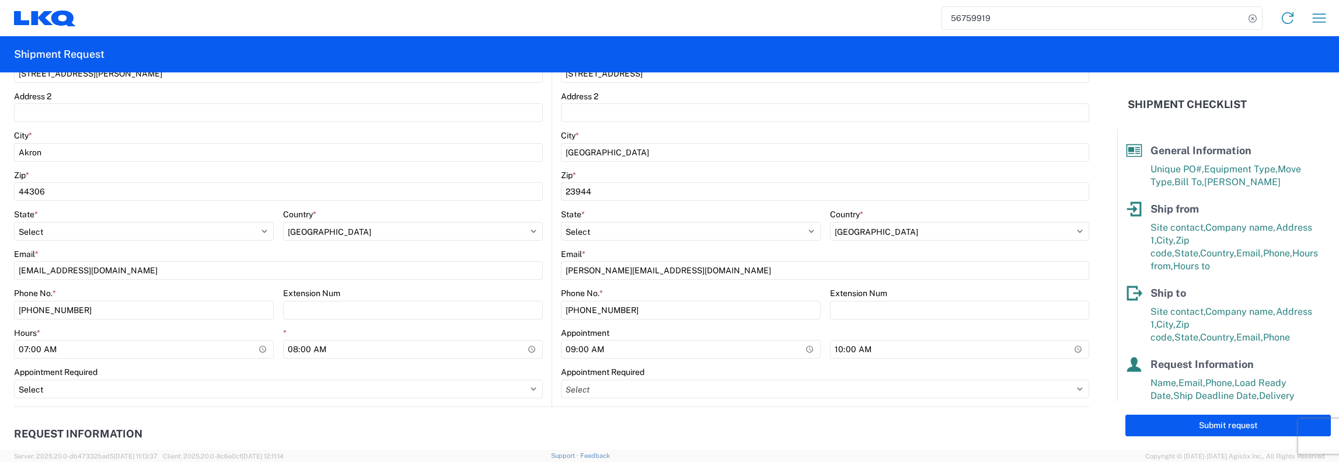
click at [546, 414] on agx-request-info "Request Information Name * John Keating Email * kamcmanigal@lkqcorp.com,jfkeati…" at bounding box center [551, 469] width 1075 height 125
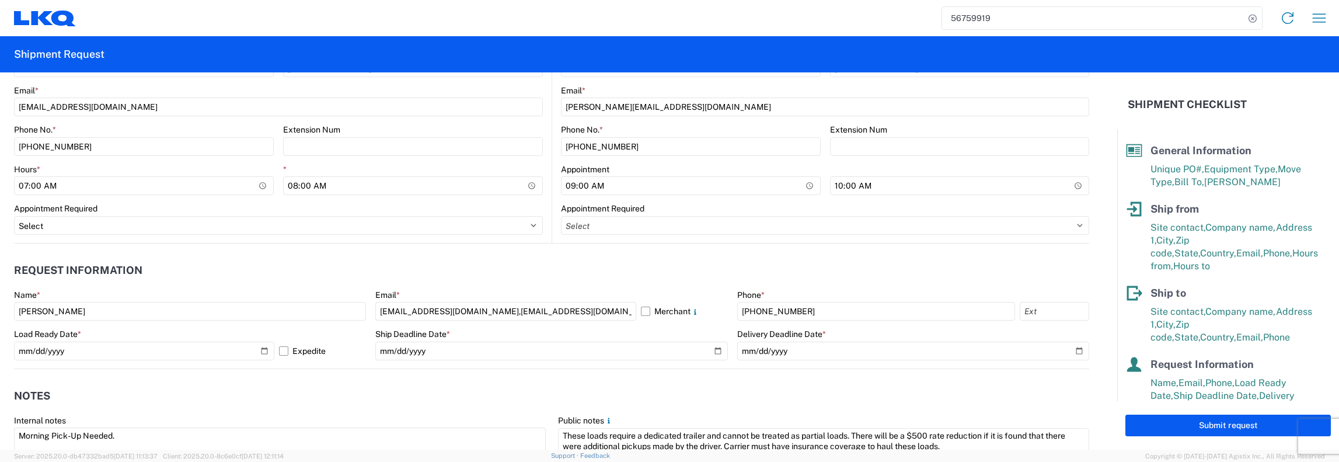
scroll to position [525, 0]
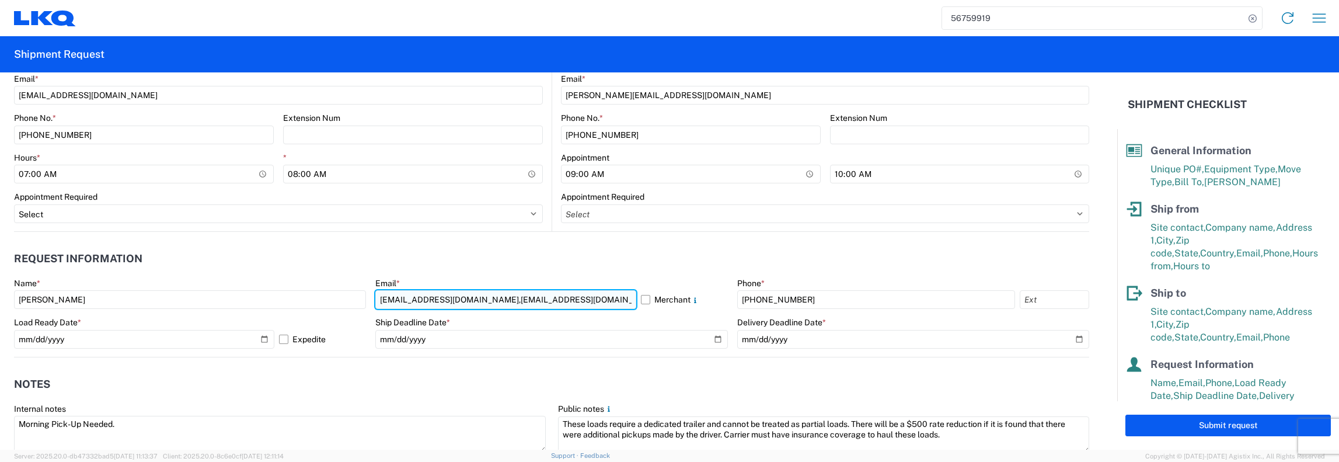
click at [571, 301] on input "kamcmanigal@lkqcorp.com,jfkeating@lkqcorp.com" at bounding box center [505, 299] width 260 height 19
paste input ",djbrown@lkqcorp.com"
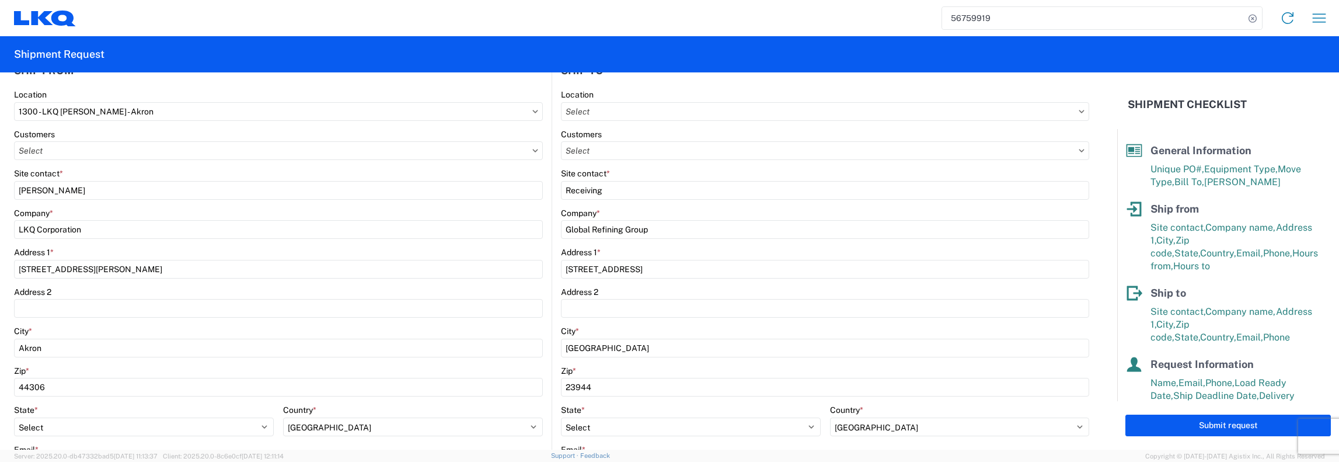
scroll to position [0, 0]
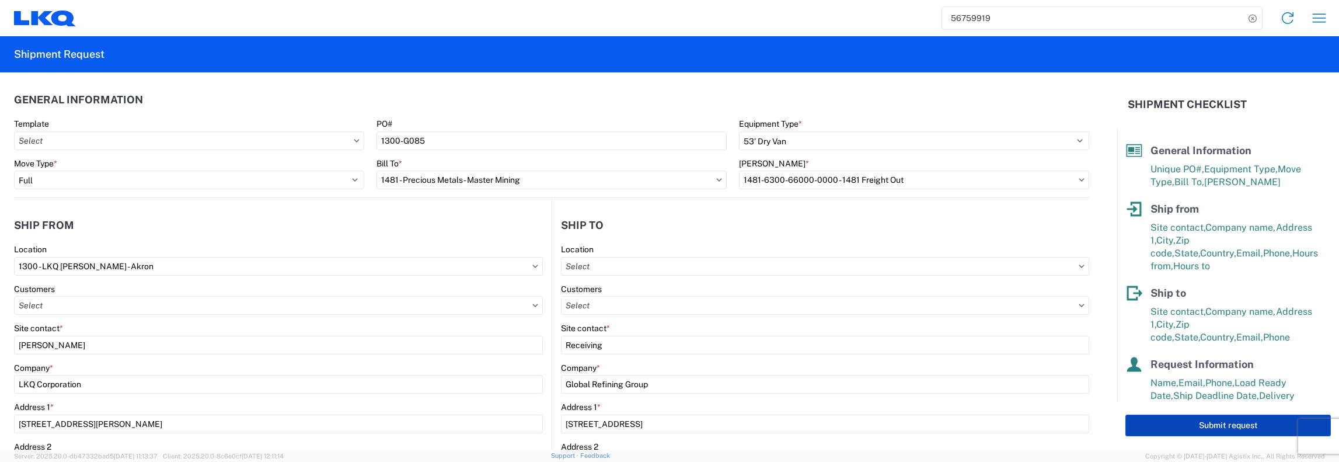
type input "kamcmanigal@lkqcorp.com,jfkeating@lkqcorp.com,djbrown@lkqcorp.com"
click at [1239, 430] on button "Submit request" at bounding box center [1227, 425] width 205 height 22
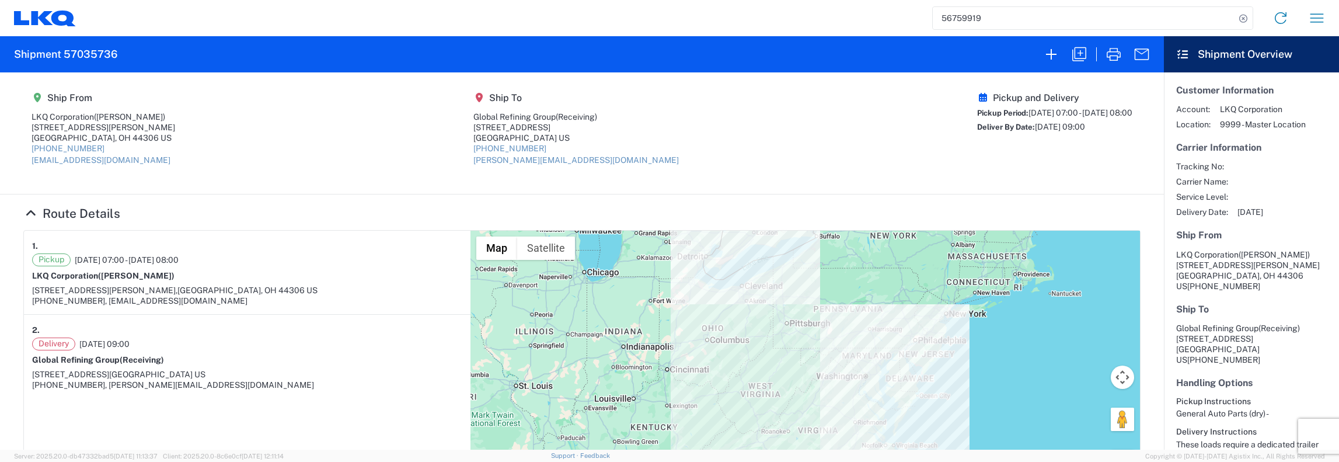
click at [986, 23] on input "56759919" at bounding box center [1084, 18] width 302 height 22
type input "5"
type input "56713278"
click at [1240, 17] on icon at bounding box center [1243, 19] width 16 height 16
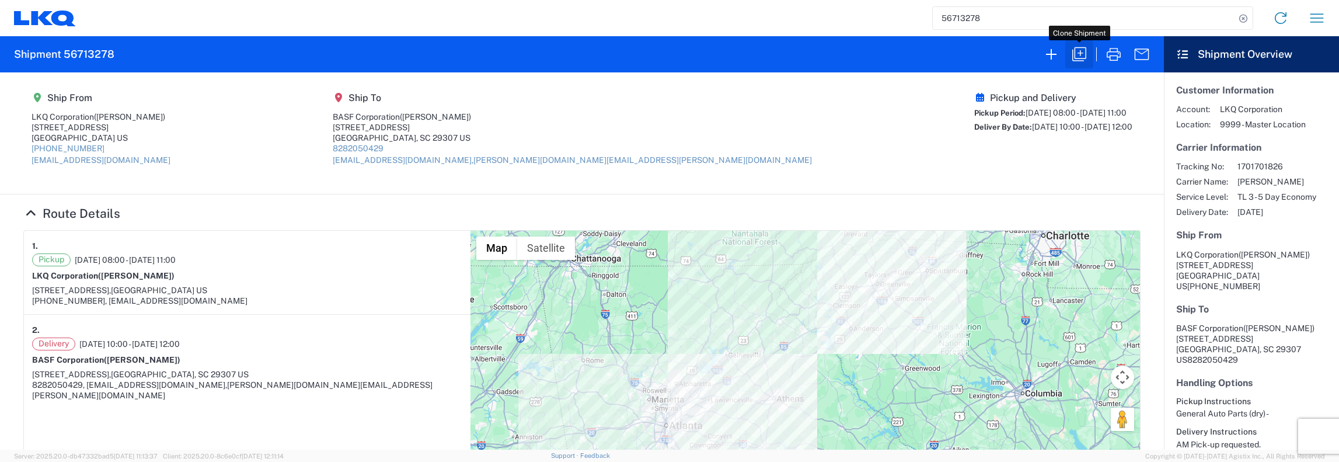
click at [1081, 51] on icon "button" at bounding box center [1079, 54] width 19 height 19
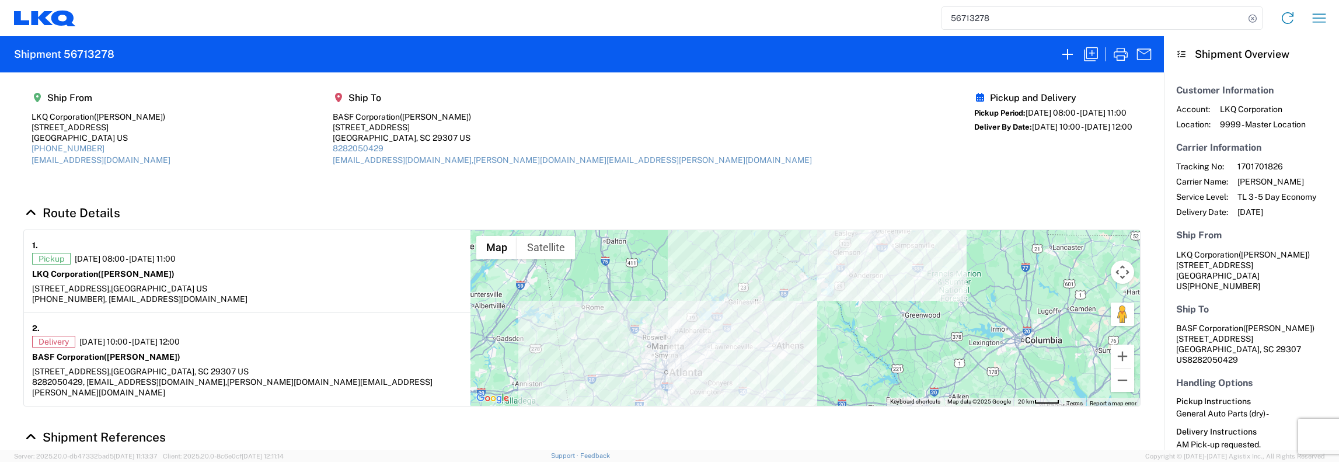
select select "FULL"
select select "US"
select select "LBS"
select select "IN"
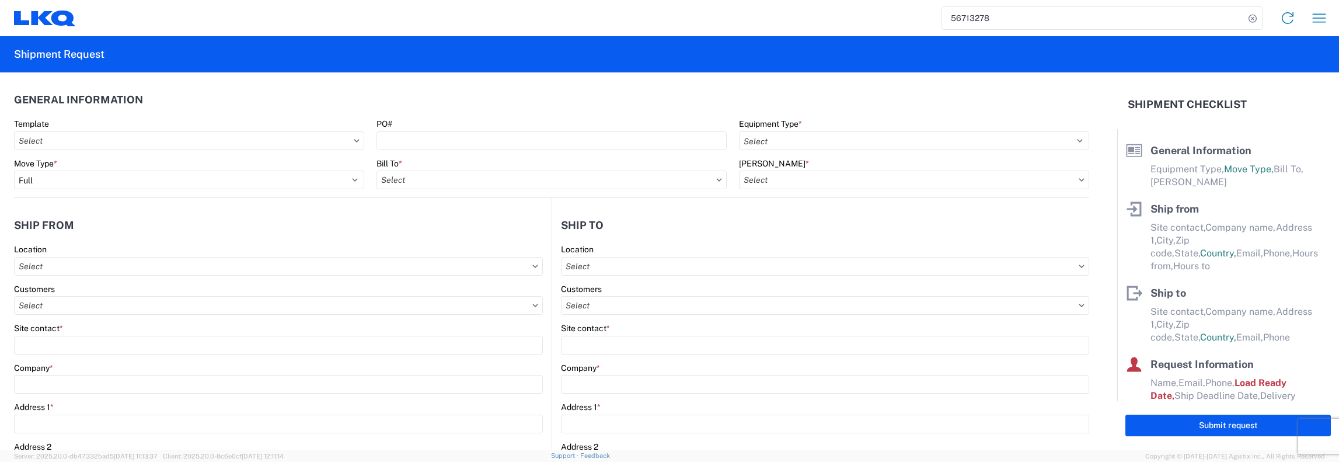
select select "STDV"
type input "Jason Griffin"
type input "LKQ Corporation"
type input "[STREET_ADDRESS]"
type input "[GEOGRAPHIC_DATA]"
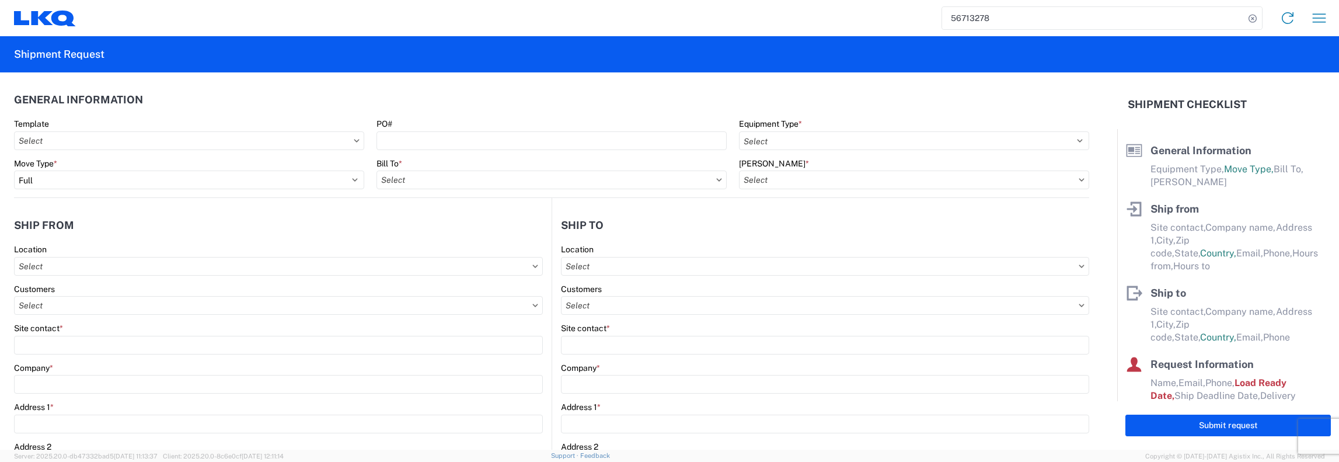
type input "30234"
type input "jagriffin@lkqcorp.com"
type input "[PHONE_NUMBER]"
type input "08:00:00"
type input "11:00:00"
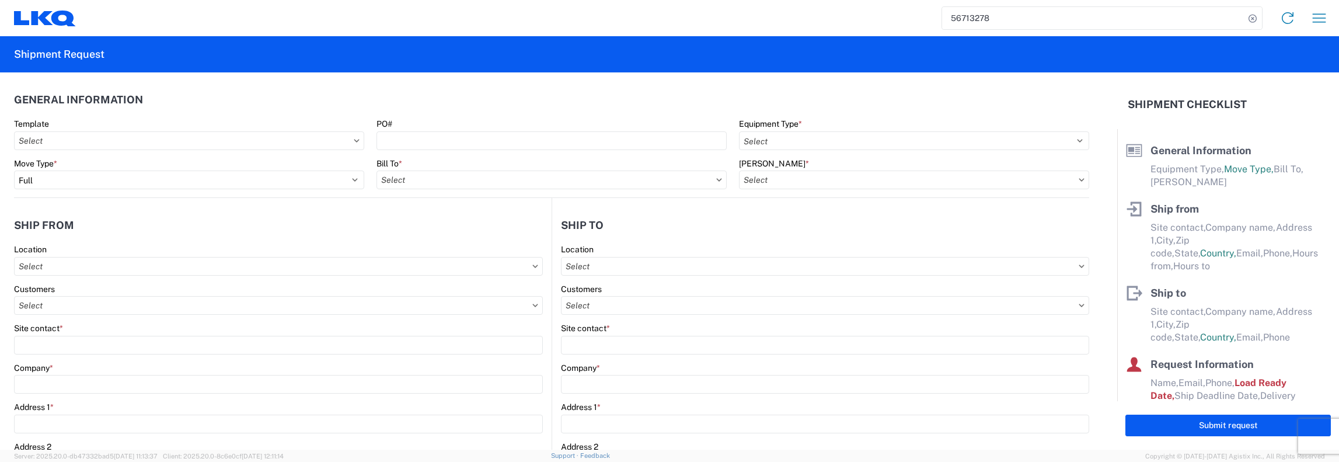
select select
type input "Jason Garza"
type input "BASF Corporation"
type input "230 Old Converse Road"
type input "Spartanburg"
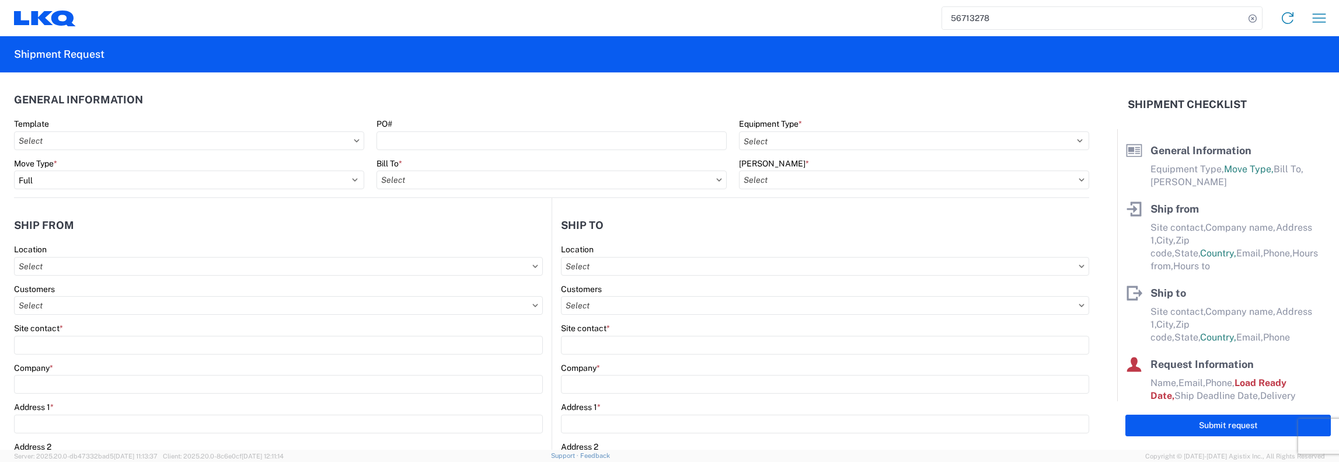
type input "29307"
type input "converse-logistics@basf-catalystsmetals.com,meagan-elizabeth.trozzo@basf-cataly…"
type input "8282050429"
type input "10:00:00"
type input "12:00:00"
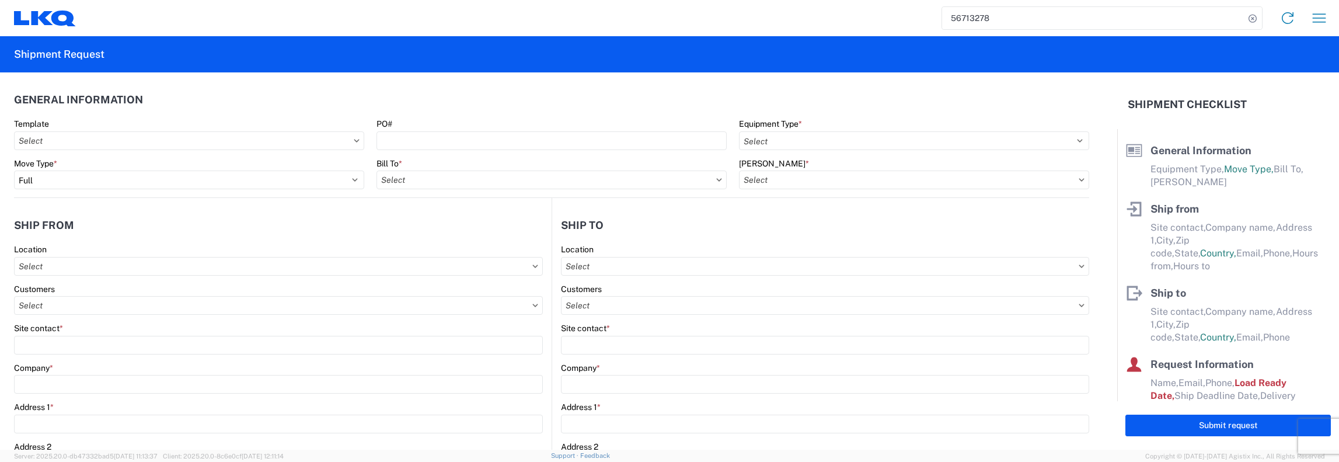
select select
type input "John Keating"
type input "jfkeating@lkqcorp.com, jagriffin@lkqcorp.com"
type input "401-601-8171"
type input "2025-09-15"
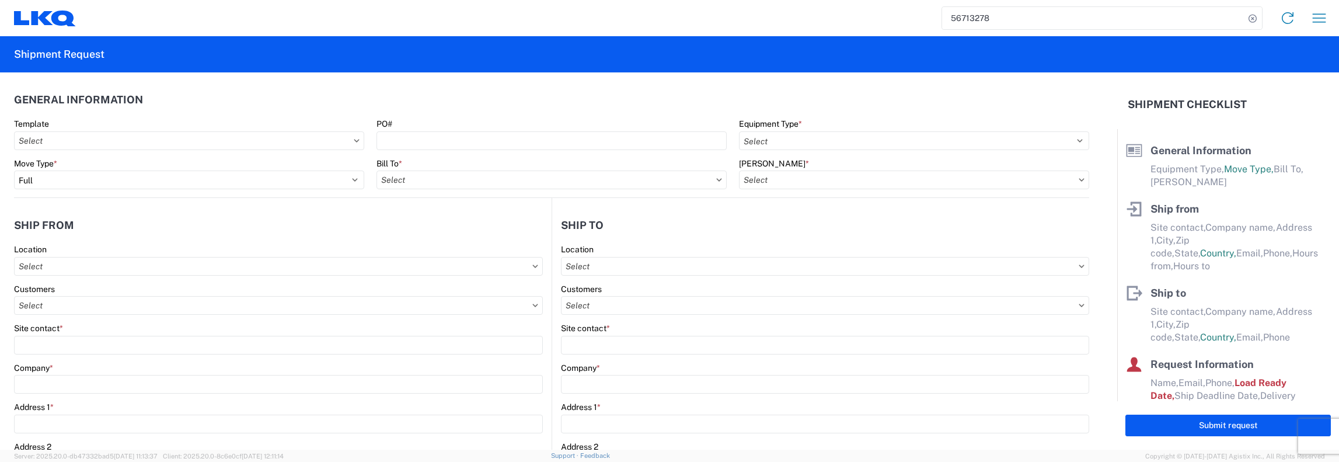
type input "2025-09-15"
type input "2025-09-16"
type textarea "AM Pick-up requested."
type input "36000"
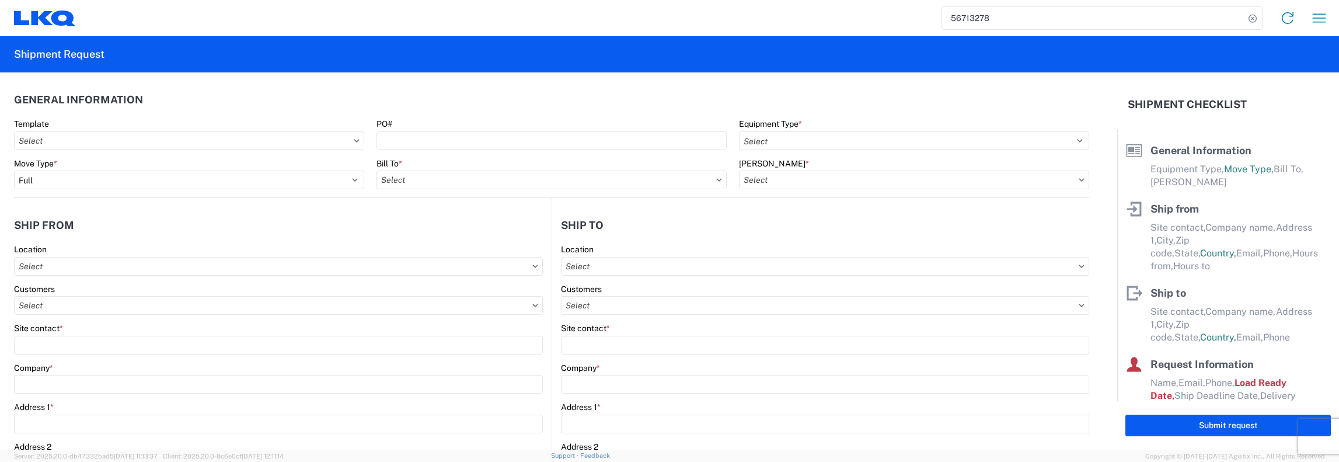
type input "General Auto Parts (dry)"
type input "30"
type input "1"
type input "4"
type input "0.67"
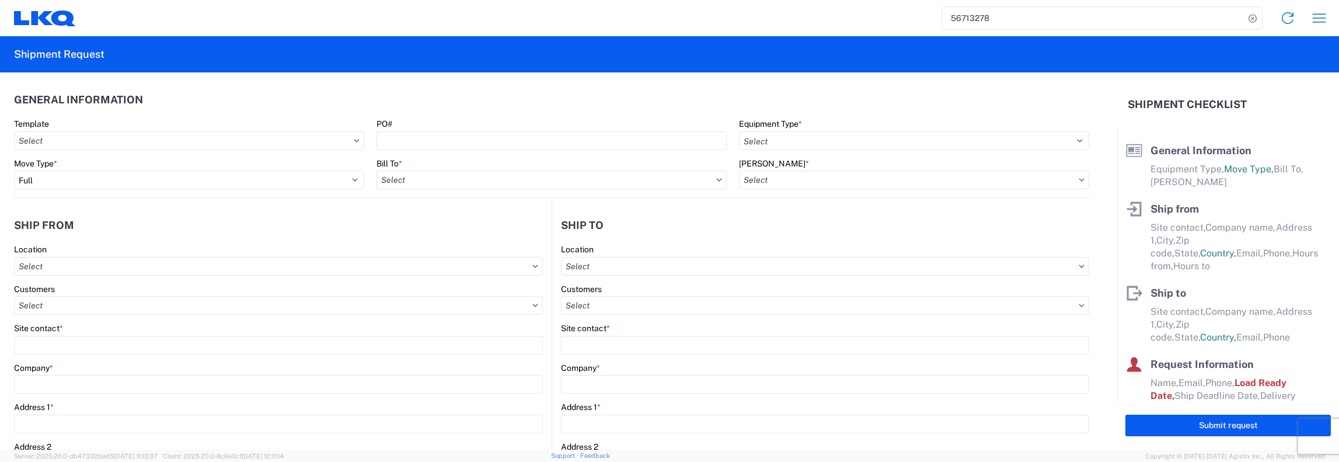
type input "0.67"
select select "FT"
type input "1481-6300-66000-0000 - 1481 Freight Out"
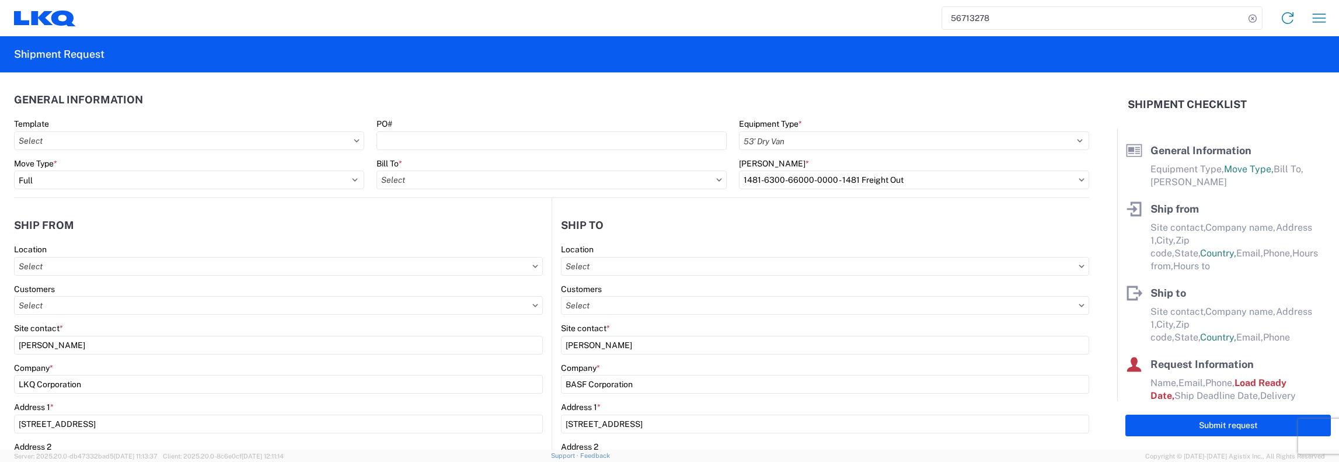
select select
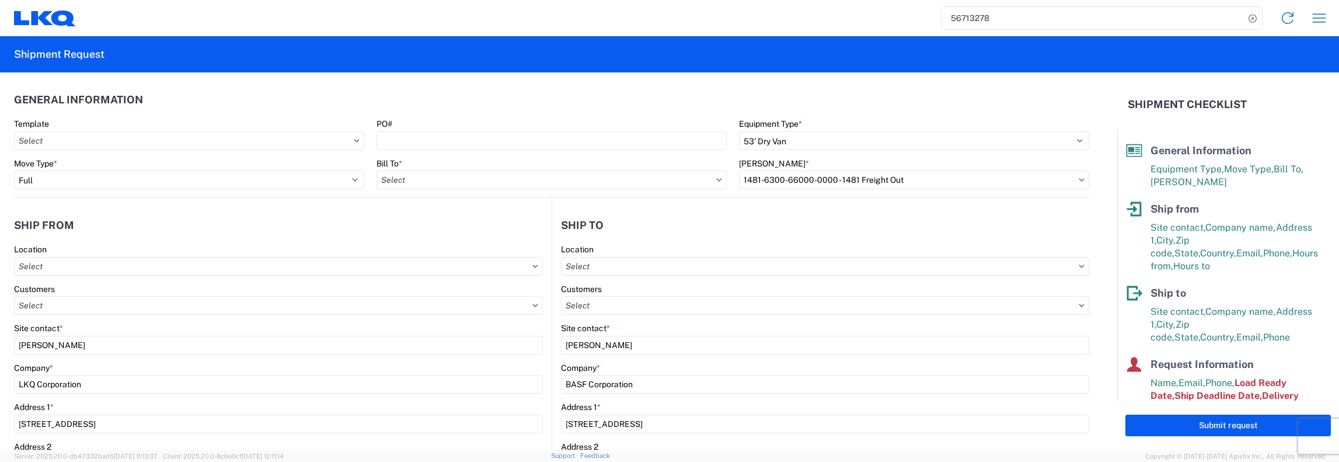
type input "1481 - Precious Metals - Master Mining"
type input "1112 - LKQ [GEOGRAPHIC_DATA]"
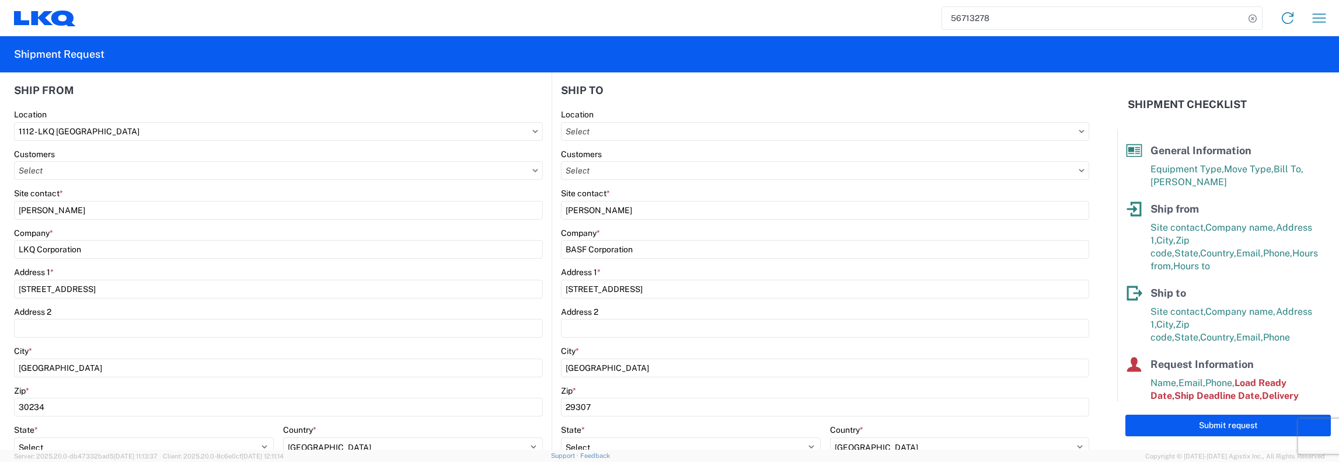
scroll to position [117, 0]
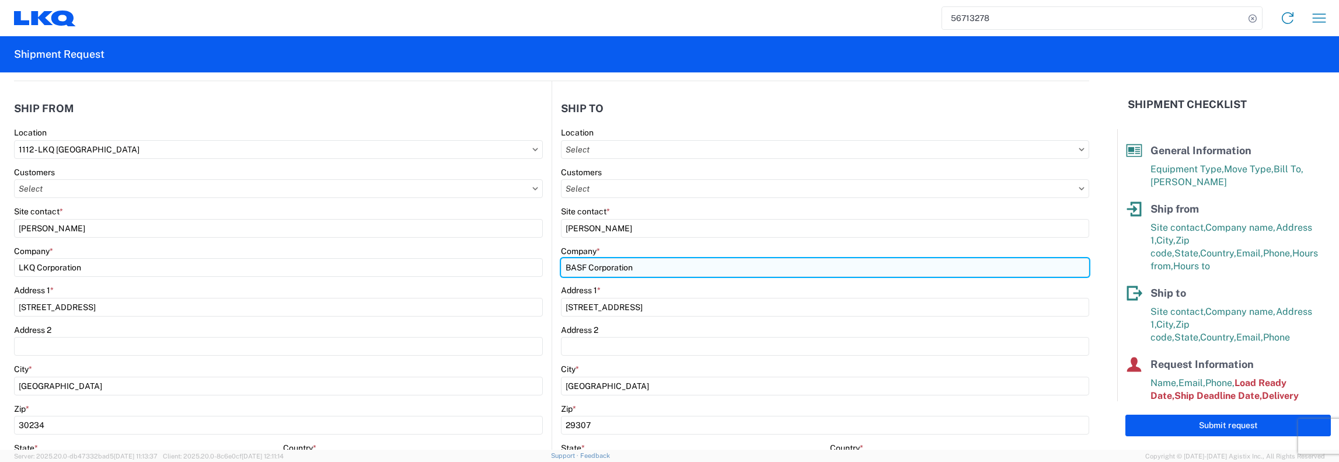
click at [657, 267] on input "BASF Corporation" at bounding box center [825, 267] width 528 height 19
type input "B"
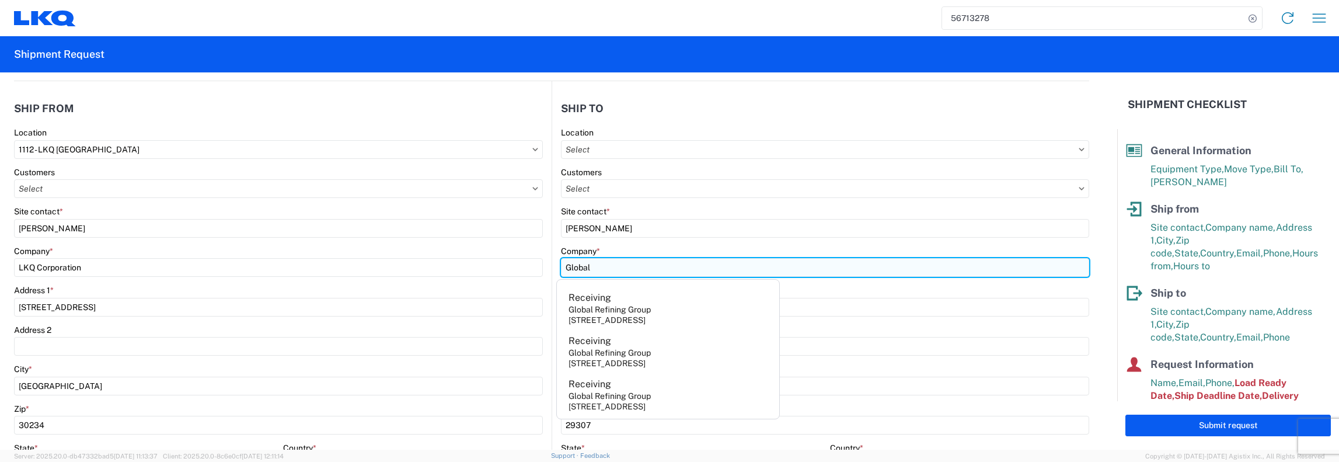
type input "Global Refining Group"
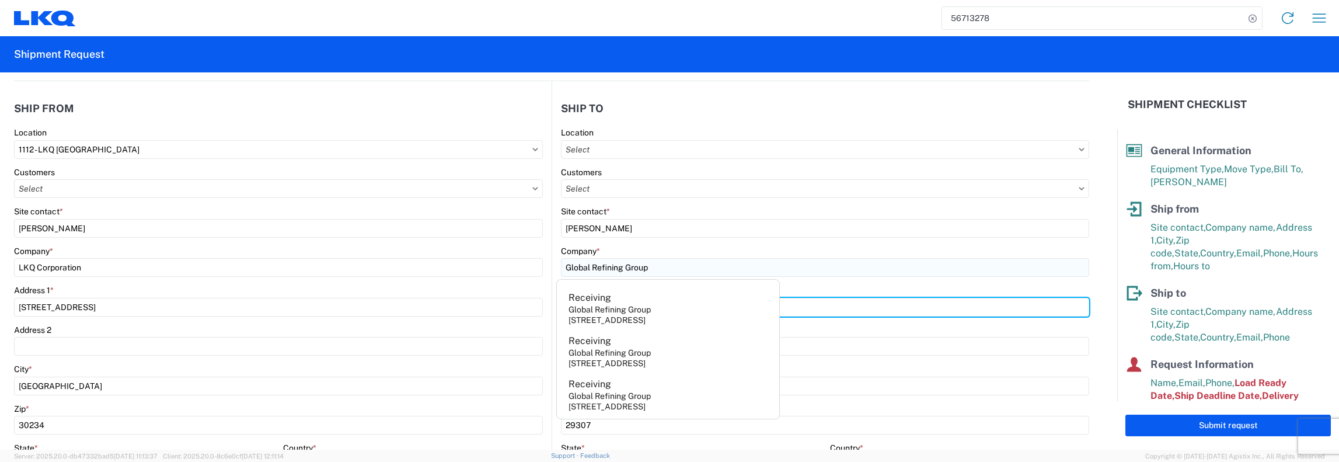
type input "[STREET_ADDRESS]"
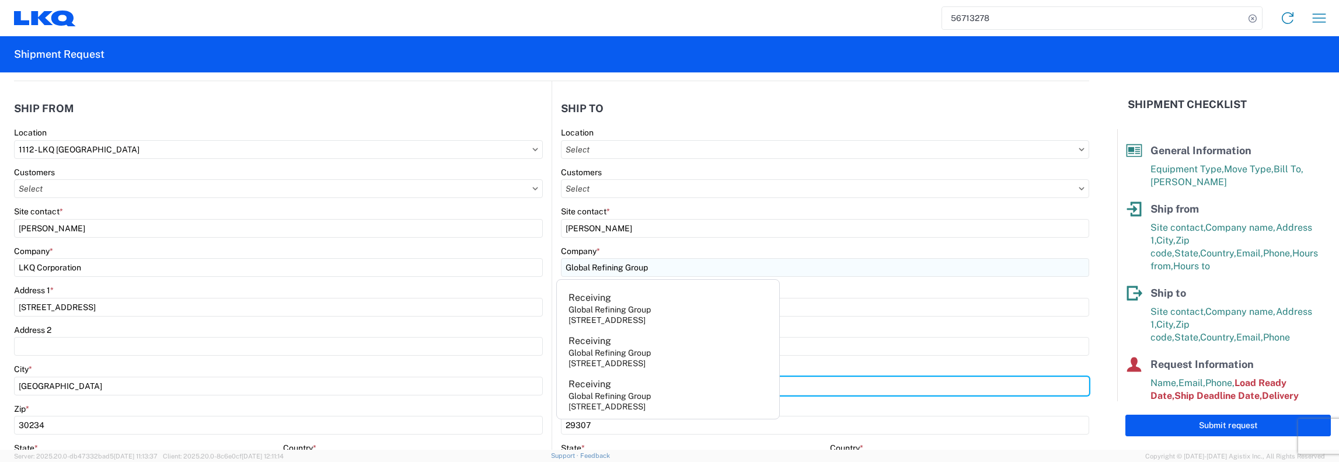
type input "[GEOGRAPHIC_DATA]"
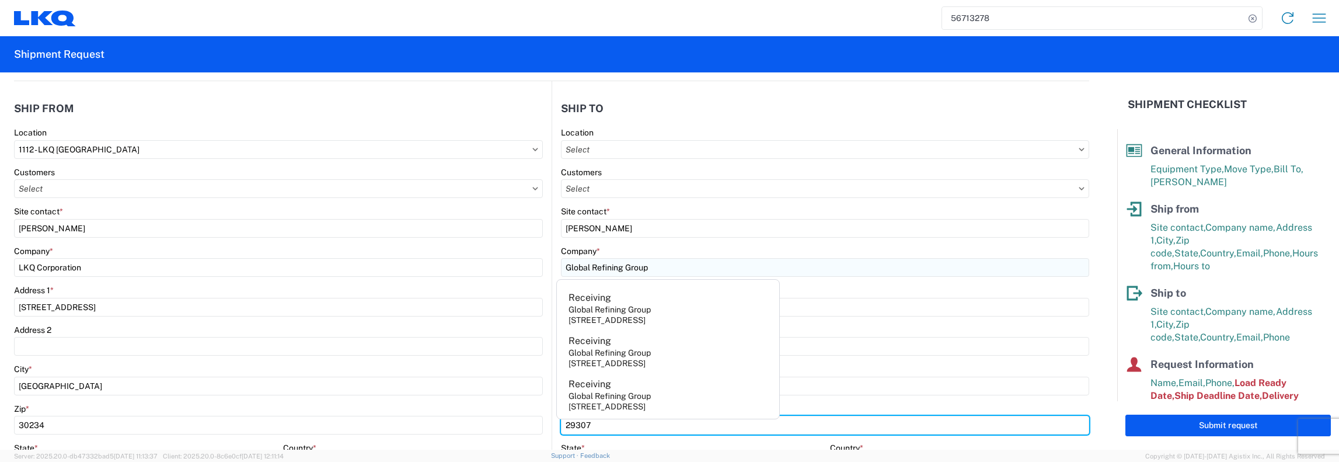
type input "23944"
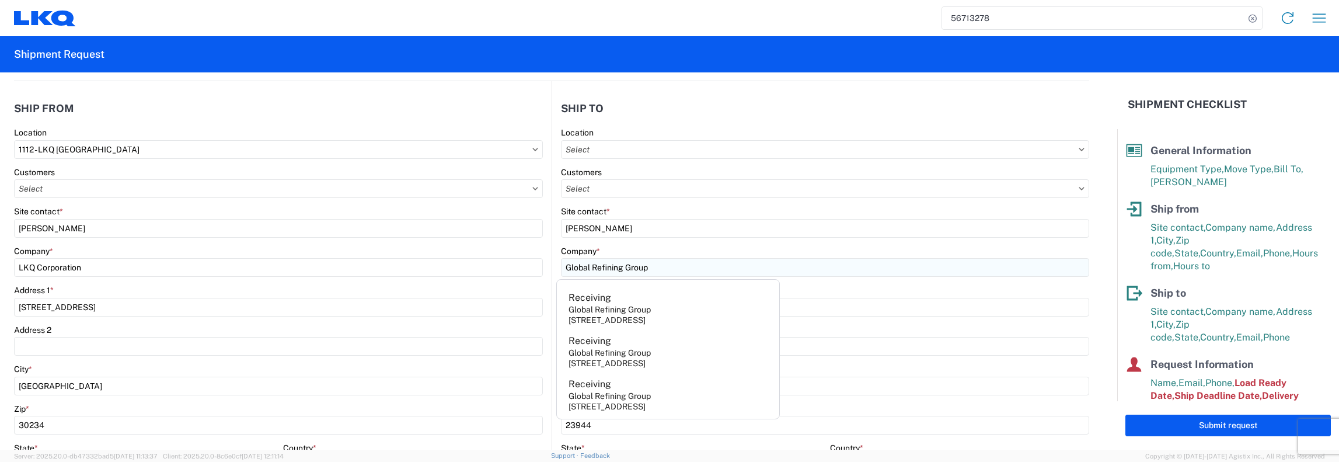
select select "VA"
type input "[PERSON_NAME][EMAIL_ADDRESS][DOMAIN_NAME]"
type input "8772571404"
type input "[PERSON_NAME]"
click at [589, 264] on div "Global Refining Group" at bounding box center [609, 269] width 82 height 11
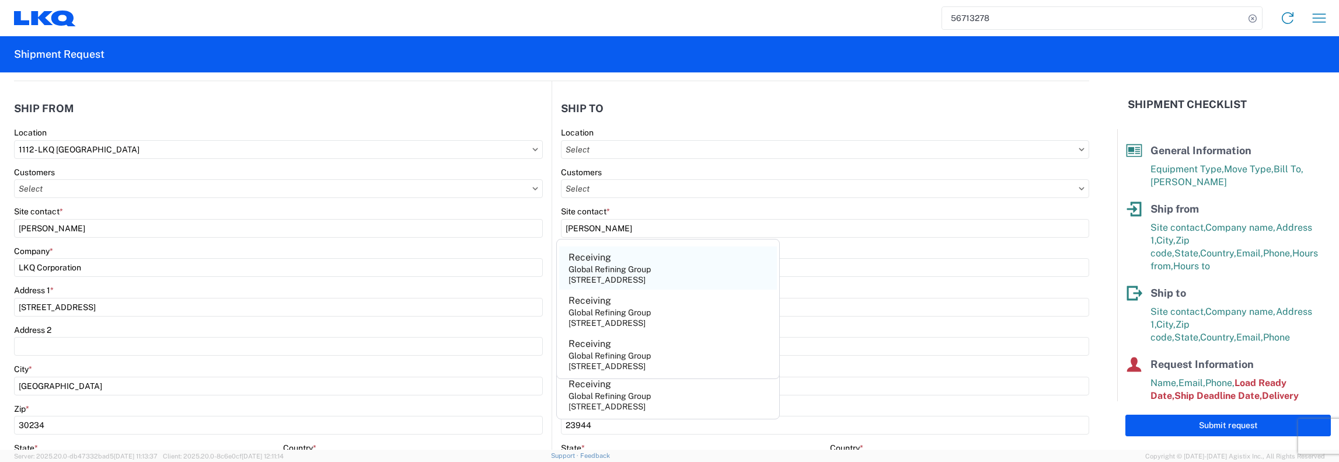
type input "Receiving"
type input "amanda@globalrefininggroup.com"
type input "877-257-1404"
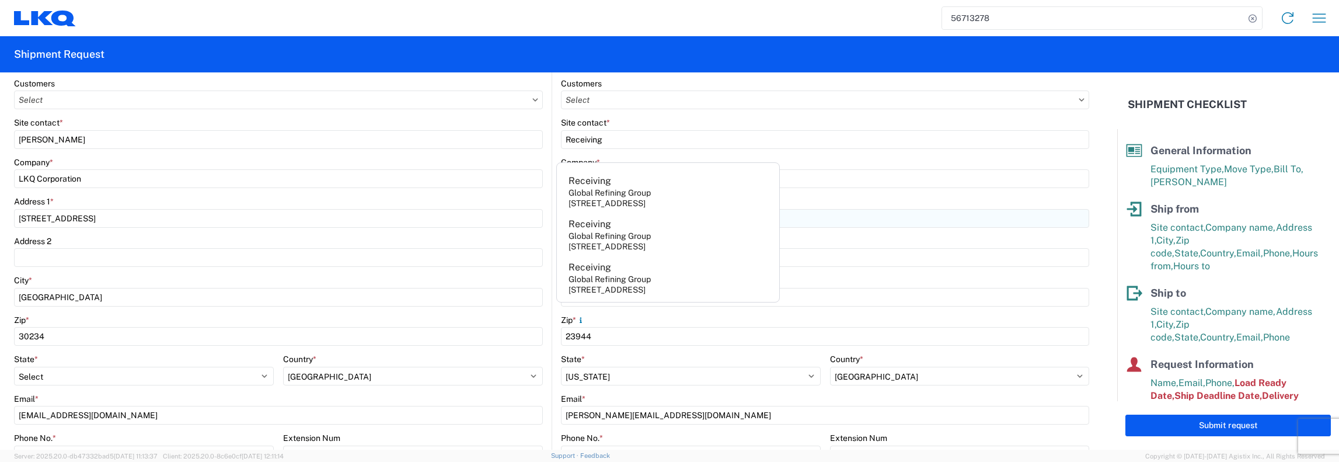
scroll to position [233, 0]
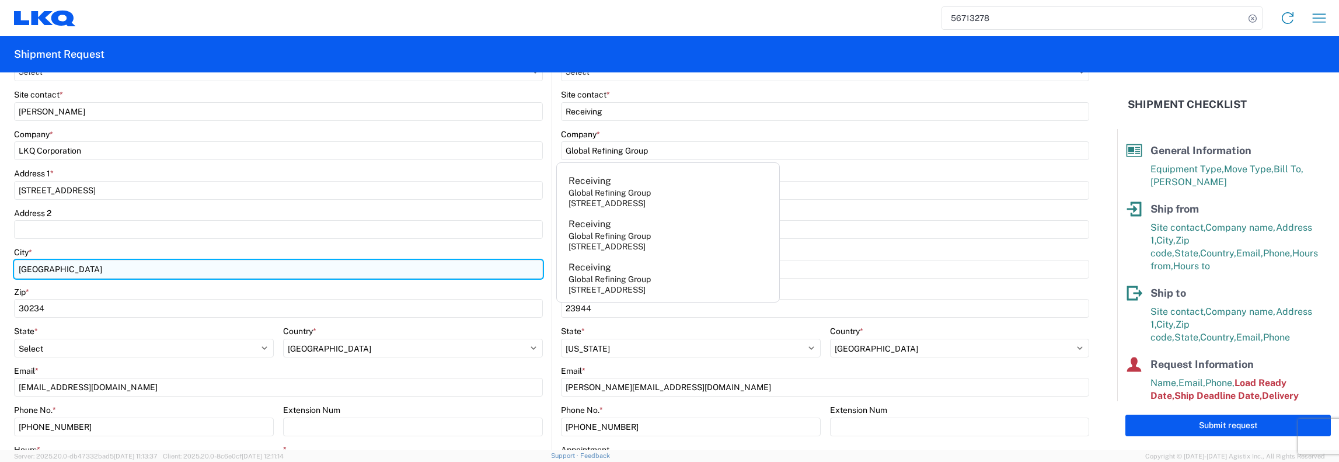
click at [494, 269] on input "[GEOGRAPHIC_DATA]" at bounding box center [278, 269] width 529 height 19
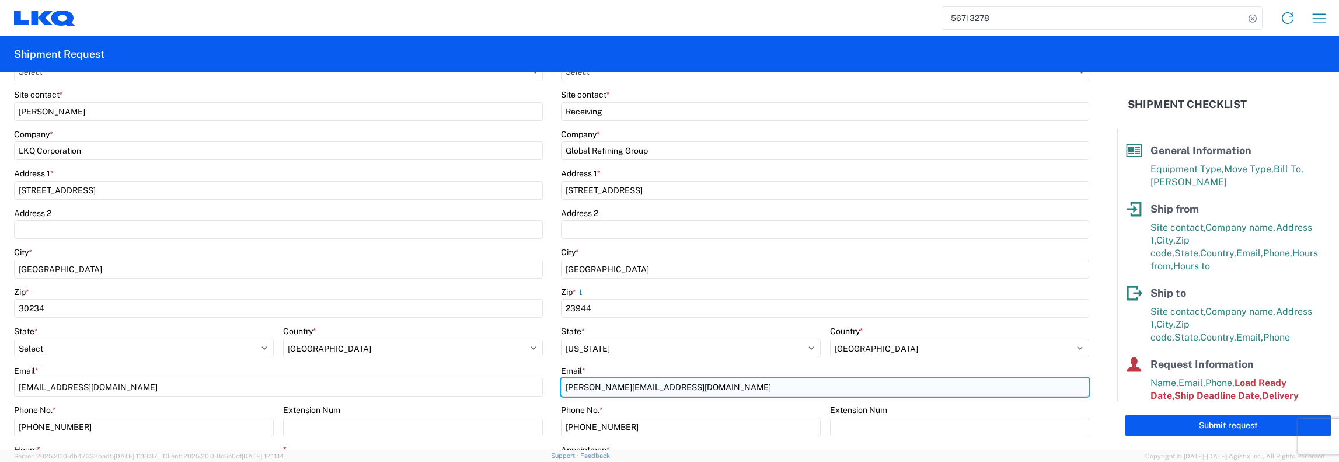
click at [592, 386] on input "amanda@globalrefininggroup.com" at bounding box center [825, 387] width 528 height 19
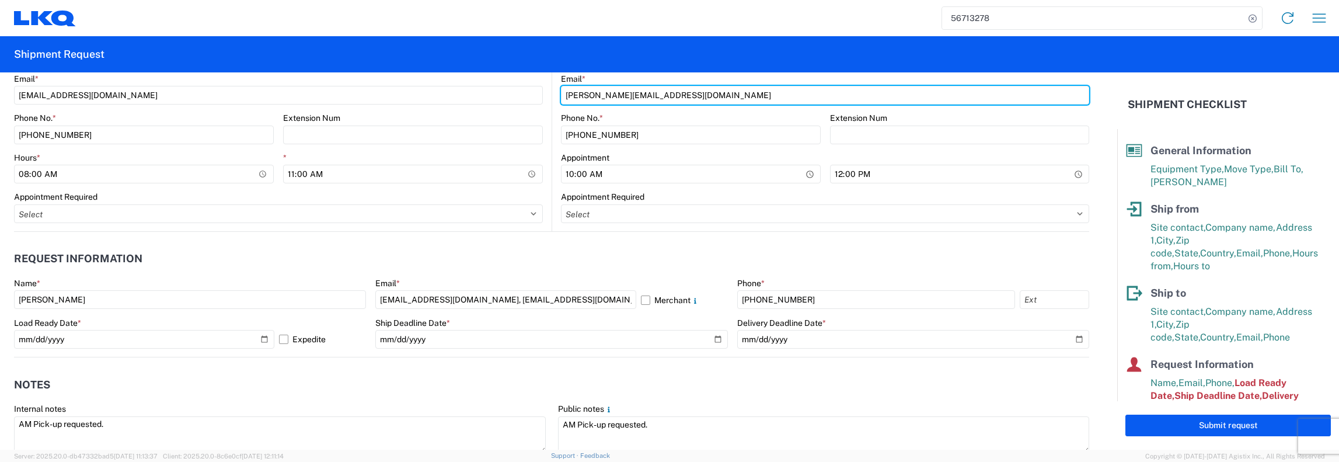
scroll to position [584, 0]
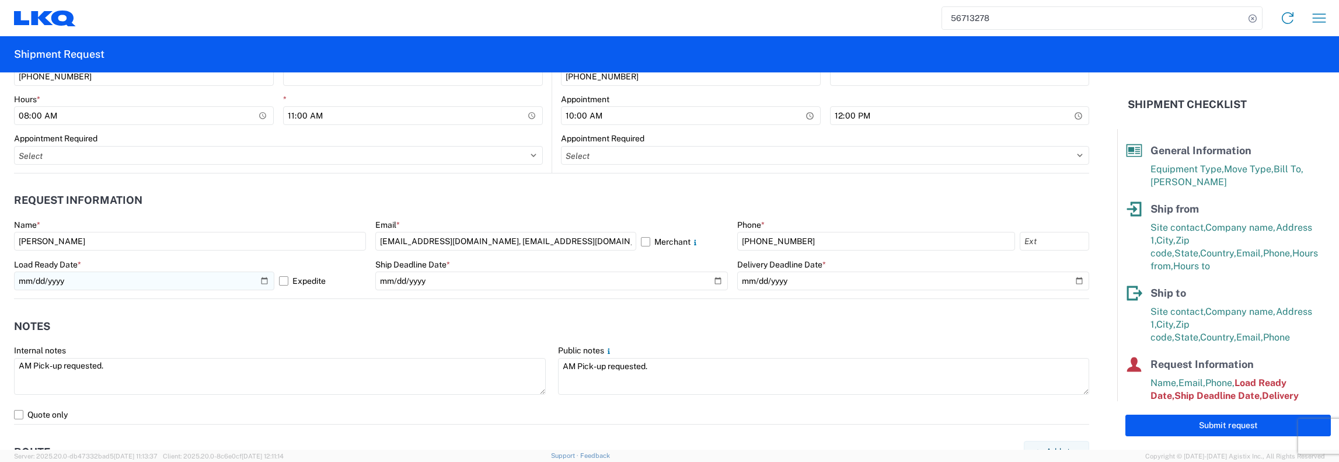
type input "[PERSON_NAME][EMAIL_ADDRESS][DOMAIN_NAME]"
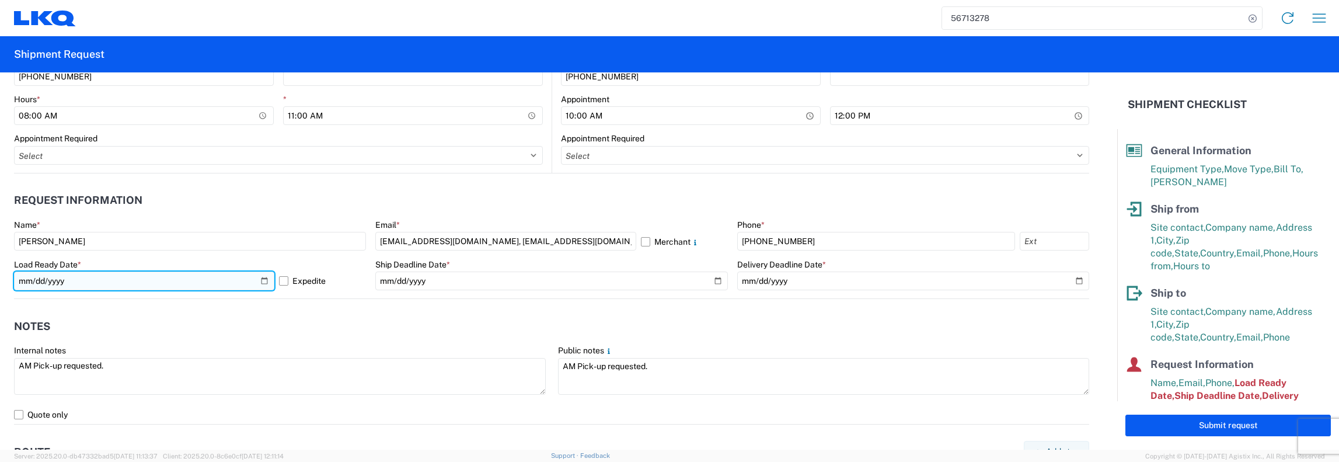
click at [221, 282] on input "2025-09-15" at bounding box center [144, 280] width 260 height 19
click at [263, 281] on input "2025-09-15" at bounding box center [144, 280] width 260 height 19
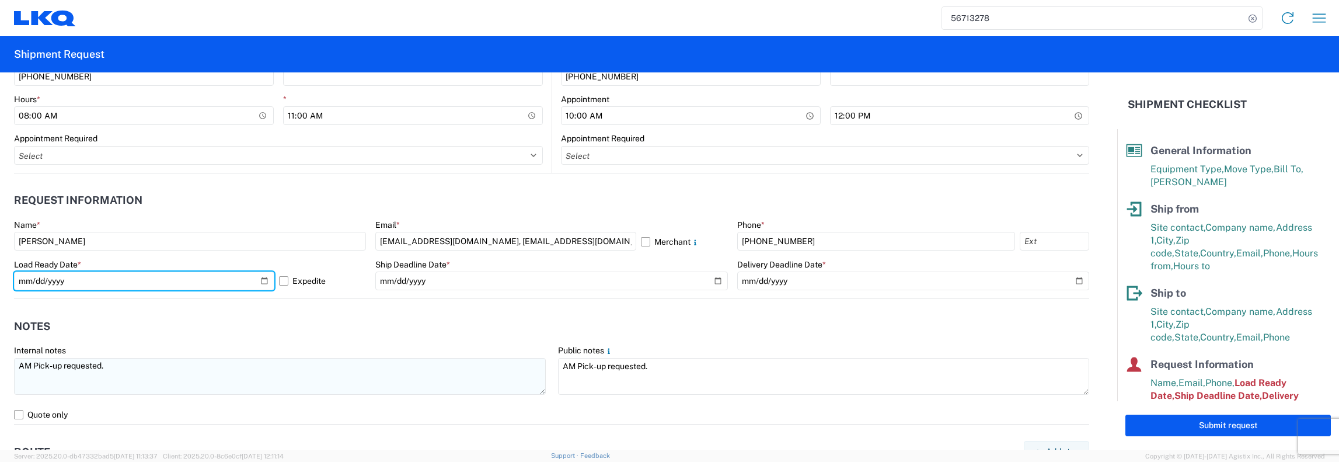
type input "[DATE]"
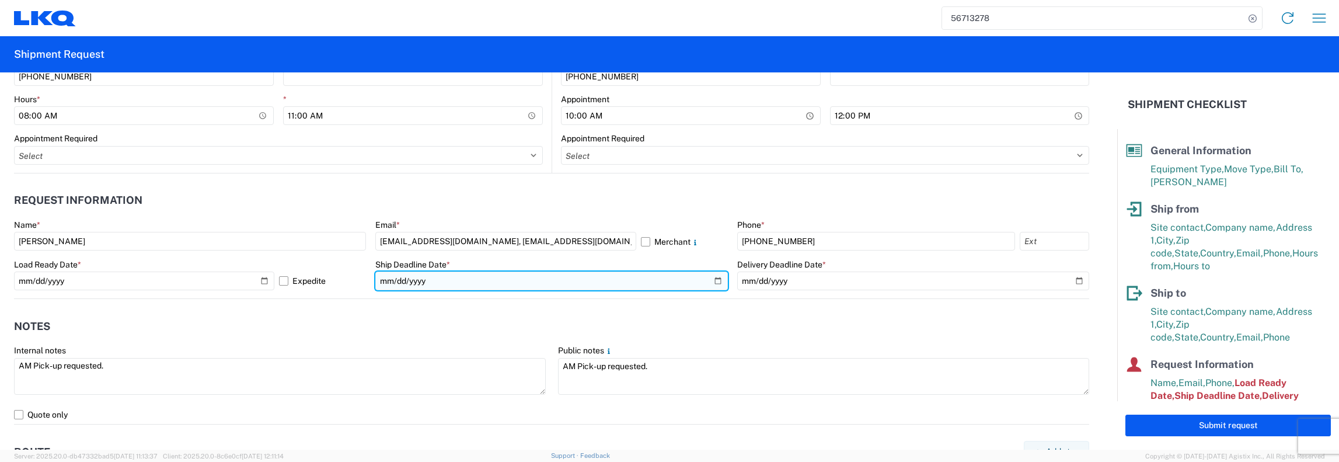
click at [709, 278] on input "2025-09-15" at bounding box center [551, 280] width 352 height 19
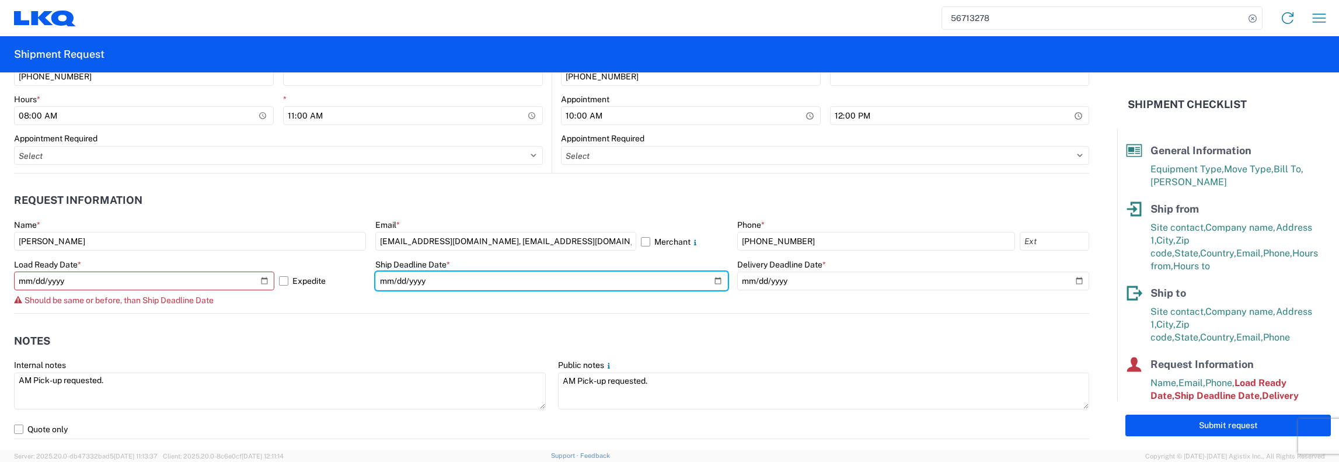
type input "[DATE]"
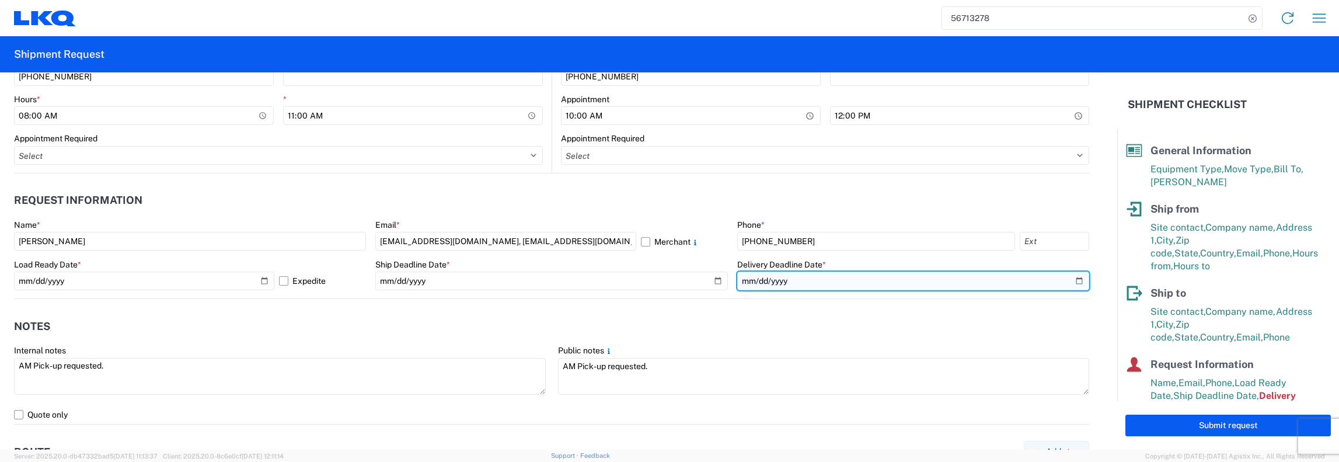
click at [1067, 280] on input "2025-09-16" at bounding box center [913, 280] width 352 height 19
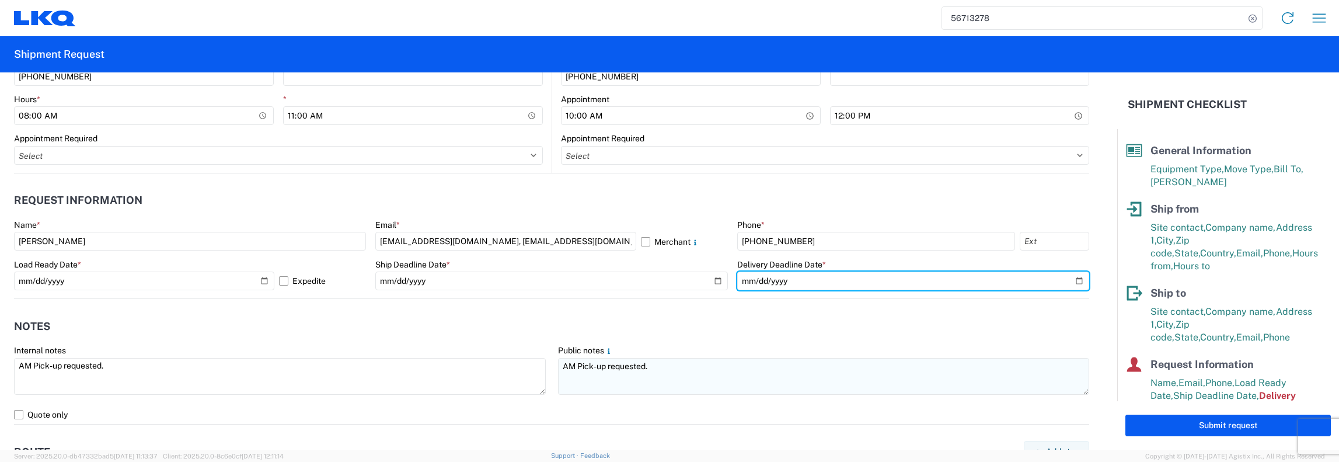
type input "[DATE]"
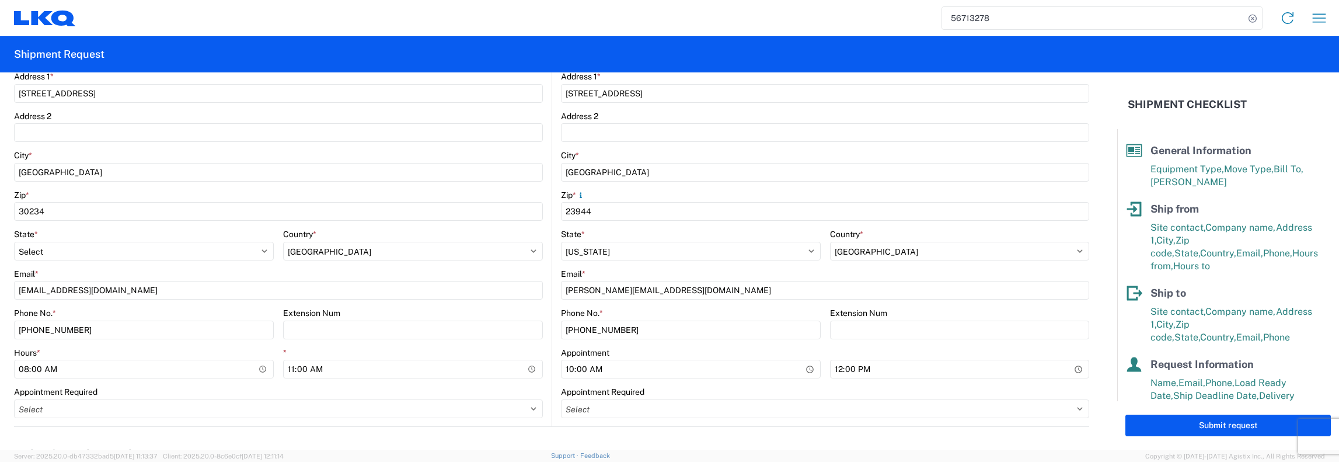
scroll to position [0, 0]
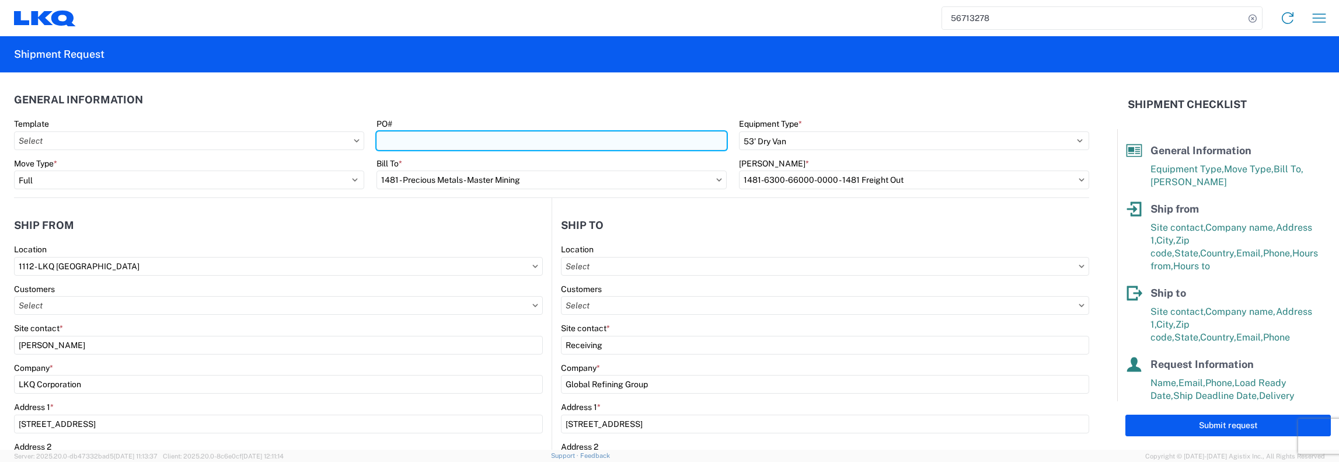
click at [384, 145] on input "PO#" at bounding box center [551, 140] width 350 height 19
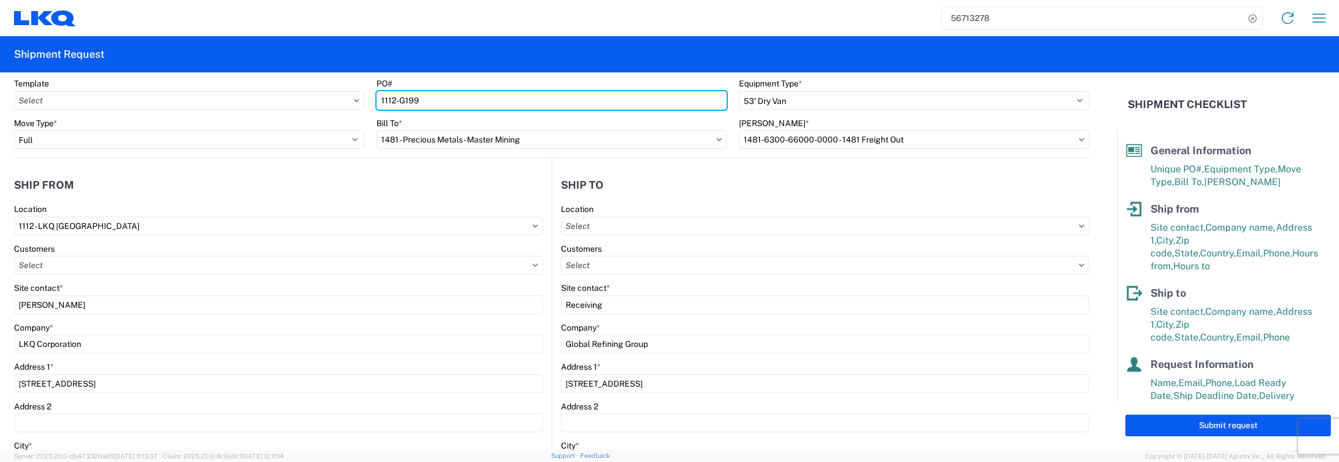
scroll to position [58, 0]
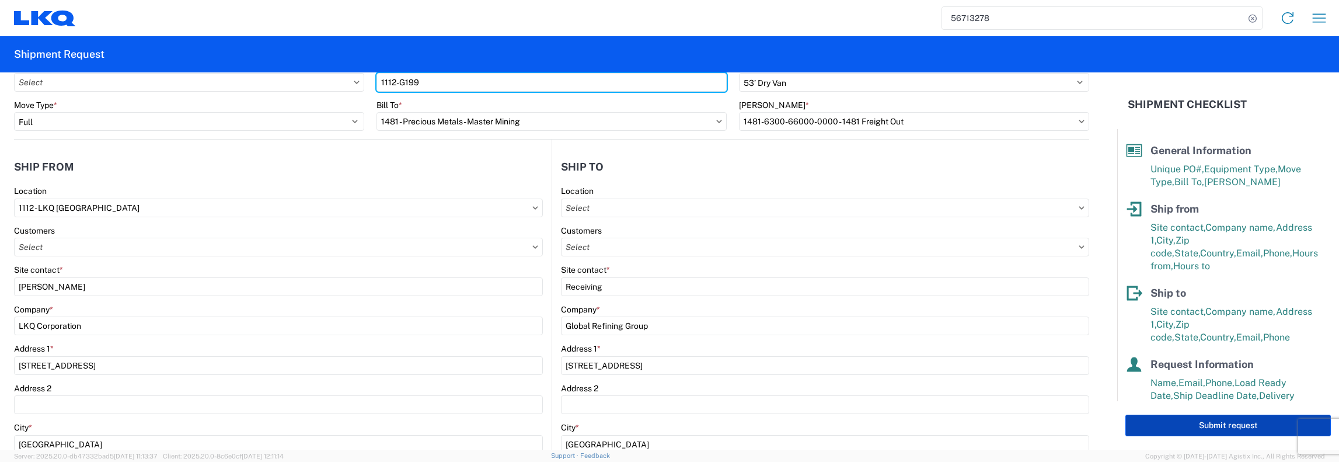
type input "1112-G199"
click at [1227, 423] on button "Submit request" at bounding box center [1227, 425] width 205 height 22
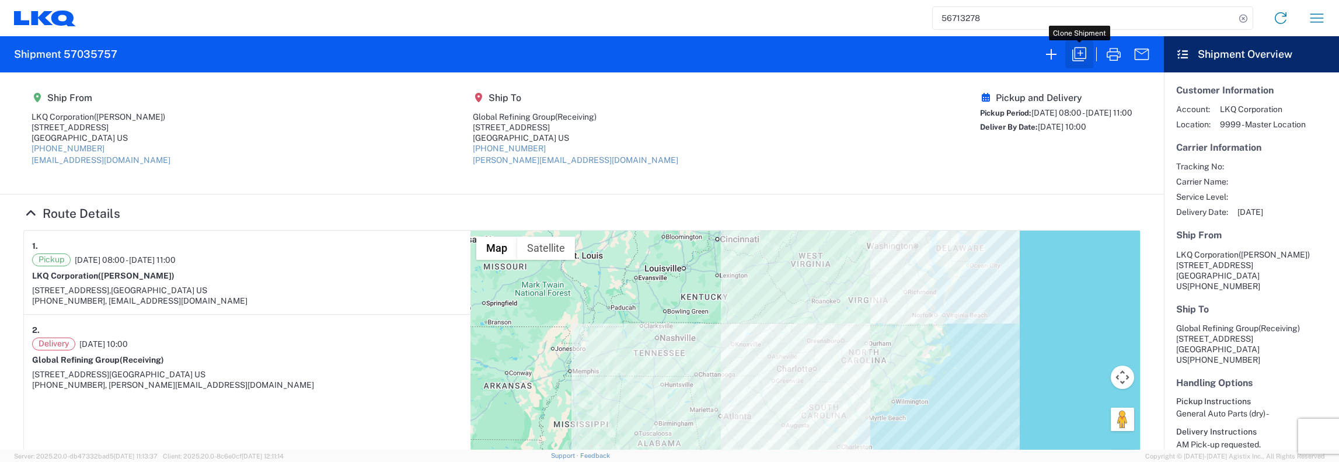
drag, startPoint x: 1081, startPoint y: 53, endPoint x: 1088, endPoint y: 48, distance: 8.1
click at [1082, 54] on icon "button" at bounding box center [1079, 54] width 19 height 19
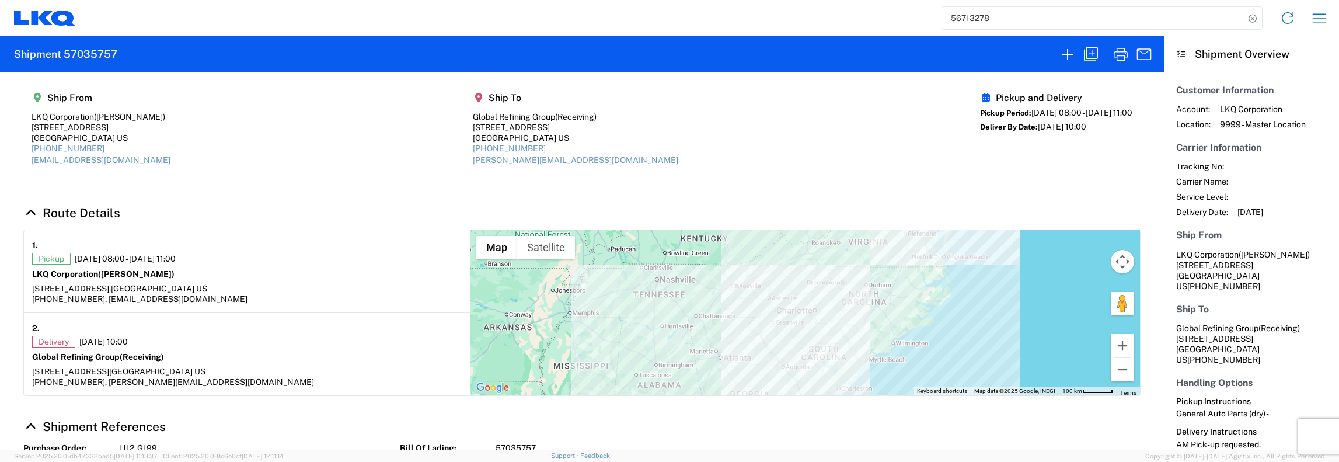
select select "FULL"
select select "US"
select select "LBS"
select select "IN"
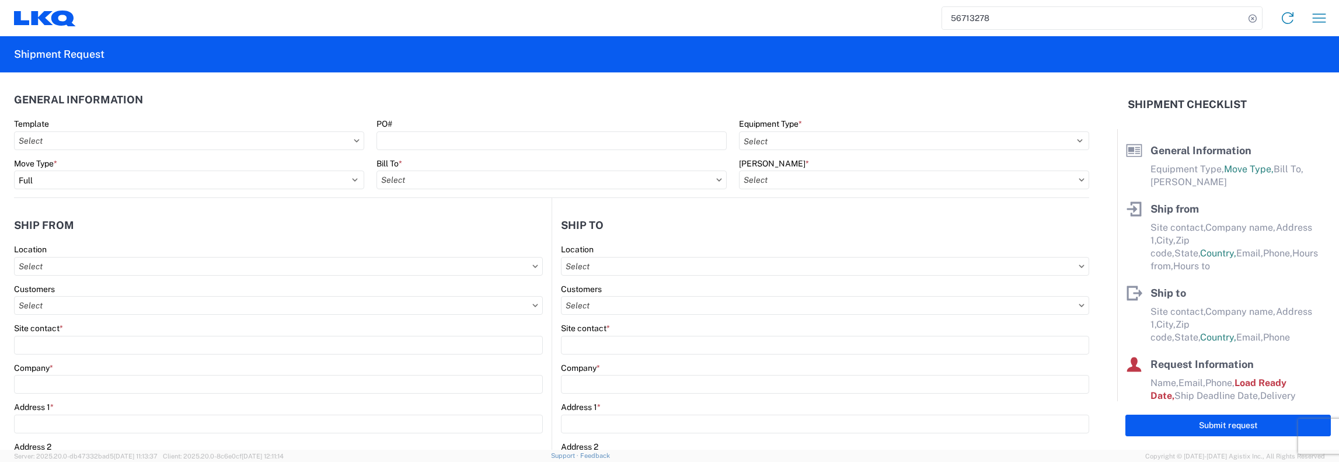
select select "STDV"
type input "Jason Griffin"
type input "LKQ Corporation"
type input "[STREET_ADDRESS]"
type input "[GEOGRAPHIC_DATA]"
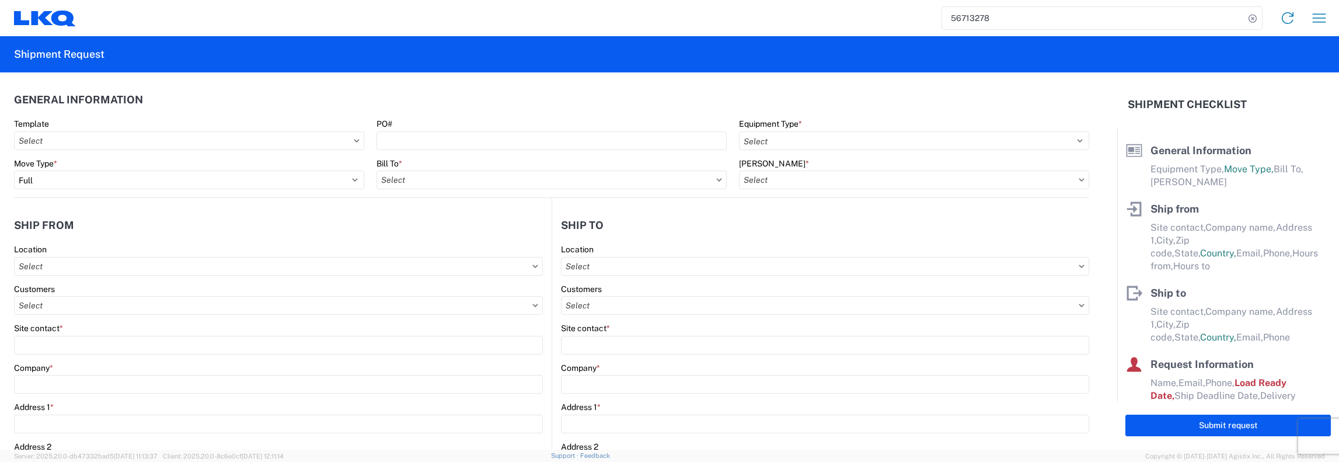
type input "30234"
type input "jagriffin@lkqcorp.com"
type input "[PHONE_NUMBER]"
type input "08:00:00"
type input "11:00:00"
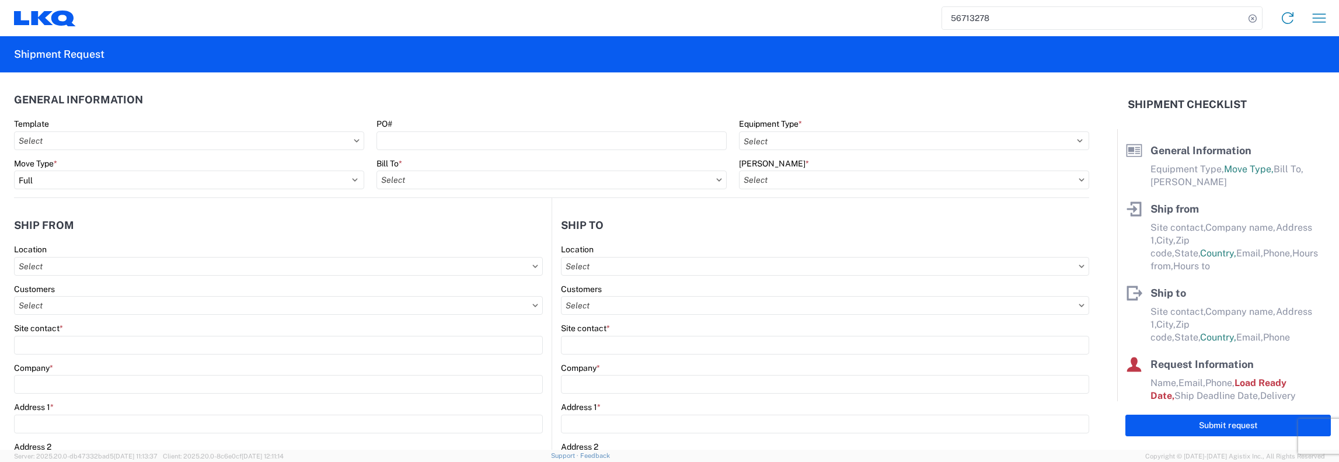
select select
type input "Receiving"
type input "Global Refining Group"
type input "[STREET_ADDRESS]"
type input "[GEOGRAPHIC_DATA]"
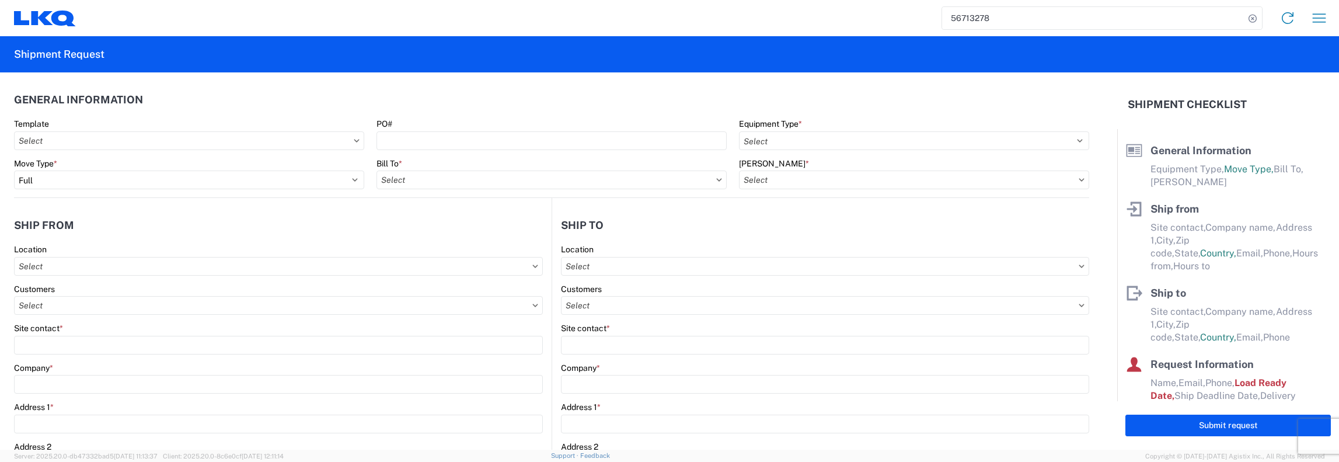
type input "23944"
type input "[PERSON_NAME][EMAIL_ADDRESS][DOMAIN_NAME]"
type input "877-257-1404"
type input "10:00:00"
type input "12:00:00"
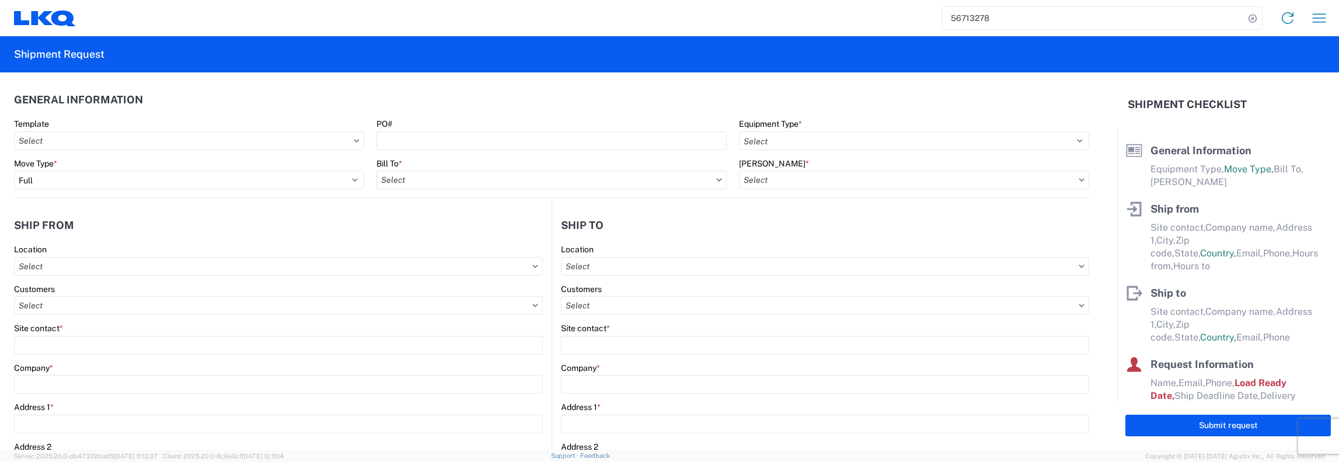
select select
type input "[PERSON_NAME]"
type input "jfkeating@lkqcorp.com, jagriffin@lkqcorp.com"
type input "401-601-8171"
type input "[DATE]"
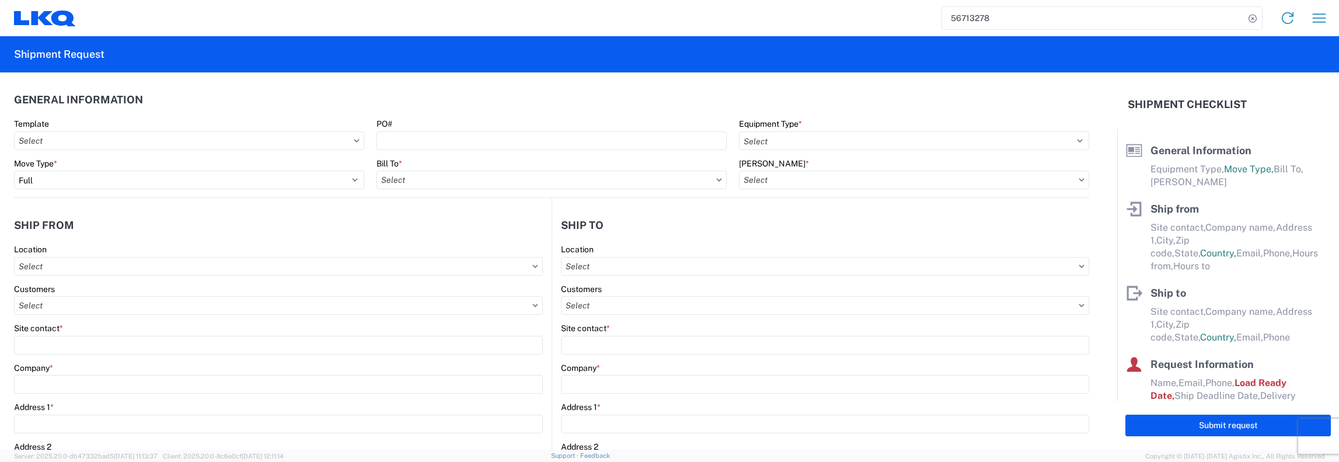
type input "[DATE]"
type textarea "AM Pick-up requested."
type input "36000"
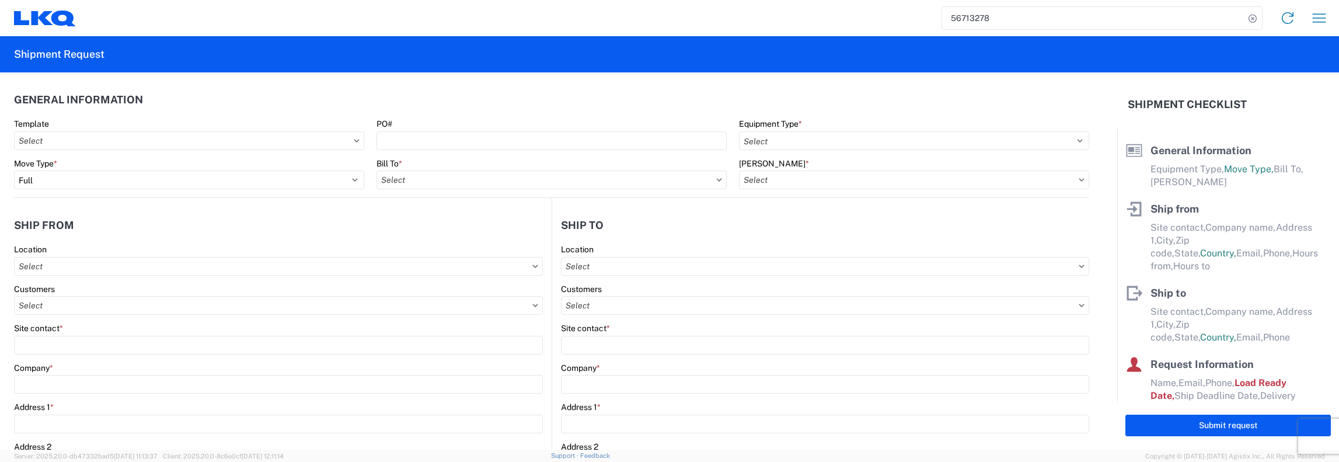
type input "General Auto Parts (dry)"
type input "30"
type input "1"
type input "0.33"
type input "0.06"
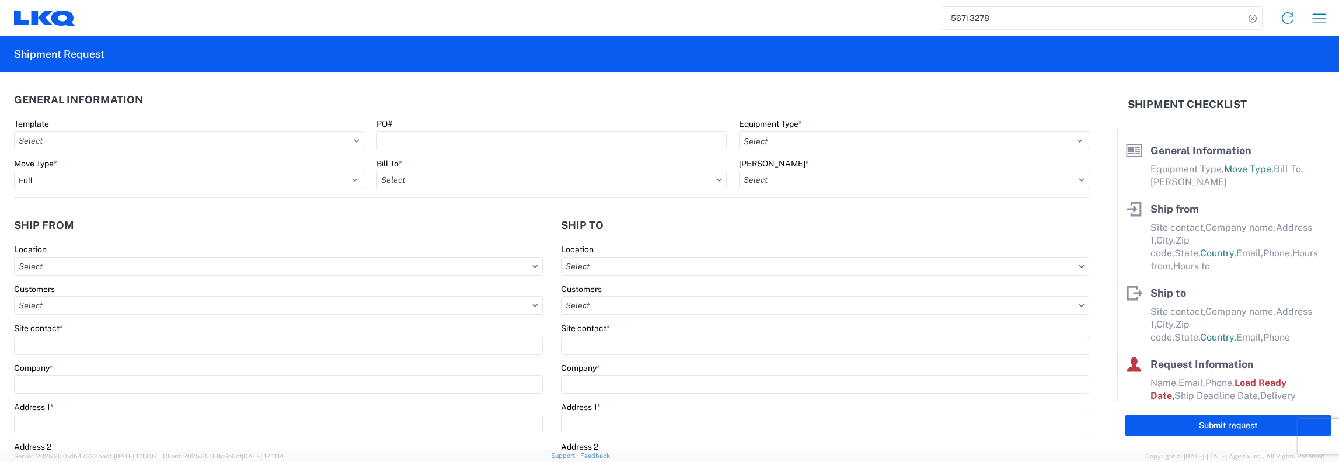
type input "0.06"
select select "FT"
select select "GA"
select select
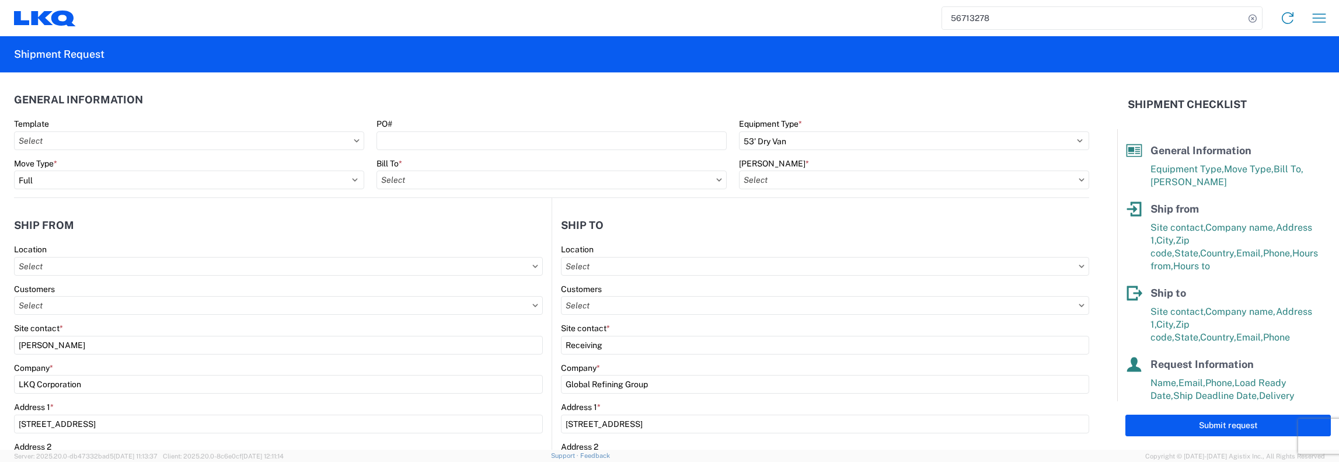
type input "1112 - LKQ [GEOGRAPHIC_DATA]"
type input "1481 - Precious Metals - Master Mining"
type input "1481-6300-66000-0000 - 1481 Freight Out"
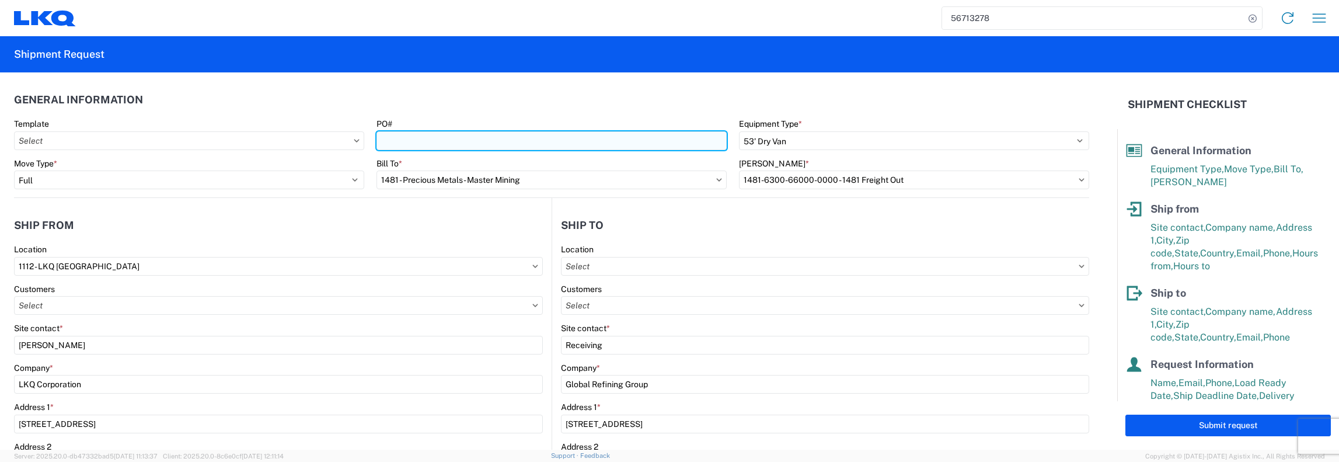
drag, startPoint x: 383, startPoint y: 143, endPoint x: 402, endPoint y: 138, distance: 20.0
click at [383, 143] on input "PO#" at bounding box center [551, 140] width 350 height 19
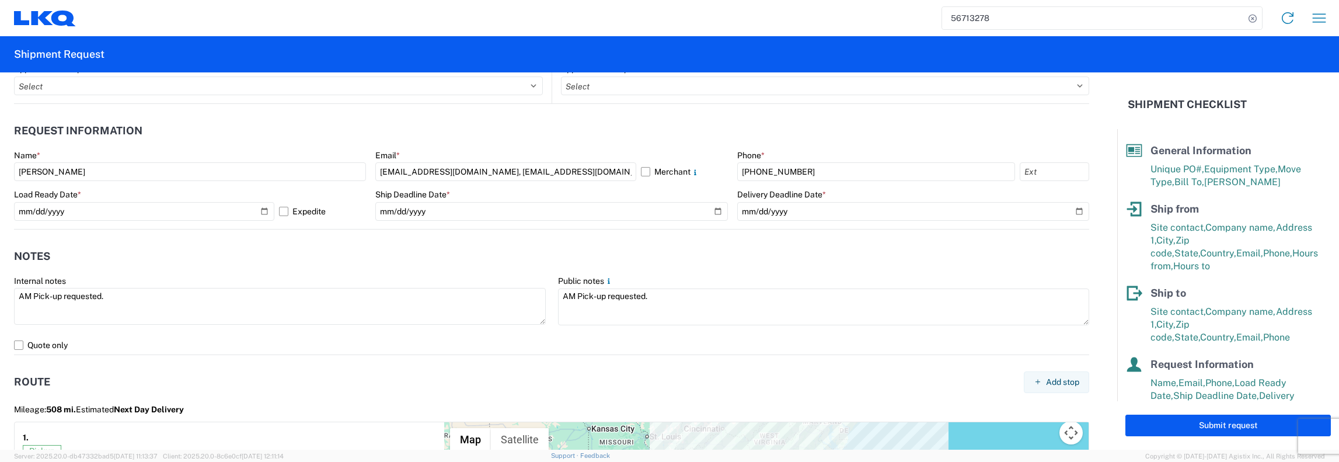
scroll to position [642, 0]
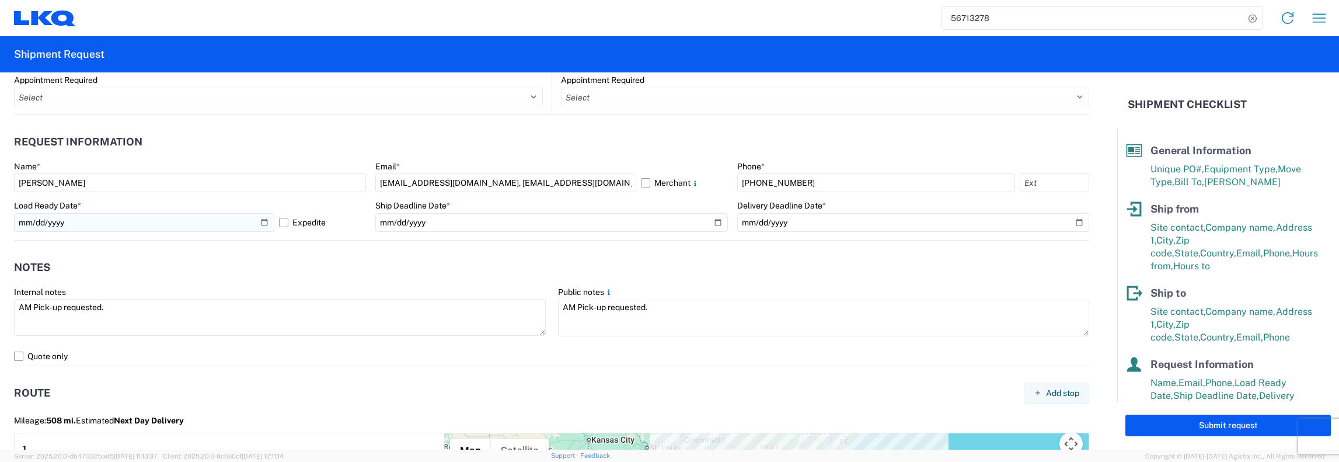
type input "1112-G200"
click at [261, 225] on input "[DATE]" at bounding box center [144, 222] width 260 height 19
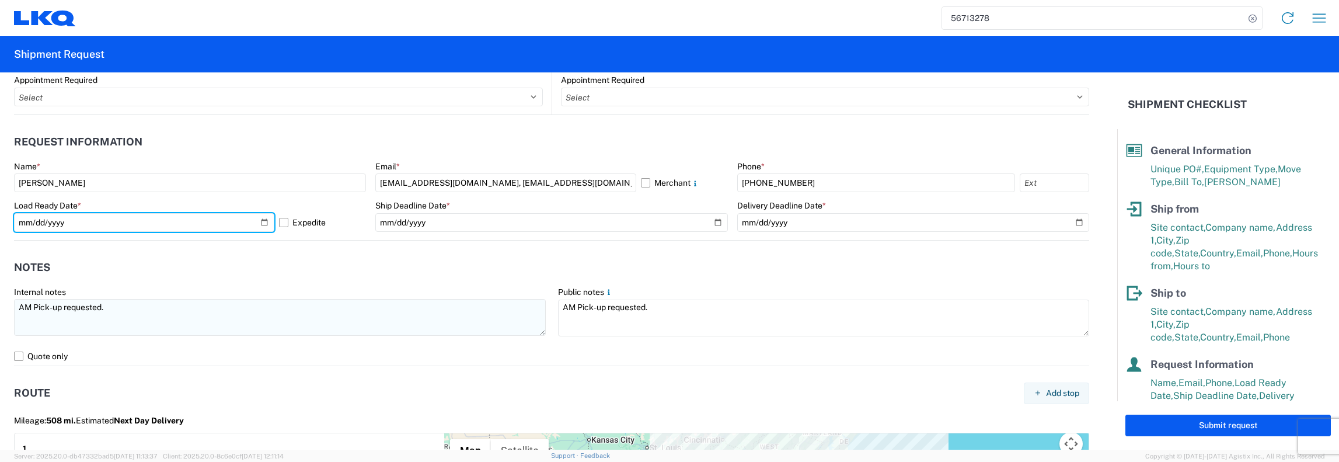
type input "[DATE]"
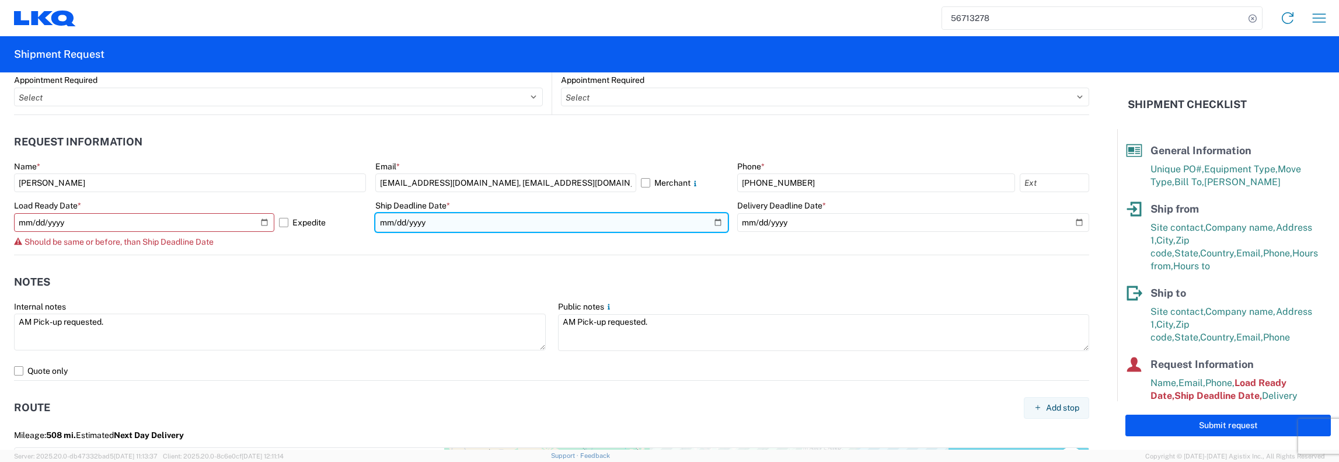
click at [714, 221] on input "[DATE]" at bounding box center [551, 222] width 352 height 19
type input "[DATE]"
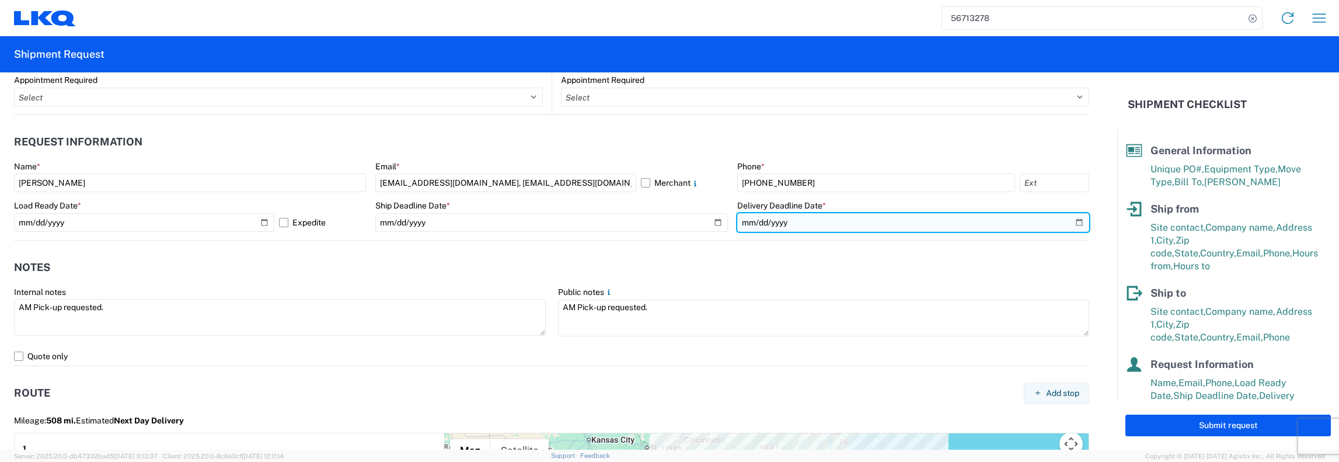
click at [1072, 220] on input "[DATE]" at bounding box center [913, 222] width 352 height 19
type input "[DATE]"
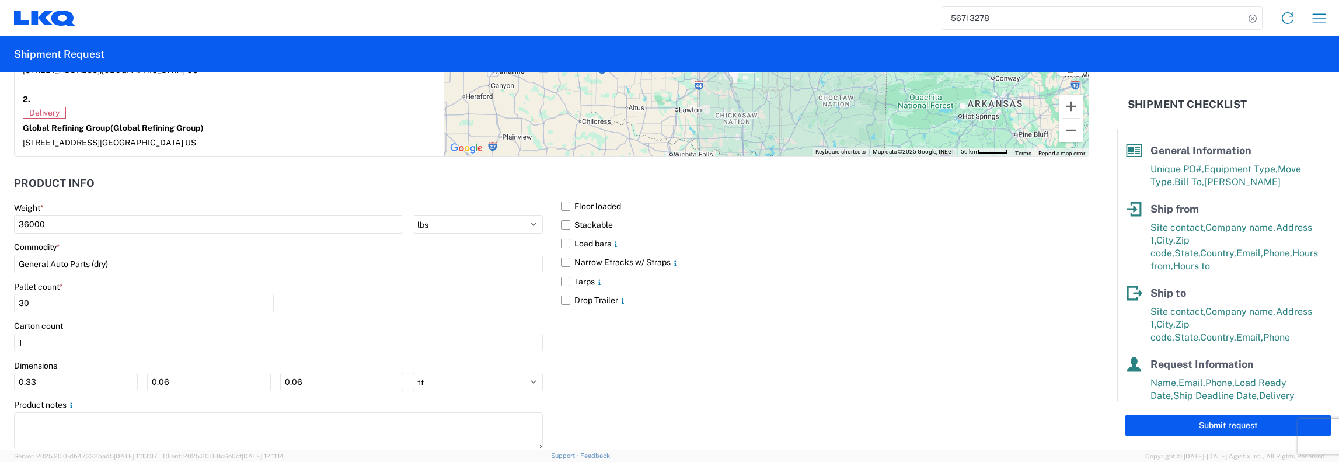
scroll to position [1089, 0]
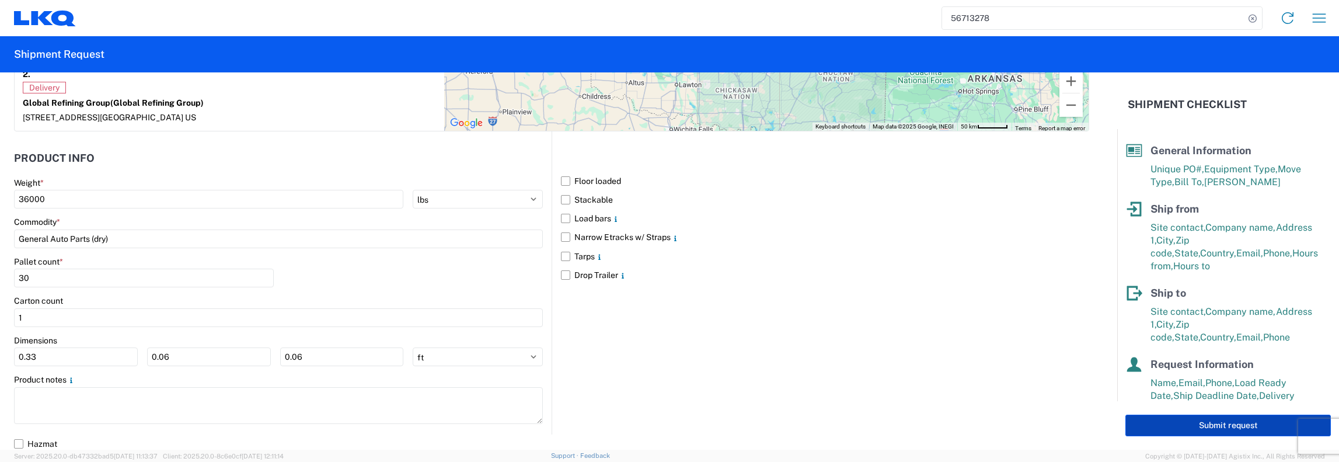
click at [1226, 424] on button "Submit request" at bounding box center [1227, 425] width 205 height 22
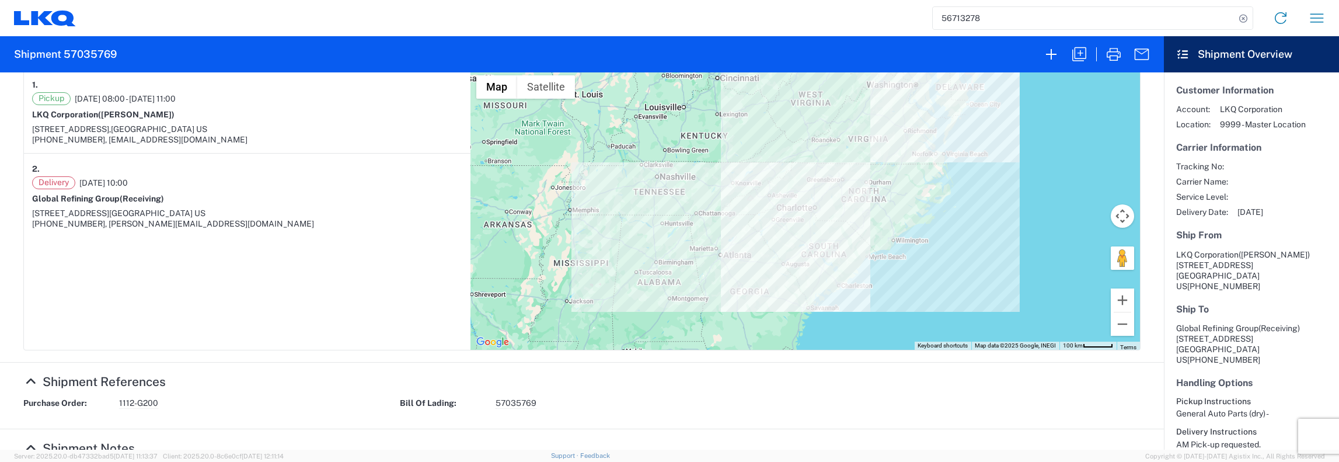
scroll to position [153, 0]
